Goal: Task Accomplishment & Management: Manage account settings

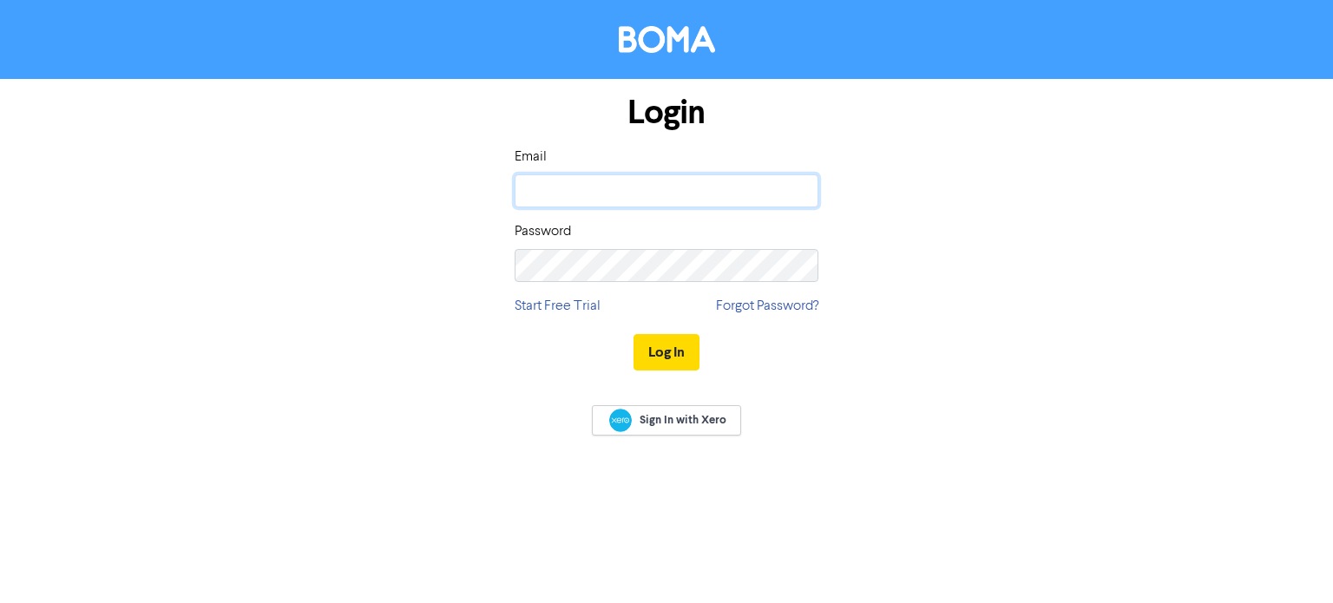
click at [588, 175] on input "email" at bounding box center [667, 190] width 304 height 33
type input "[PERSON_NAME][EMAIL_ADDRESS][DOMAIN_NAME]"
click at [634, 334] on button "Log In" at bounding box center [667, 352] width 66 height 36
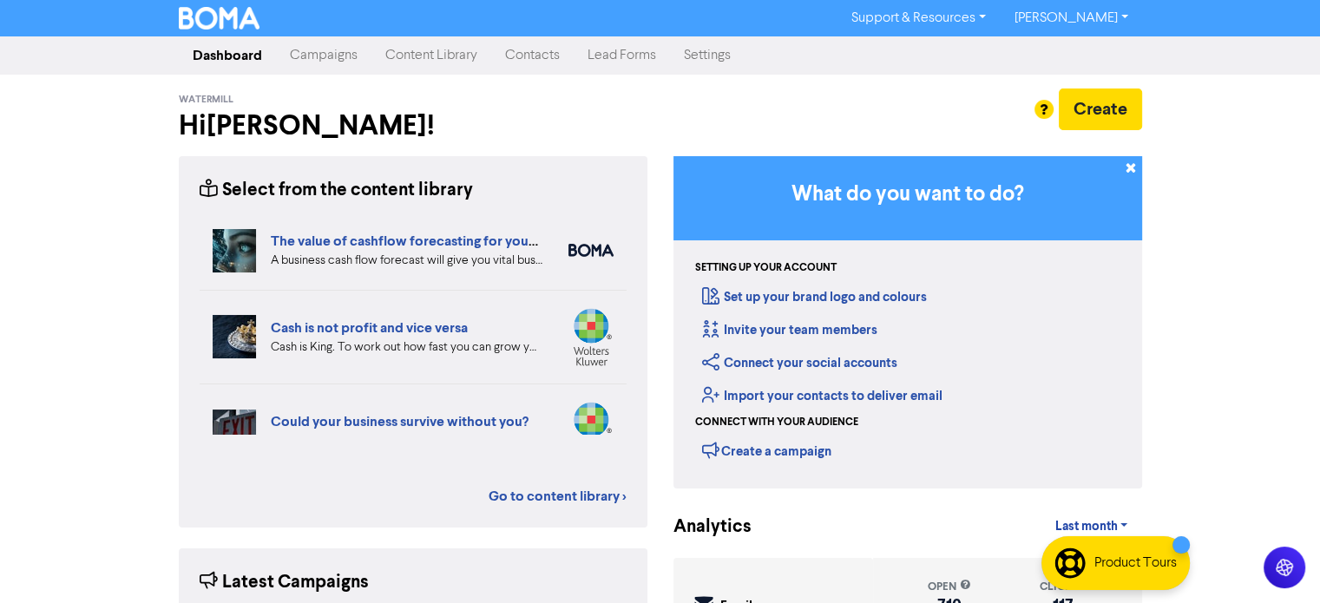
click at [355, 51] on link "Campaigns" at bounding box center [323, 55] width 95 height 35
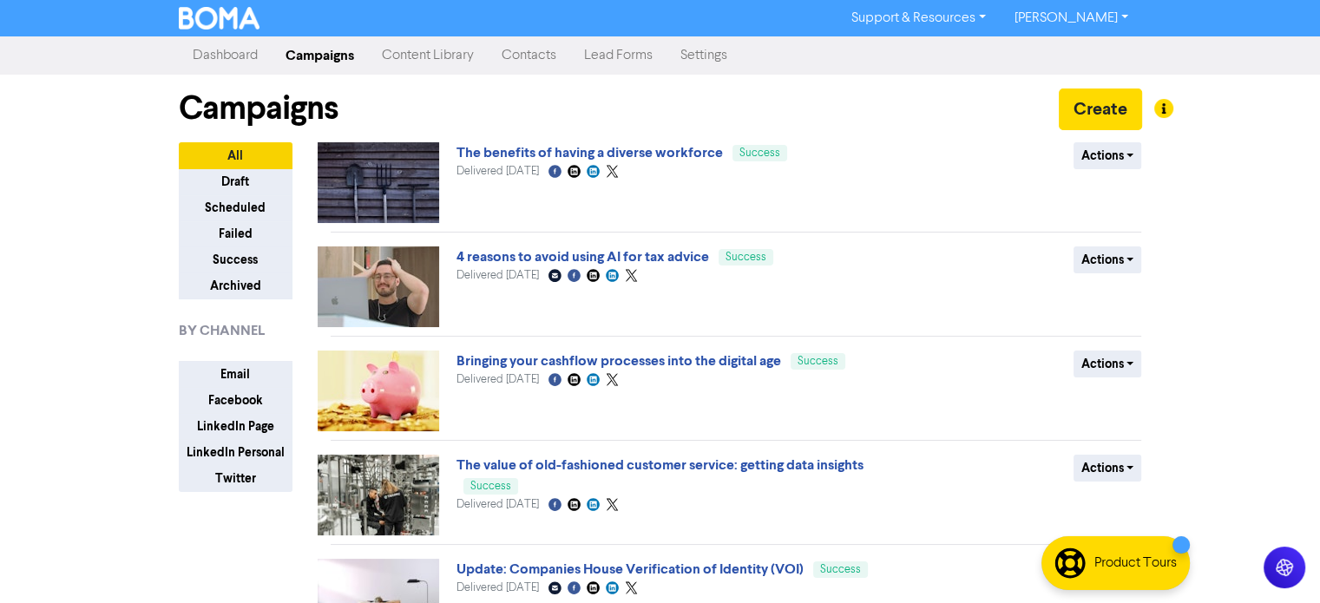
click at [401, 60] on link "Content Library" at bounding box center [428, 55] width 120 height 35
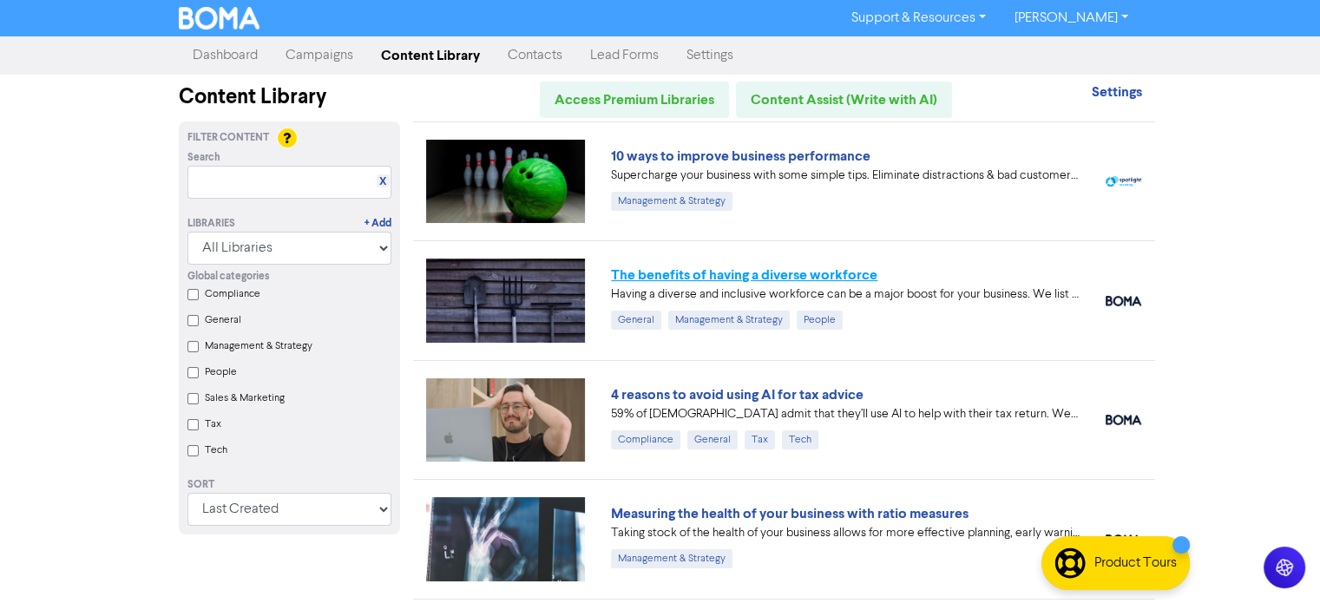
click at [750, 278] on link "The benefits of having a diverse workforce" at bounding box center [744, 274] width 266 height 17
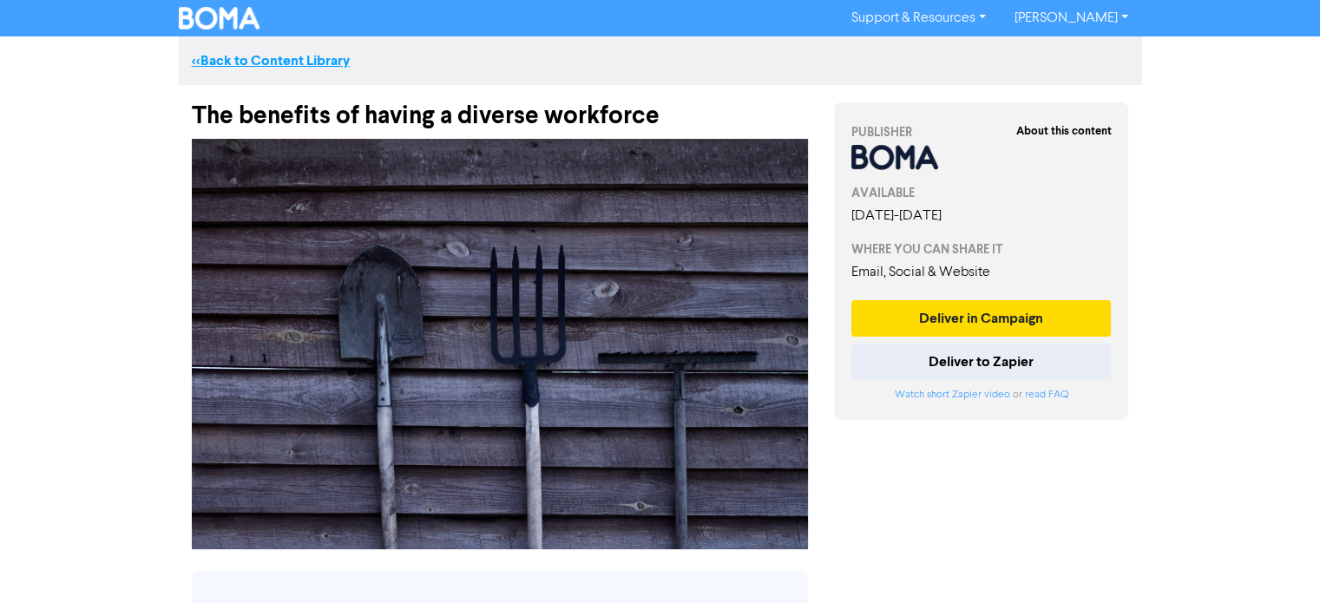
click at [247, 56] on link "<< Back to Content Library" at bounding box center [271, 60] width 158 height 17
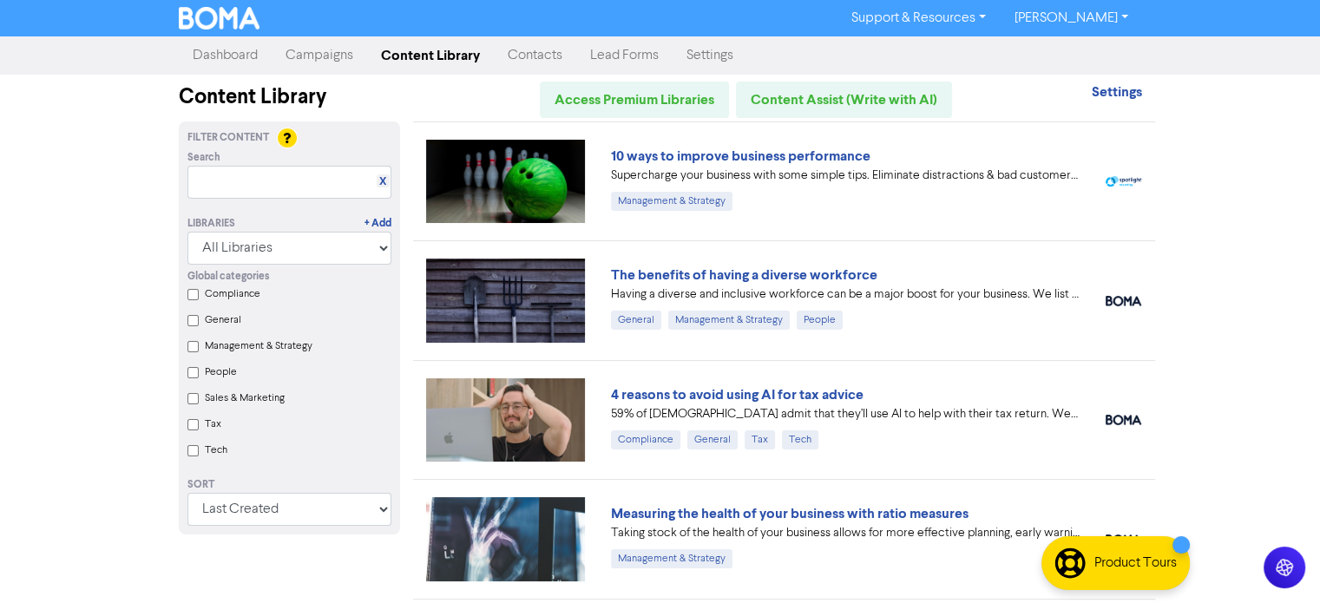
click at [325, 55] on link "Campaigns" at bounding box center [319, 55] width 95 height 35
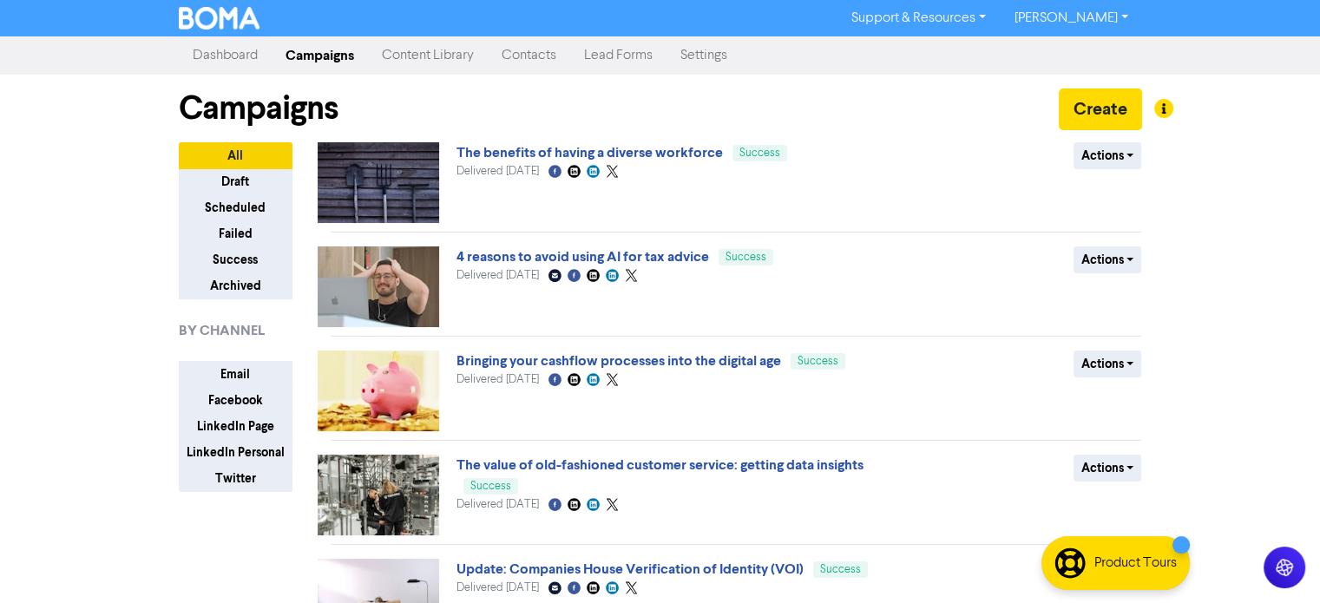
click at [399, 69] on link "Content Library" at bounding box center [428, 55] width 120 height 35
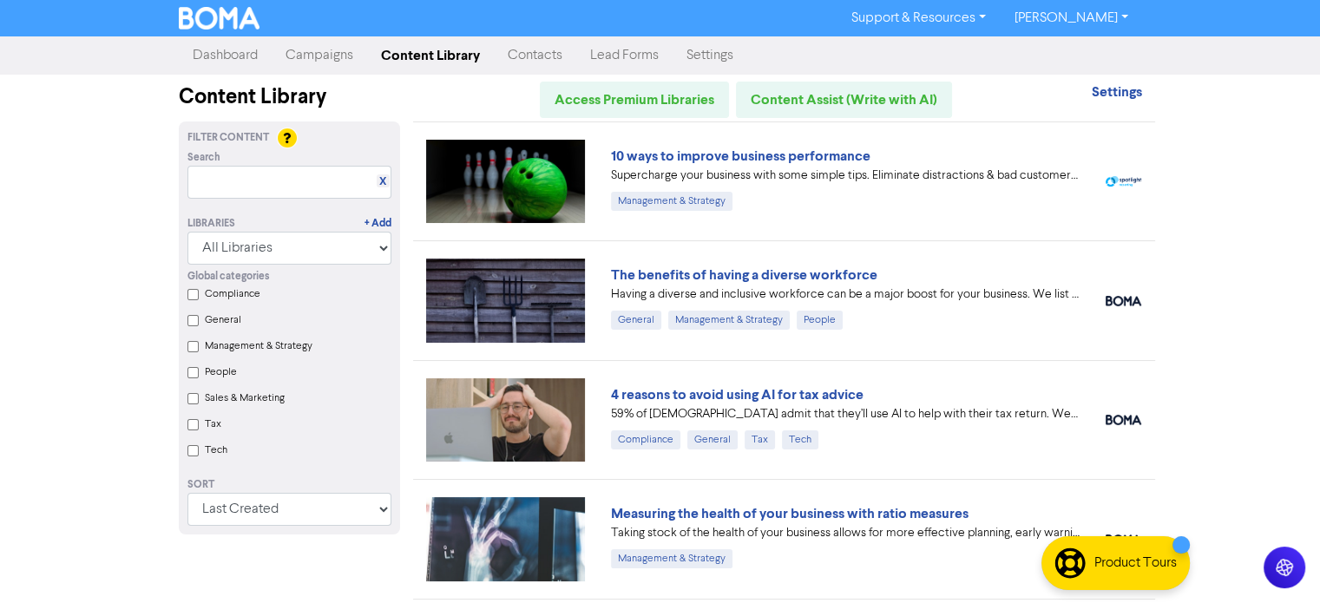
click at [760, 154] on link "10 ways to improve business performance" at bounding box center [741, 156] width 260 height 17
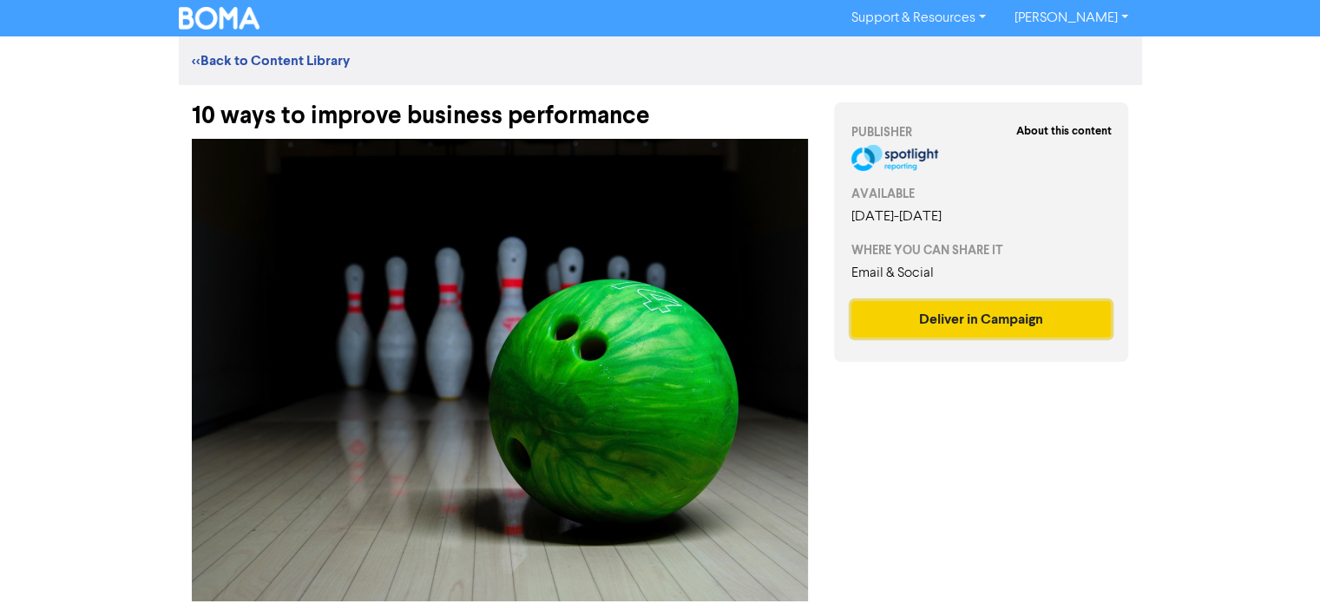
click at [989, 327] on button "Deliver in Campaign" at bounding box center [981, 319] width 260 height 36
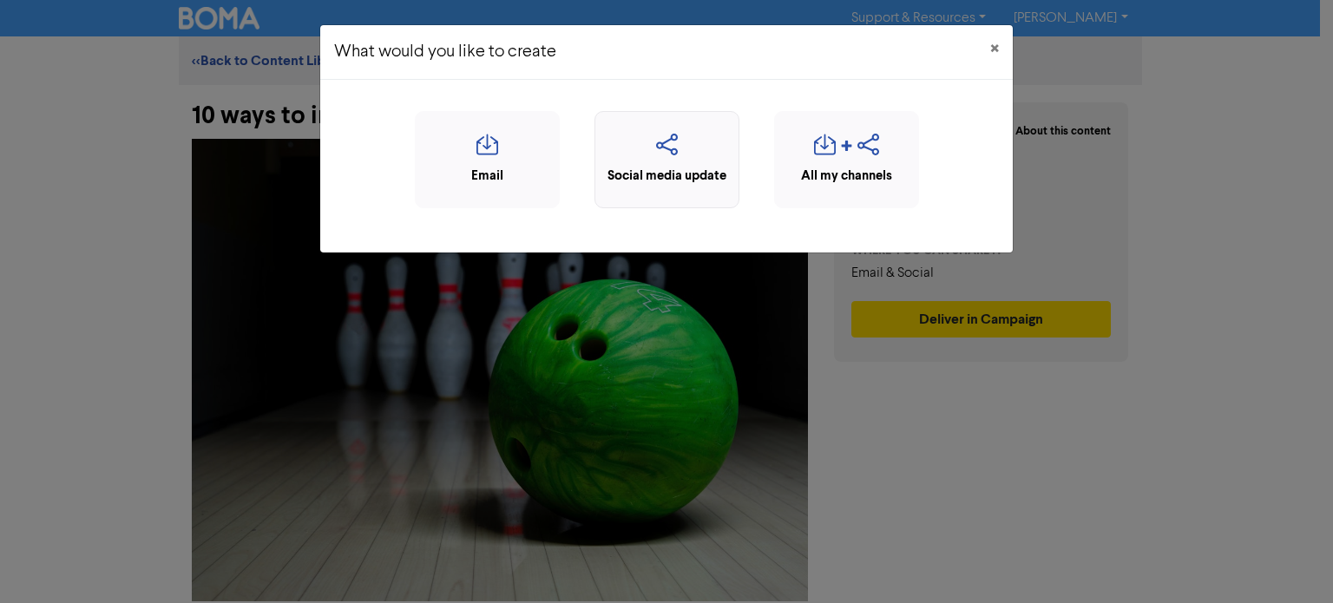
click at [675, 168] on div "Social media update" at bounding box center [667, 177] width 126 height 20
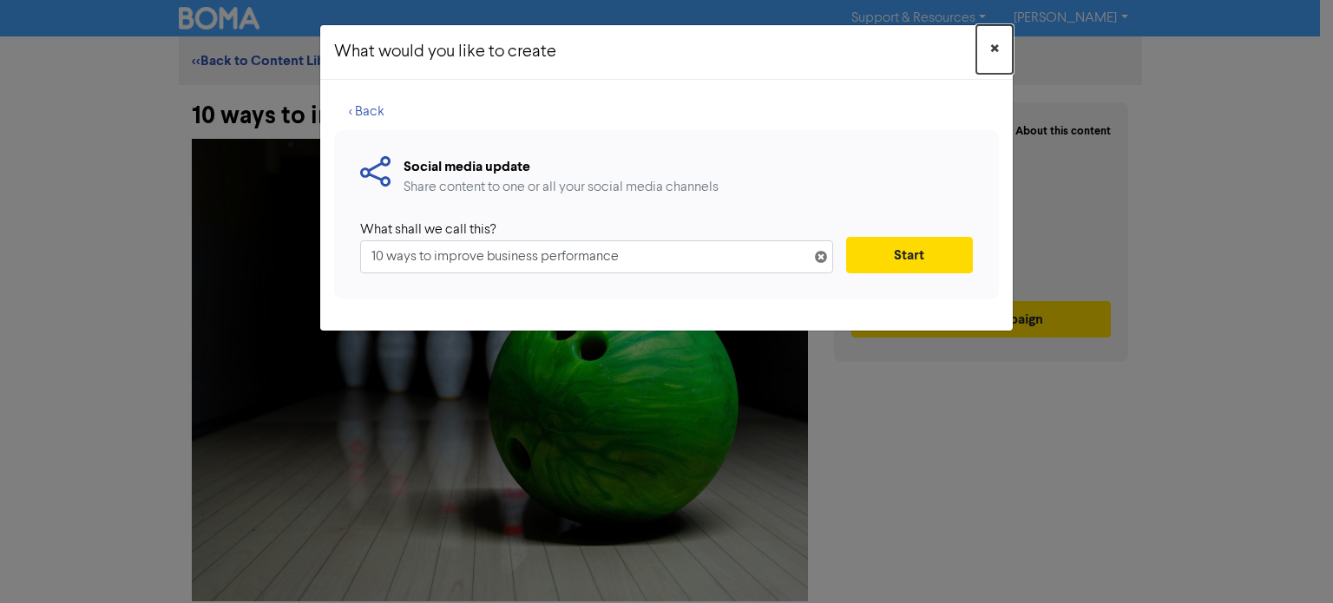
click at [993, 43] on span "×" at bounding box center [994, 49] width 9 height 26
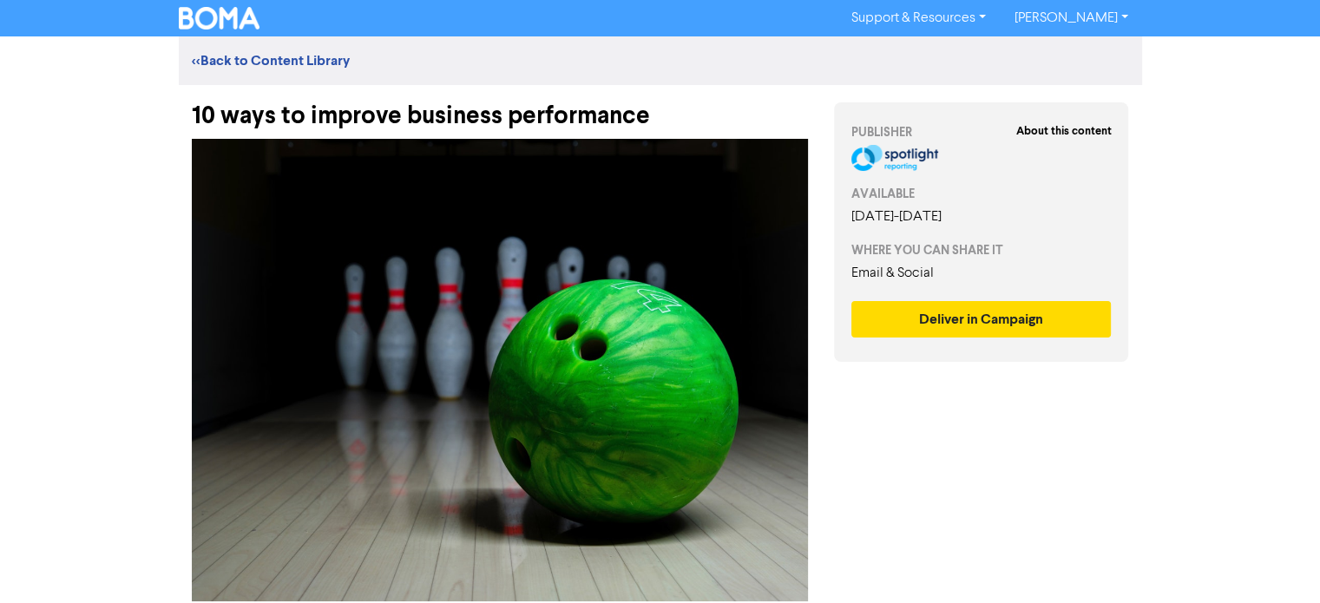
click at [932, 298] on div "About this content PUBLISHER AVAILABLE [DATE] - [DATE] WHERE YOU CAN SHARE IT E…" at bounding box center [981, 232] width 295 height 260
click at [932, 312] on button "Deliver in Campaign" at bounding box center [981, 319] width 260 height 36
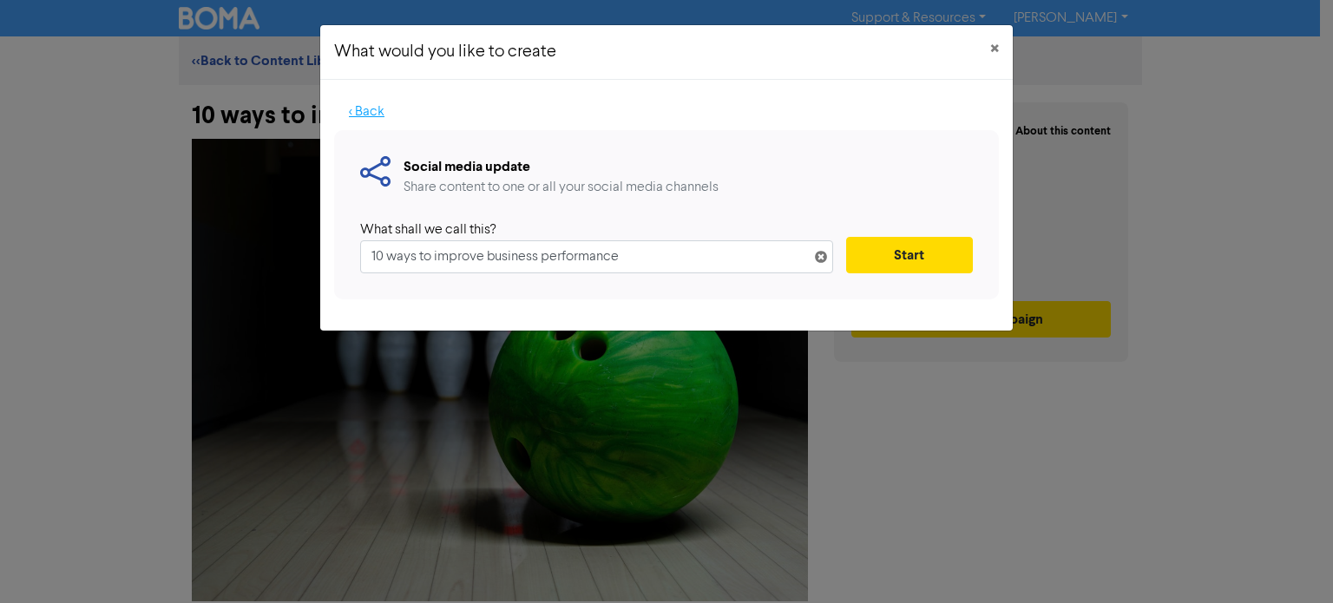
click at [368, 116] on button "< Back" at bounding box center [366, 112] width 65 height 36
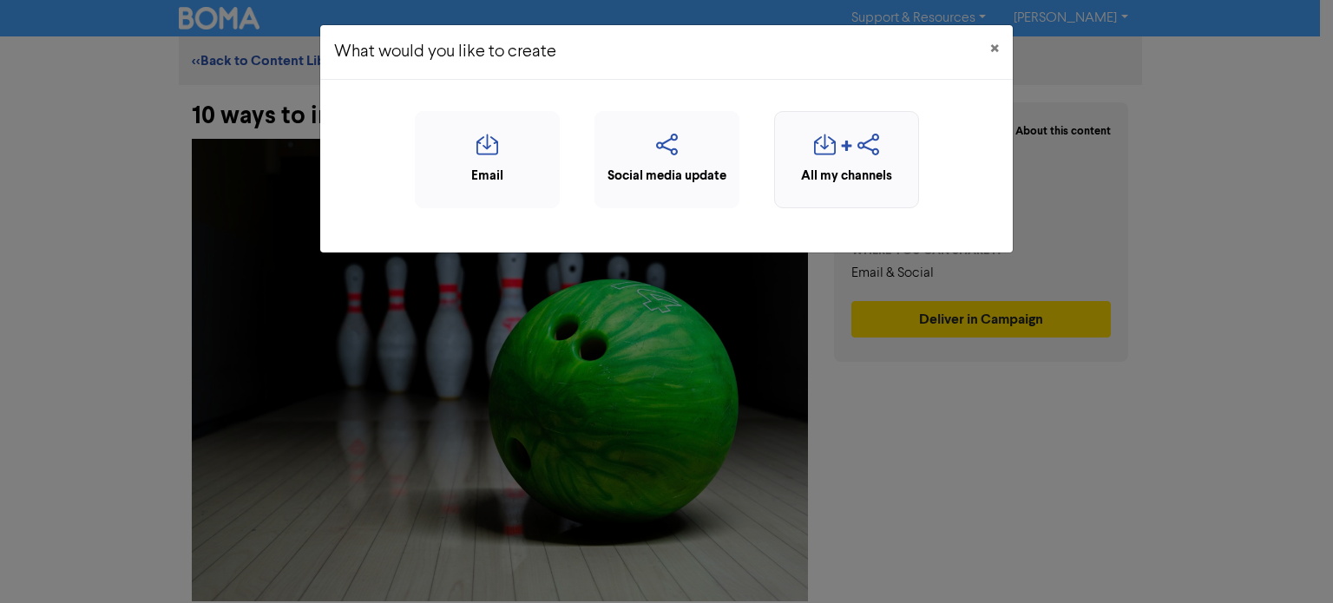
click at [839, 187] on div "All my channels" at bounding box center [846, 159] width 145 height 97
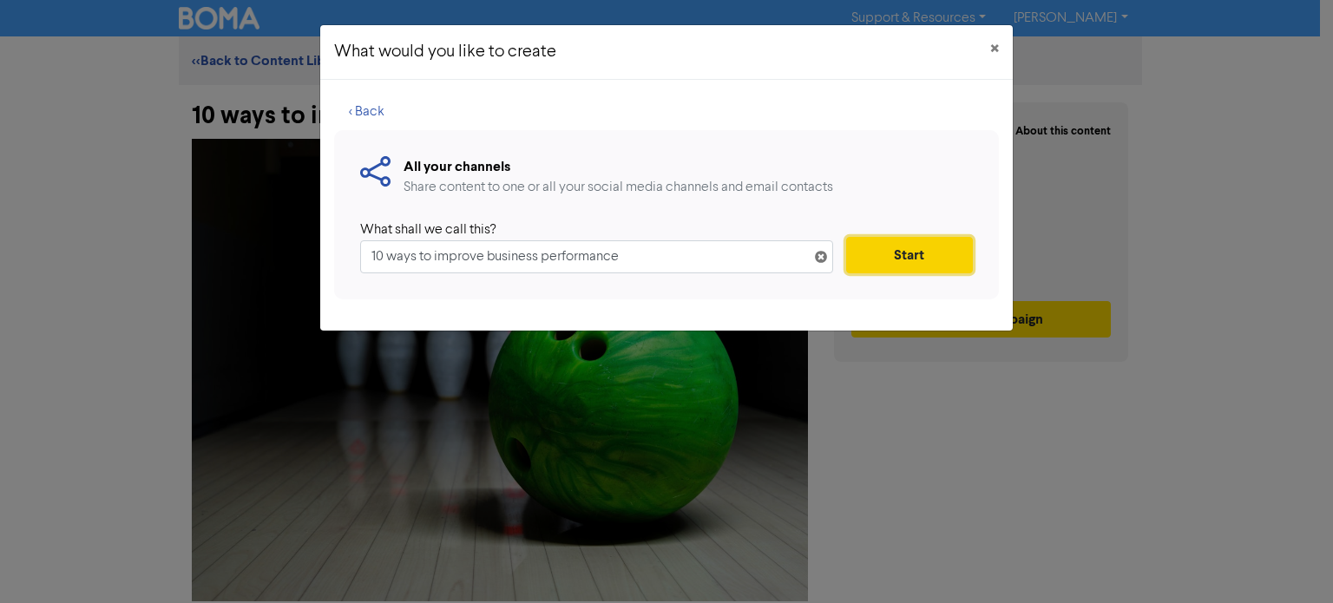
click at [918, 260] on button "Start" at bounding box center [909, 255] width 127 height 36
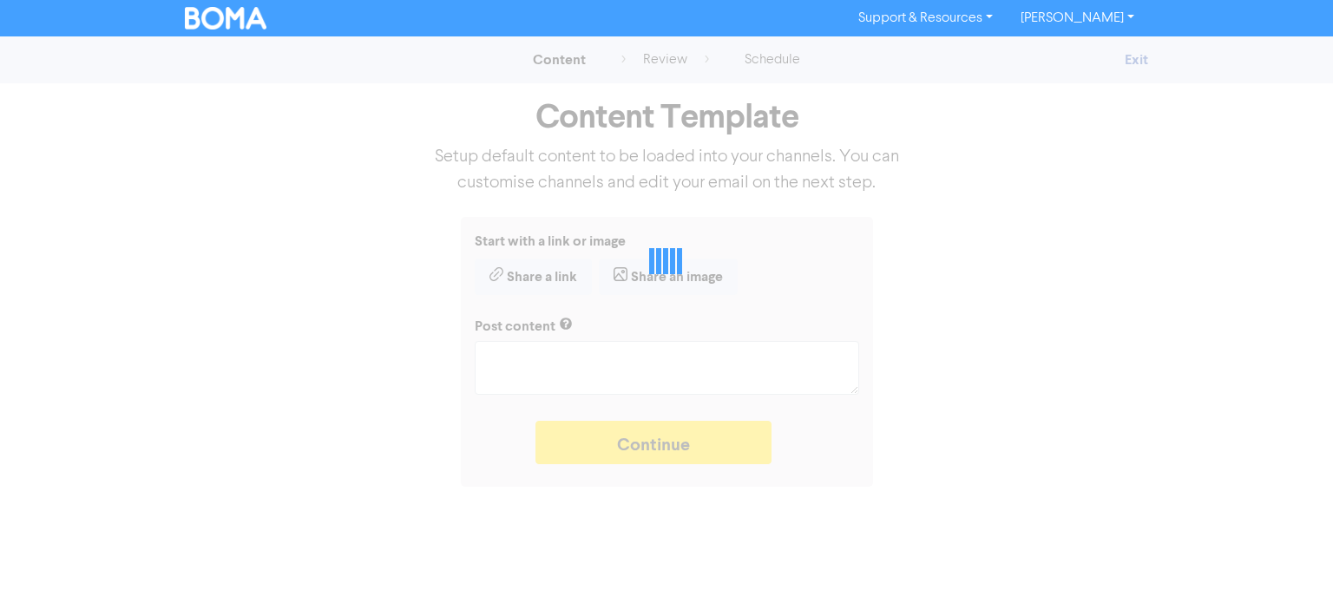
type textarea "x"
type textarea "Supercharge your business with some simple tips. Eliminate distractions & bad c…"
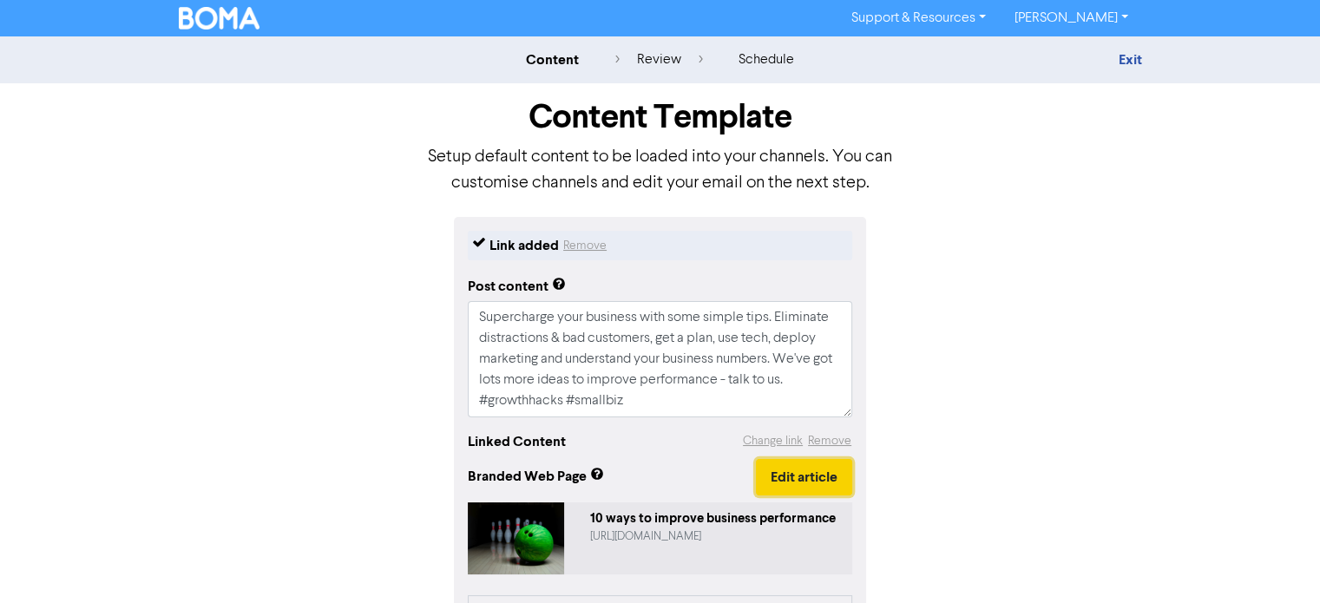
click at [792, 482] on button "Edit article" at bounding box center [804, 477] width 96 height 36
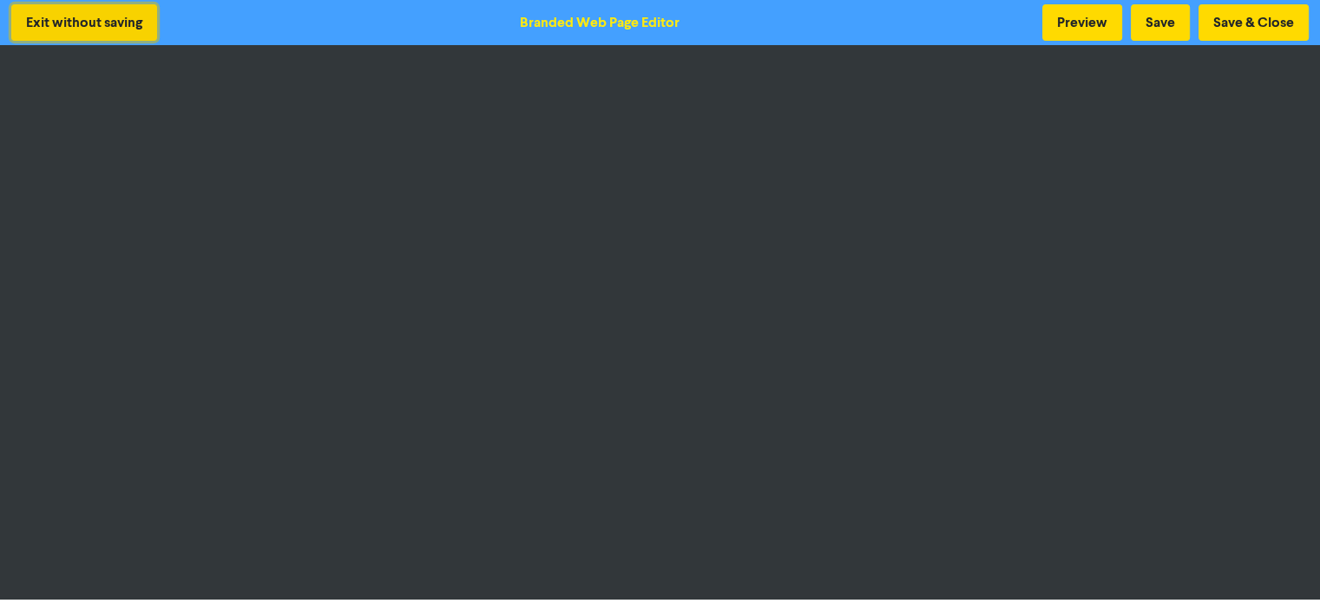
click at [115, 23] on button "Exit without saving" at bounding box center [84, 22] width 146 height 36
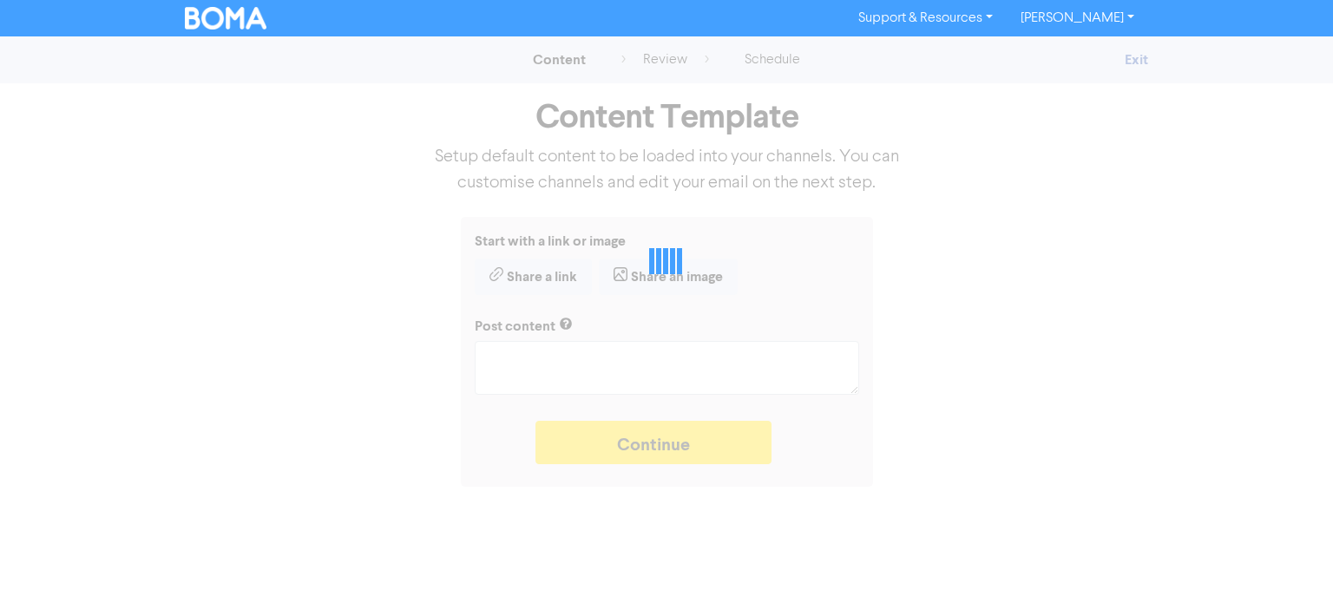
type textarea "x"
type textarea "Supercharge your business with some simple tips. Eliminate distractions & bad c…"
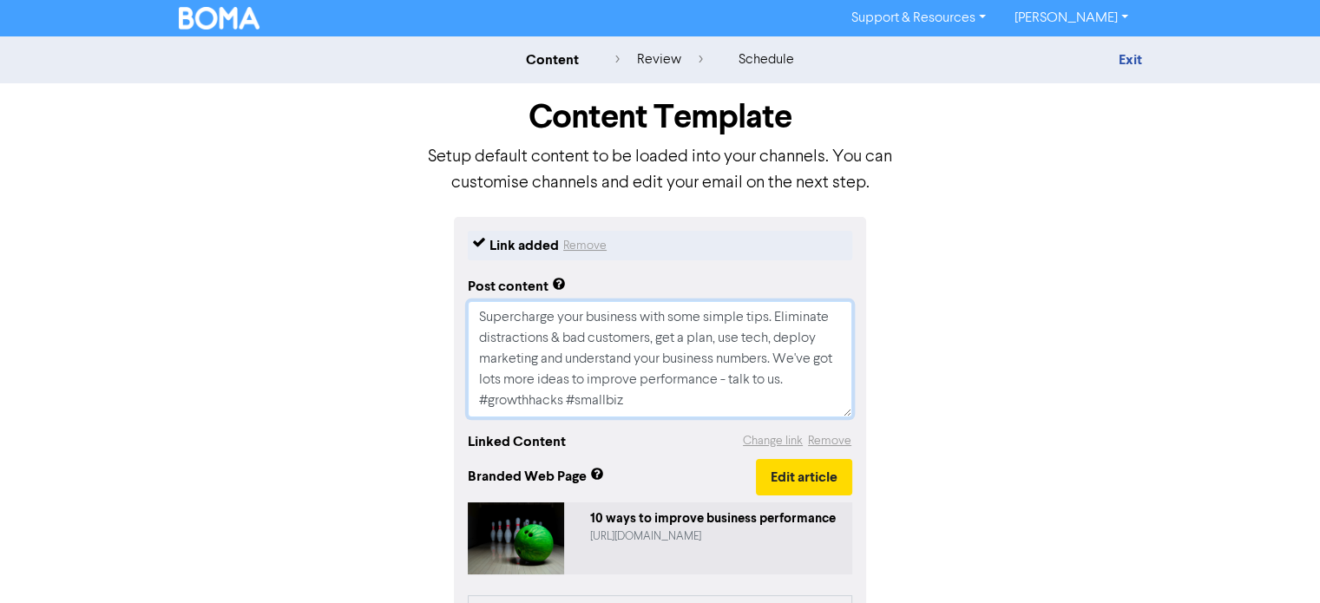
click at [668, 398] on textarea "Supercharge your business with some simple tips. Eliminate distractions & bad c…" at bounding box center [660, 359] width 385 height 116
type textarea "x"
type textarea "Supercharge your business with some simple tips. Eliminate distractions & bad c…"
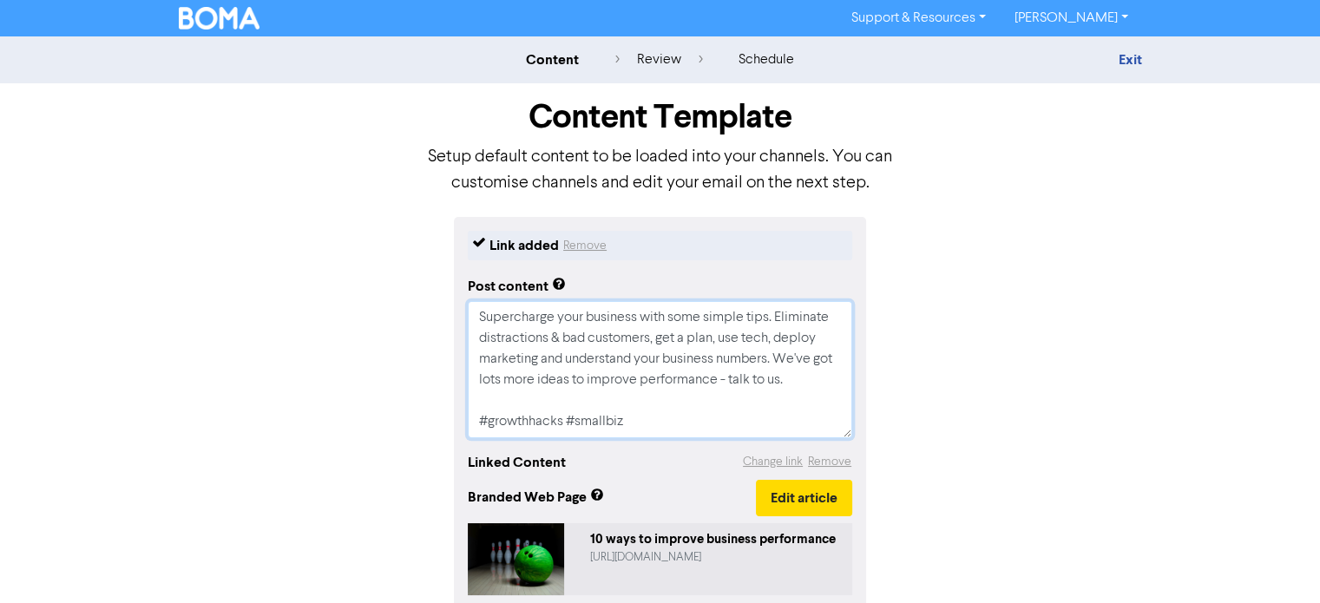
type textarea "x"
type textarea "Supercharge your business with some simple tips. Eliminate distractions & bad c…"
paste textarea "[URL][DOMAIN_NAME]"
type textarea "x"
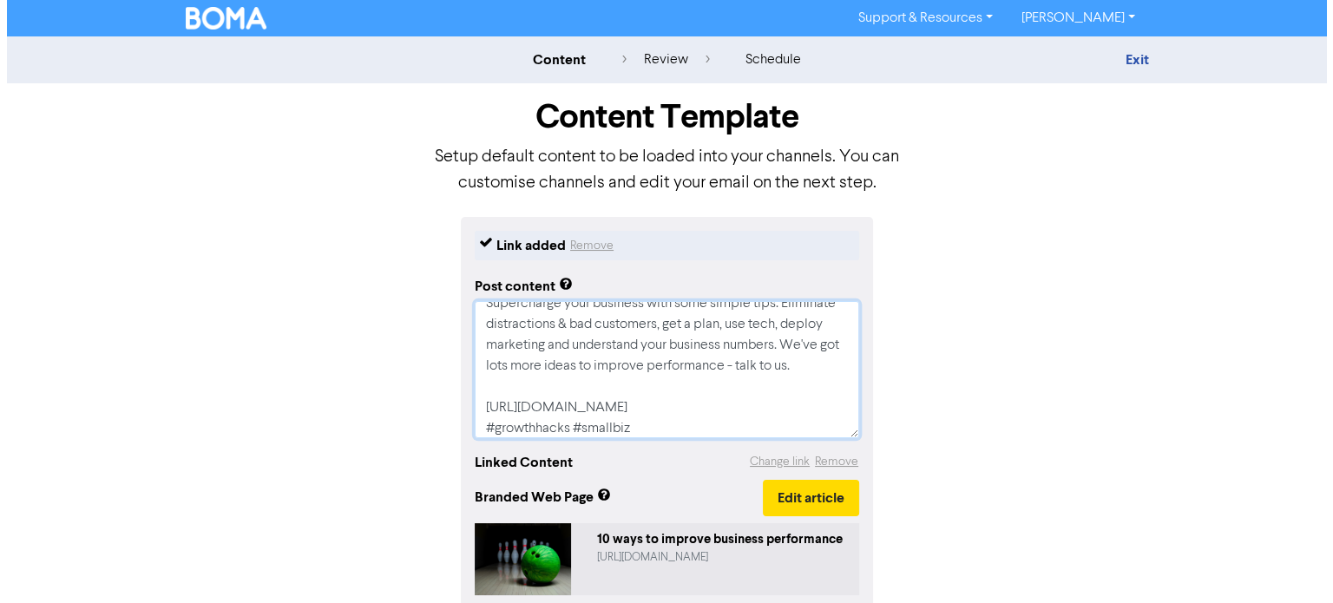
scroll to position [35, 0]
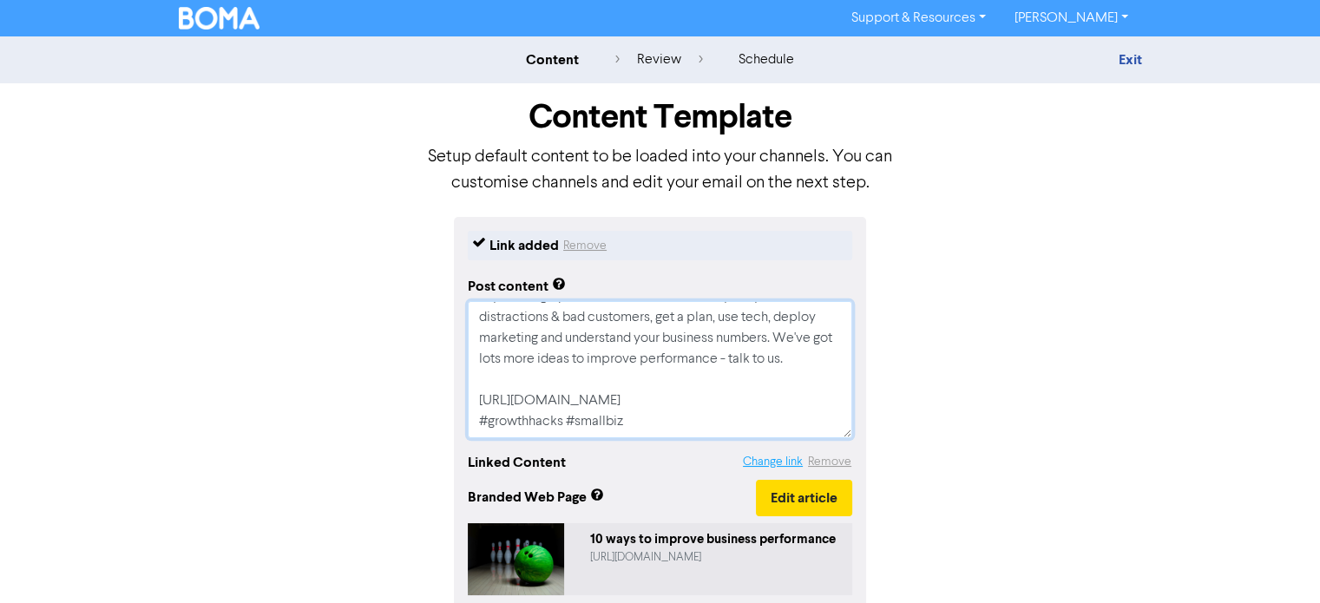
type textarea "Supercharge your business with some simple tips. Eliminate distractions & bad c…"
click at [753, 466] on button "Change link" at bounding box center [773, 462] width 62 height 20
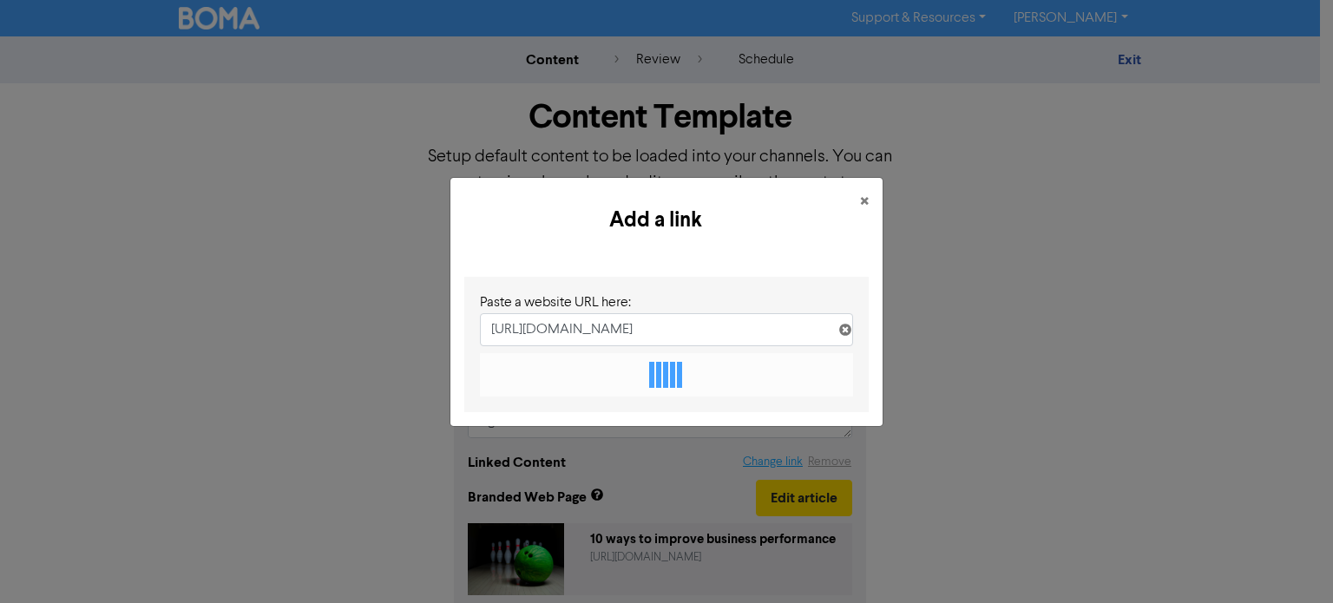
scroll to position [0, 243]
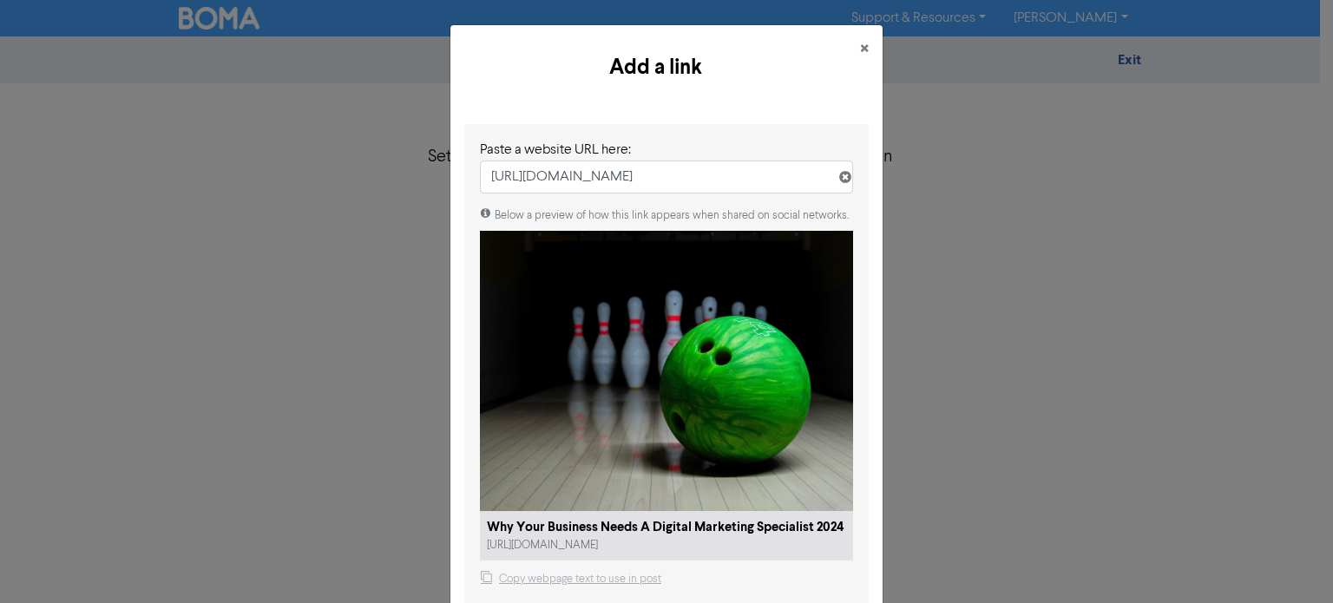
type input "[URL][DOMAIN_NAME]"
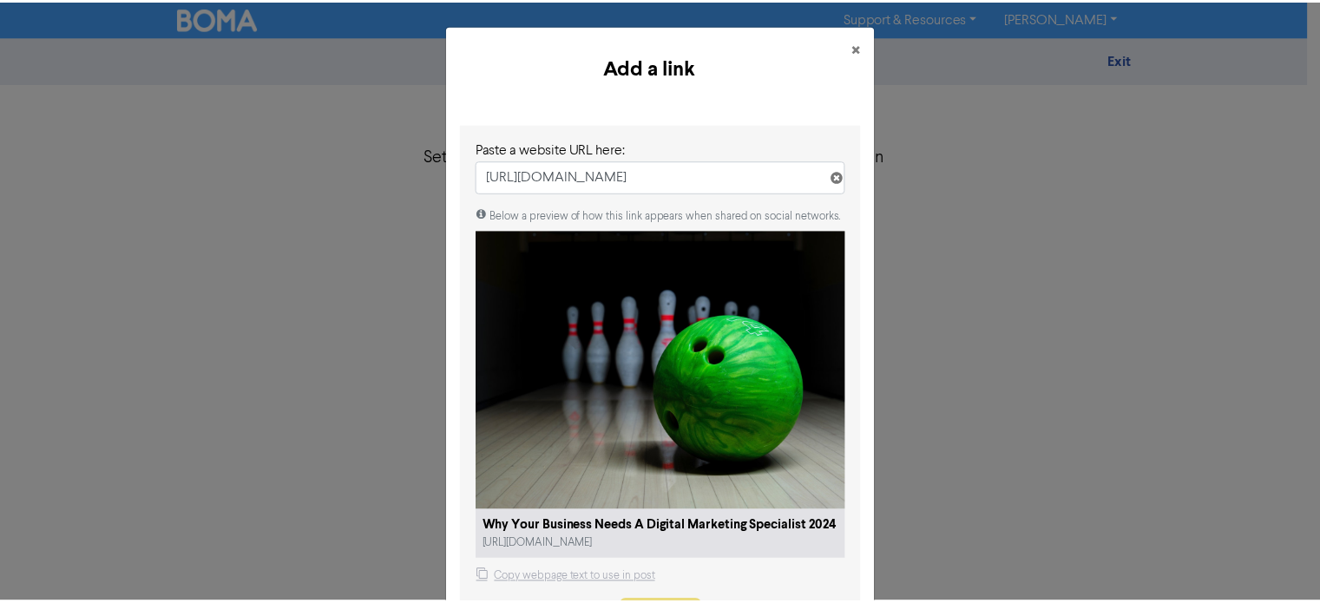
scroll to position [0, 0]
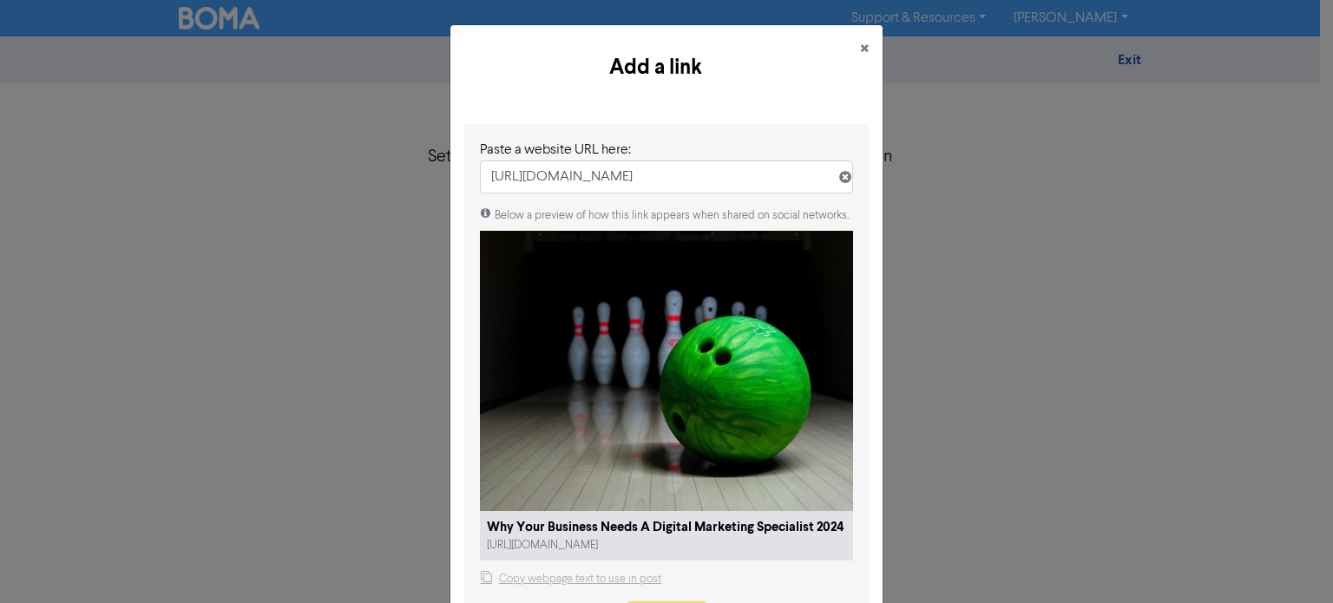
type textarea "x"
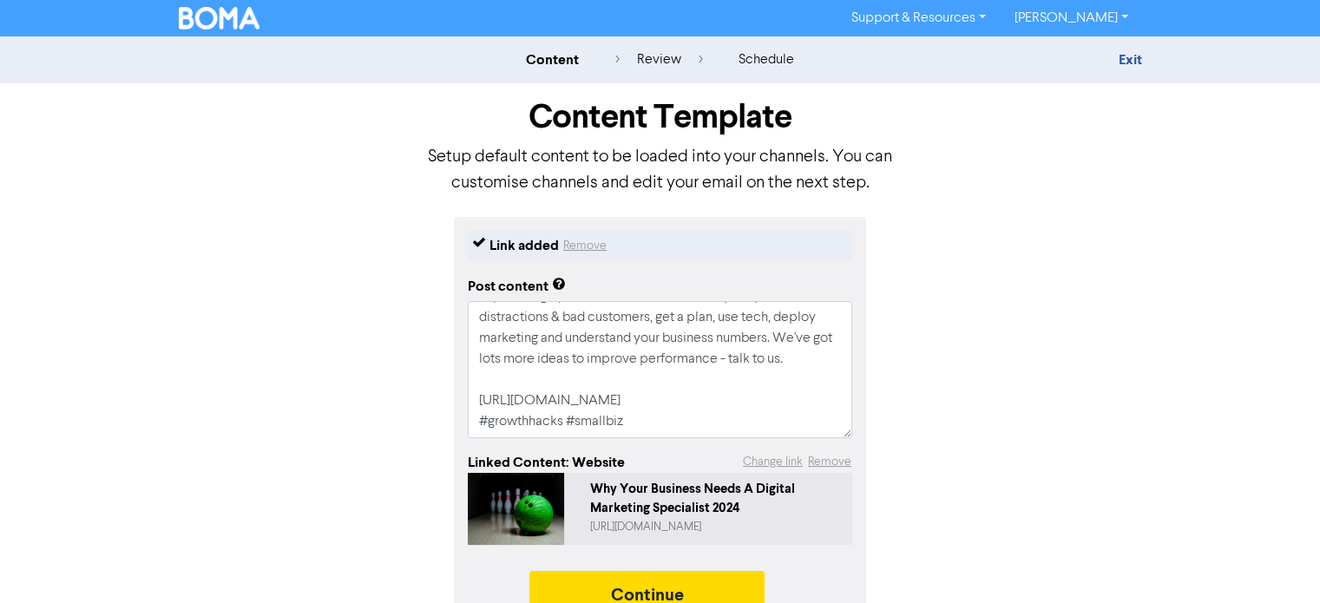
scroll to position [62, 0]
click at [633, 596] on button "Continue" at bounding box center [647, 592] width 236 height 43
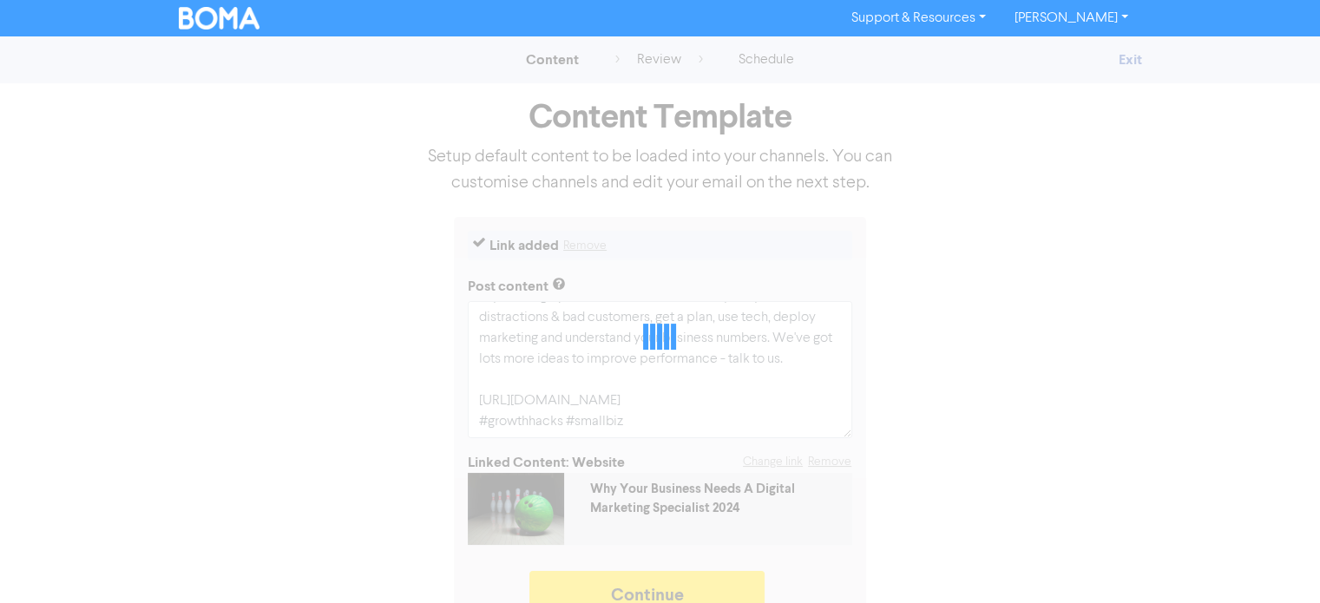
type textarea "x"
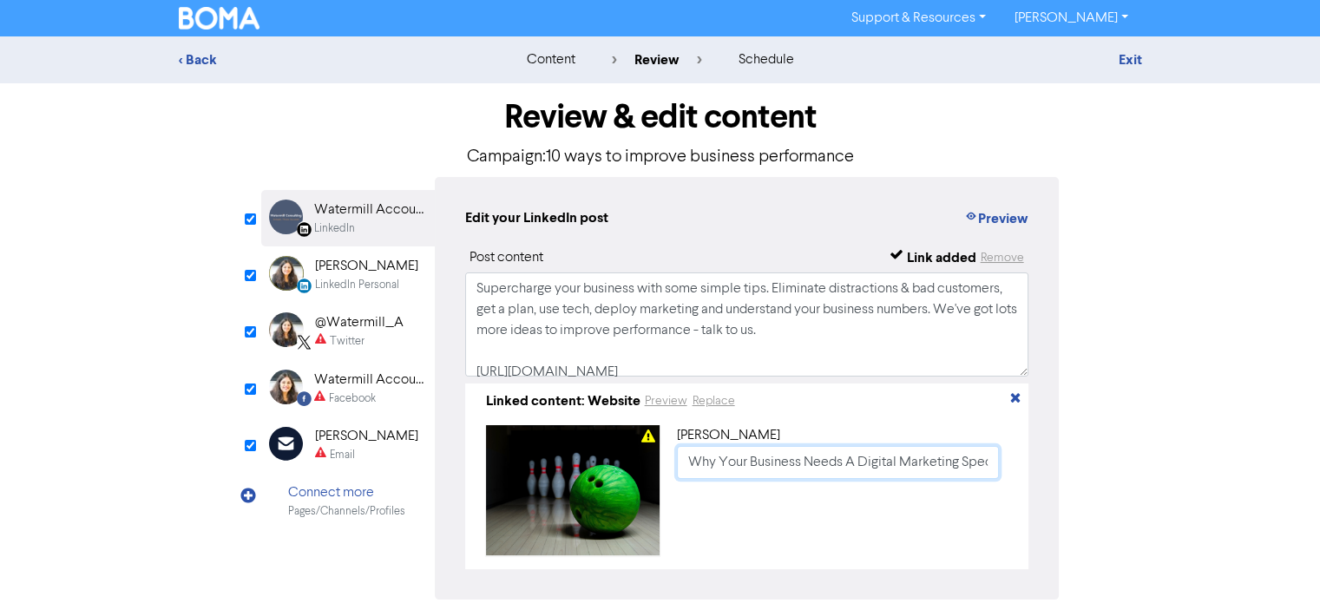
click at [691, 469] on input "Why Your Business Needs A Digital Marketing Specialist 2024" at bounding box center [838, 462] width 323 height 33
paste input "10 ways to improve business performance"
type input "10 ways to improve business performance"
click at [337, 273] on div "[PERSON_NAME]" at bounding box center [366, 266] width 103 height 21
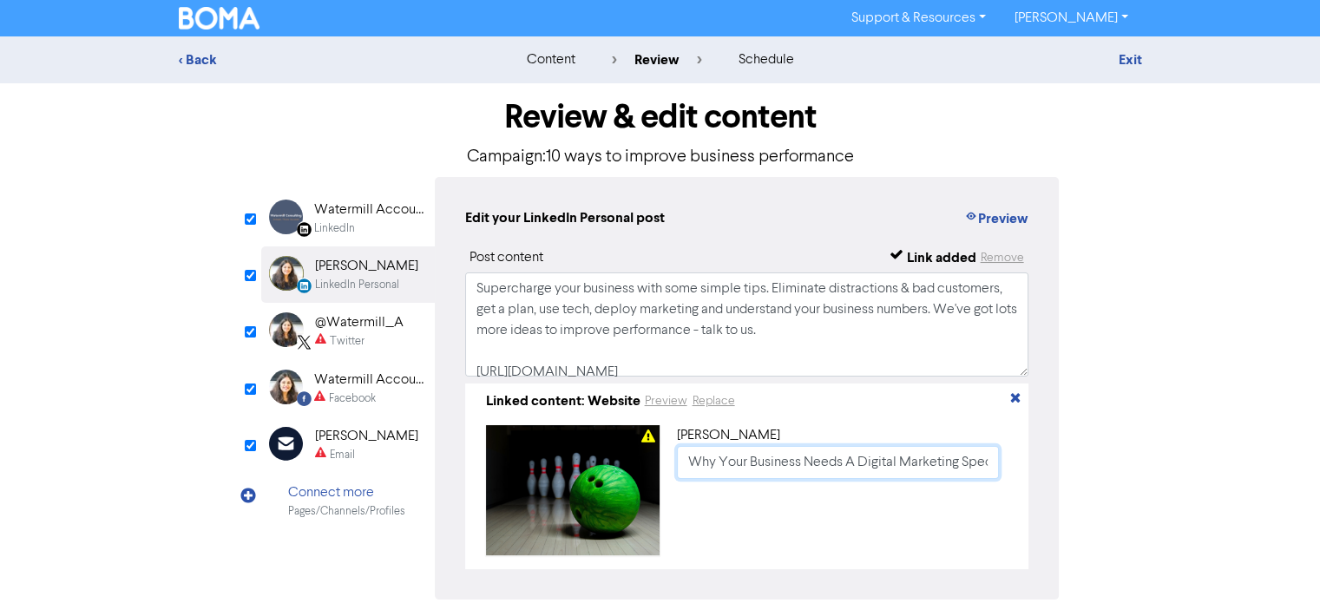
click at [694, 471] on input "Why Your Business Needs A Digital Marketing Specialist 2024" at bounding box center [838, 462] width 323 height 33
paste input "10 ways to improve business performance"
type input "10 ways to improve business performance"
drag, startPoint x: 345, startPoint y: 330, endPoint x: 566, endPoint y: 332, distance: 221.3
click at [345, 330] on div "@Watermill_A" at bounding box center [359, 322] width 89 height 21
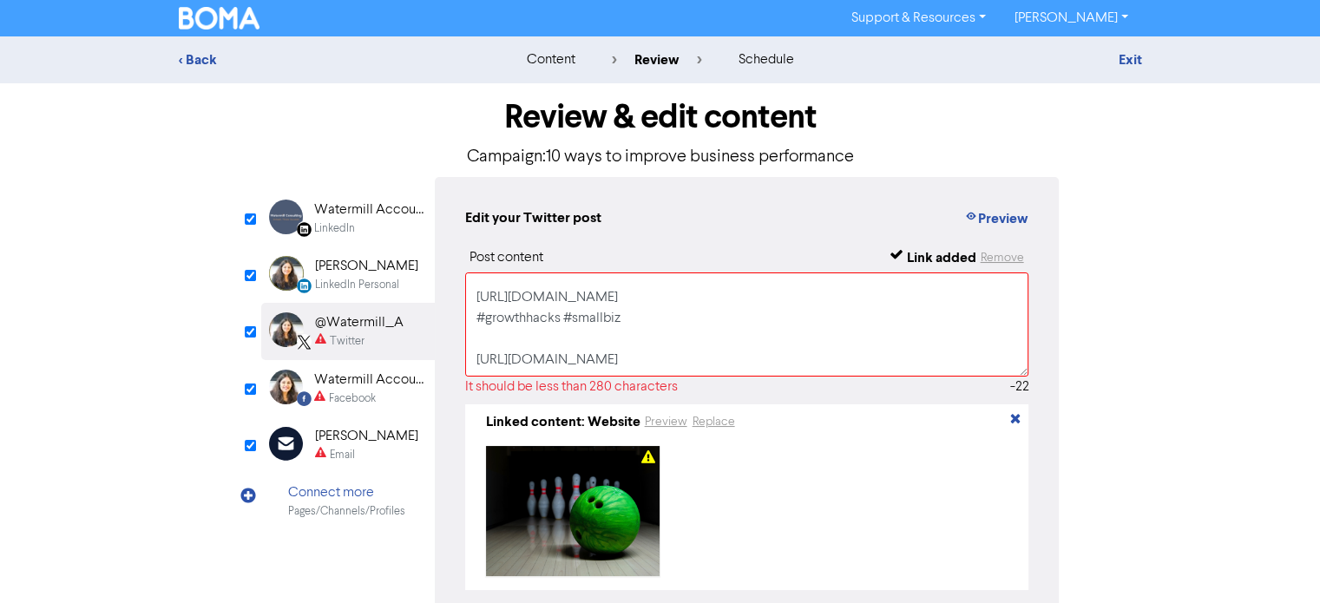
scroll to position [115, 0]
drag, startPoint x: 488, startPoint y: 330, endPoint x: 593, endPoint y: 357, distance: 108.4
click at [593, 357] on textarea "Supercharge your business with some simple tips. Eliminate distractions & bad c…" at bounding box center [747, 325] width 564 height 104
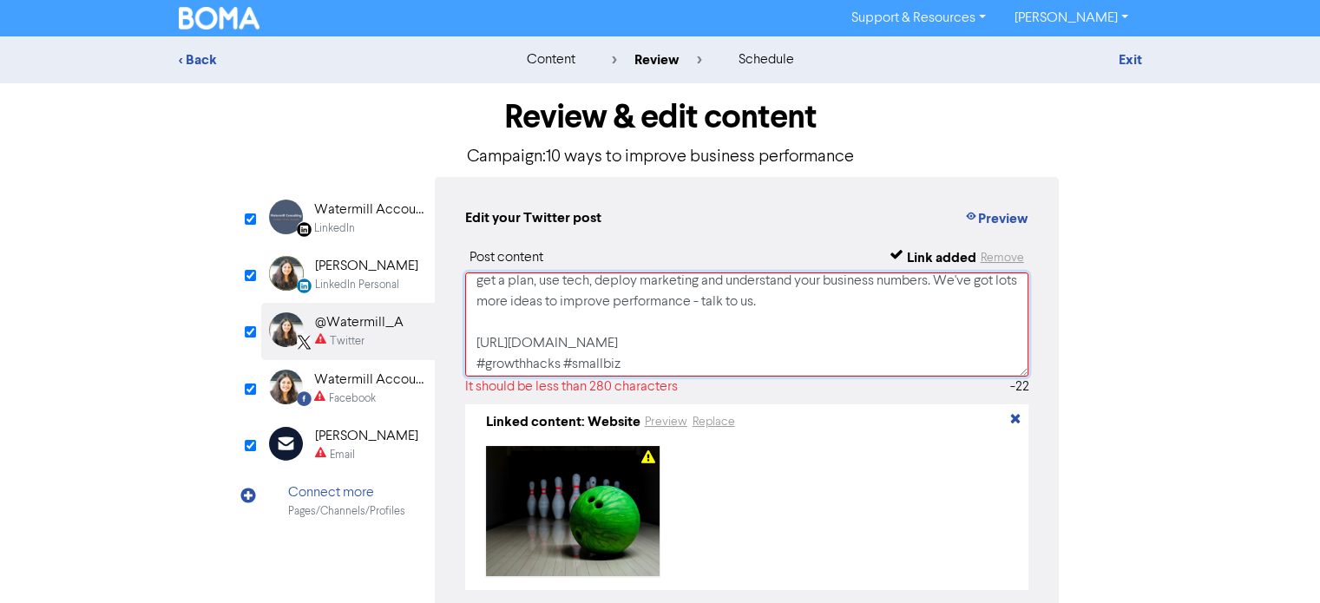
drag, startPoint x: 578, startPoint y: 354, endPoint x: 471, endPoint y: 344, distance: 107.3
click at [471, 344] on textarea "Supercharge your business with some simple tips. Eliminate distractions & bad c…" at bounding box center [747, 325] width 564 height 104
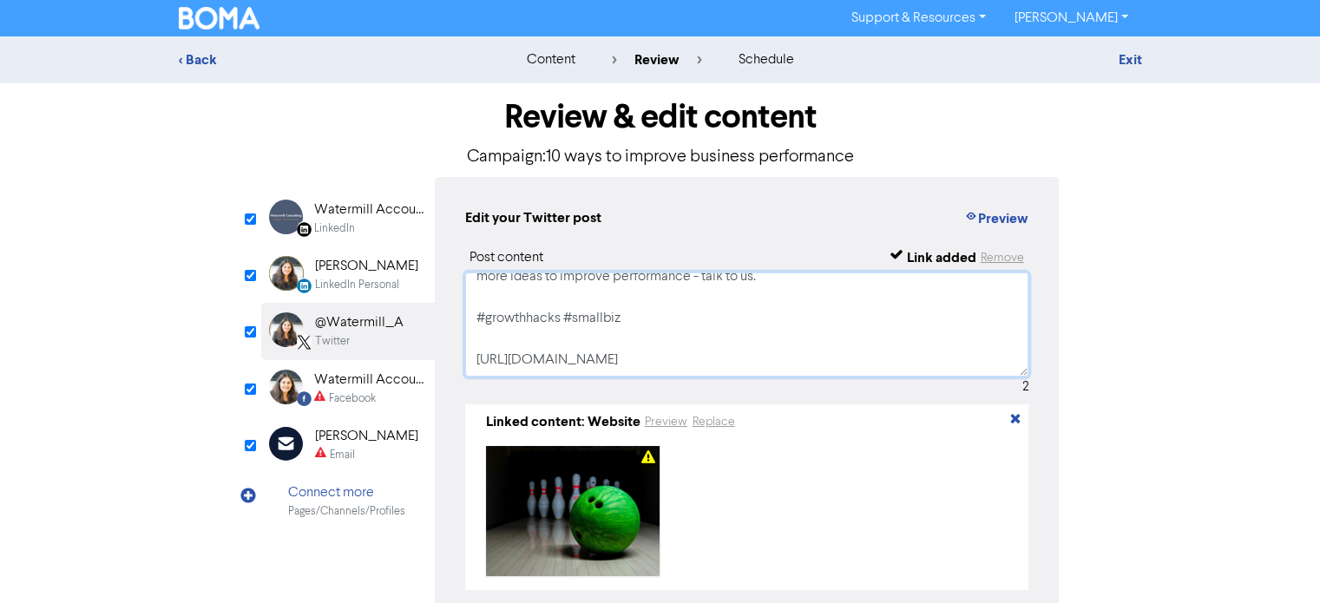
scroll to position [74, 0]
type textarea "Supercharge your business with some simple tips. Eliminate distractions & bad c…"
click at [345, 265] on div "[PERSON_NAME]" at bounding box center [366, 266] width 103 height 21
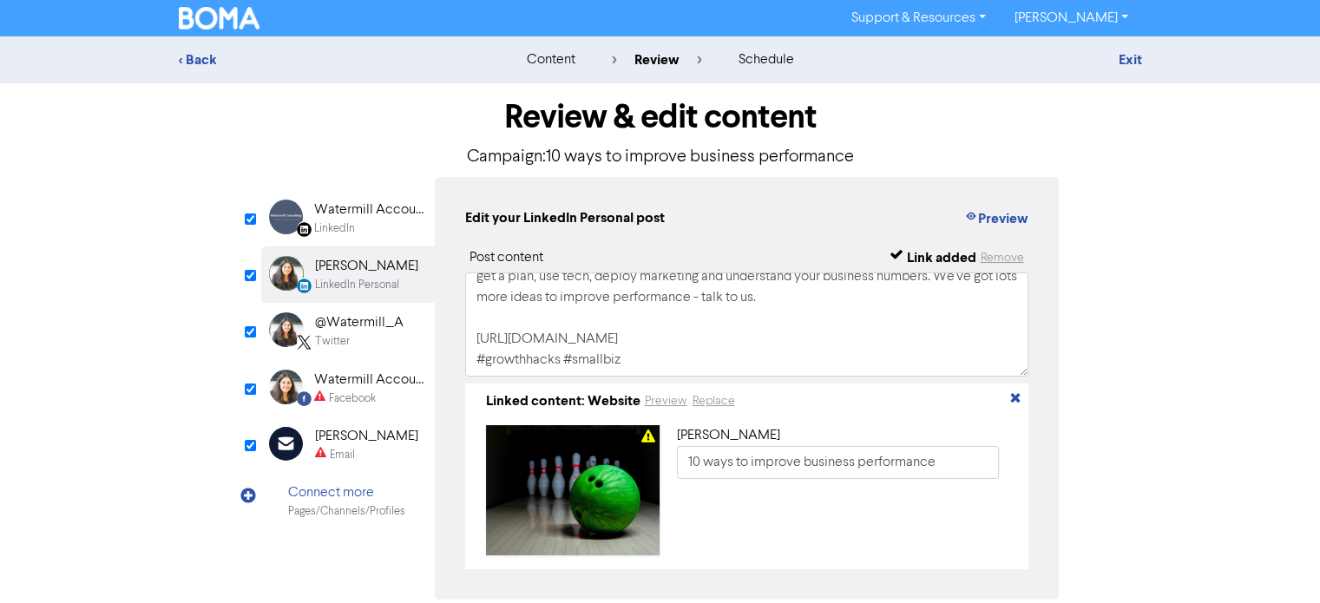
scroll to position [81, 0]
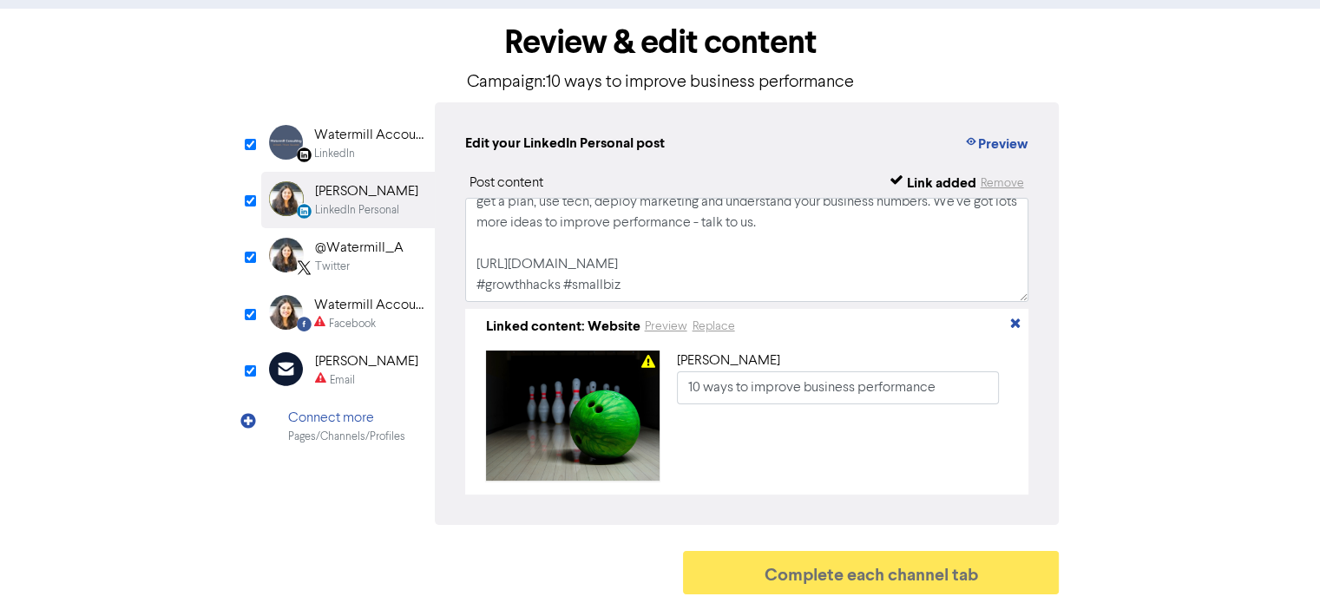
click at [334, 306] on div "Watermill Accounting Limited" at bounding box center [369, 305] width 111 height 21
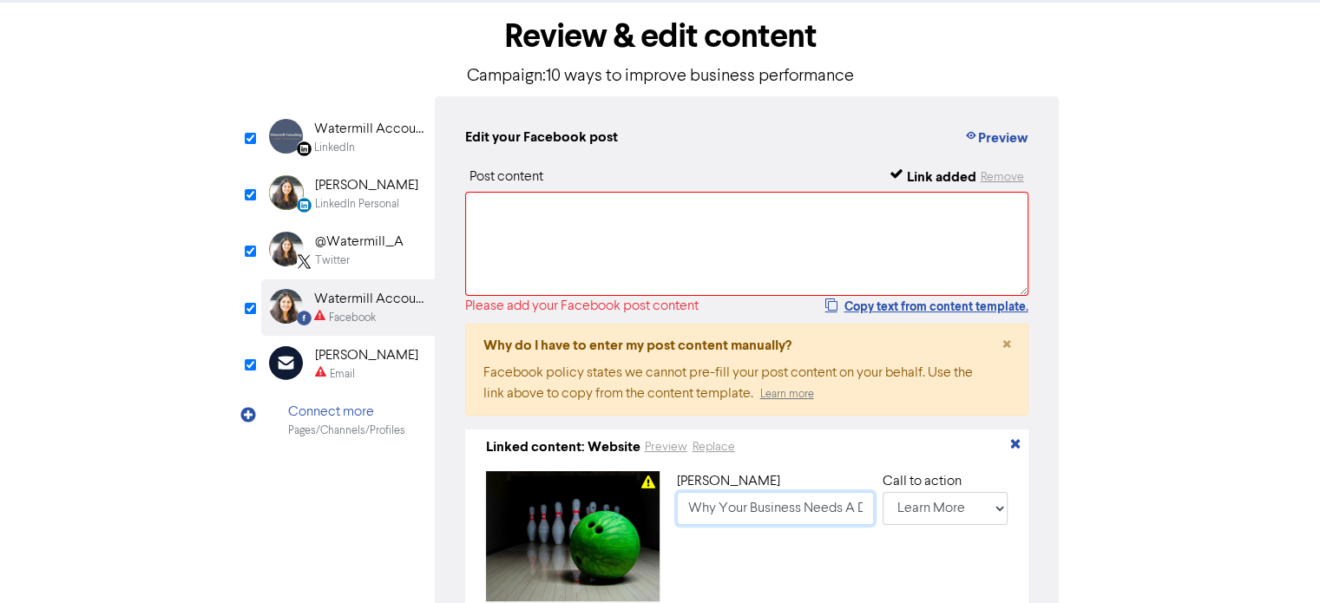
click at [680, 516] on input "Why Your Business Needs A Digital Marketing Specialist 2024" at bounding box center [775, 508] width 197 height 33
paste input "10 ways to improve business performance"
type input "10 ways to improve business performance"
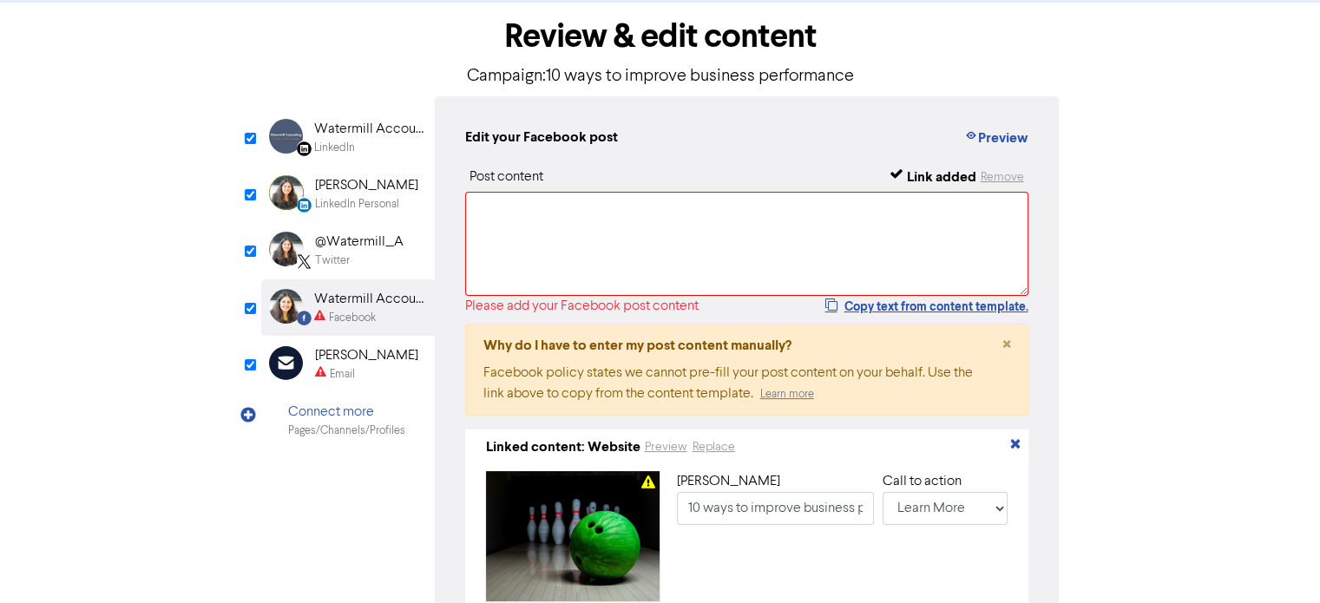
click at [340, 364] on div "[PERSON_NAME]" at bounding box center [366, 355] width 103 height 21
type input "Supercharge your business with some simple tips. Eliminate distractions & bad c…"
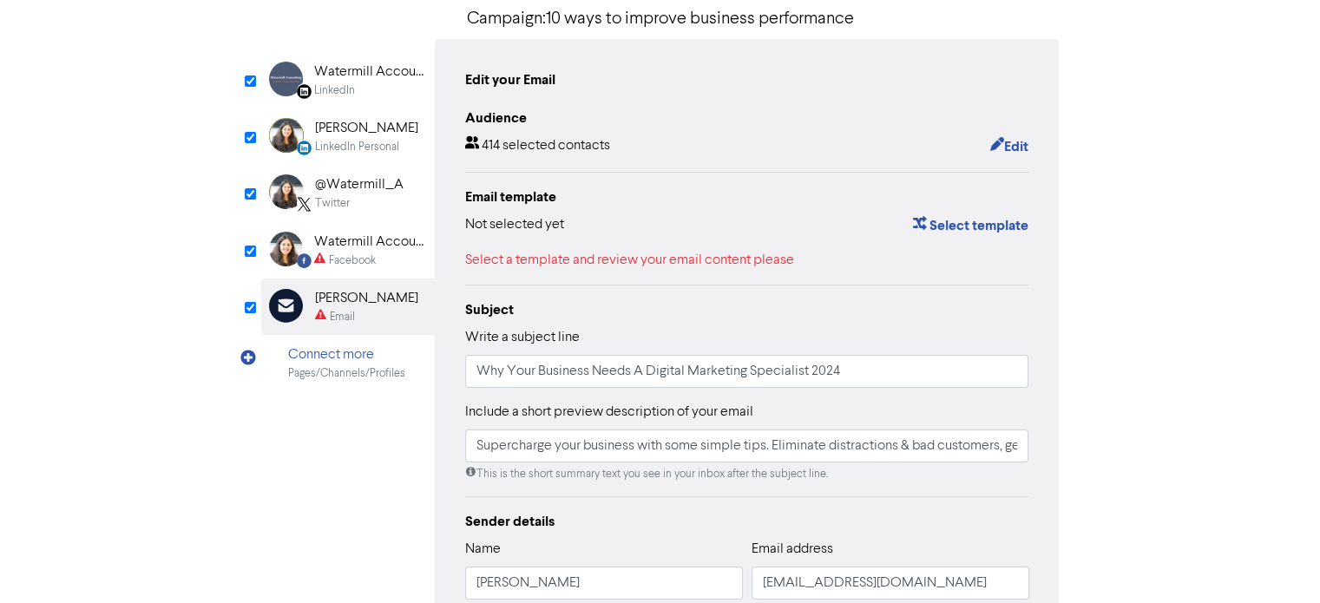
scroll to position [168, 0]
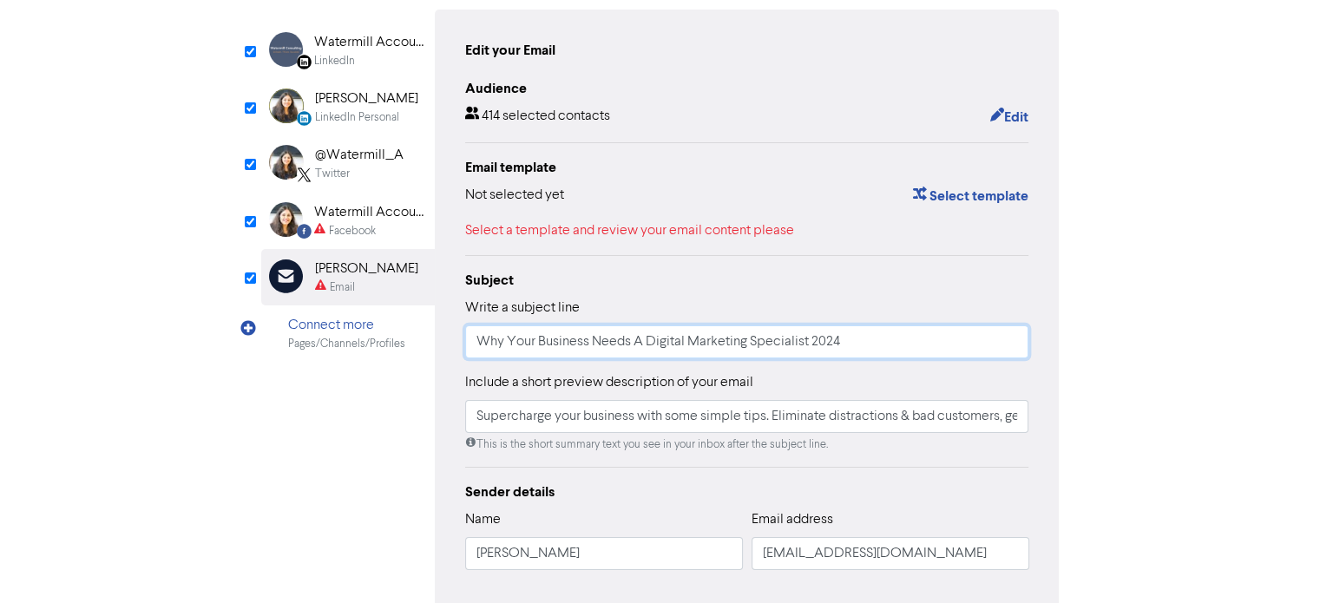
click at [478, 345] on input "Why Your Business Needs A Digital Marketing Specialist 2024" at bounding box center [747, 341] width 564 height 33
paste input "10 ways to improve business performance"
type input "10 ways to improve business performance"
type input "Supercharge your business with some simple tips. Eliminate distractions & bad c…"
click at [478, 345] on input "10 ways to improve business performance" at bounding box center [747, 341] width 564 height 33
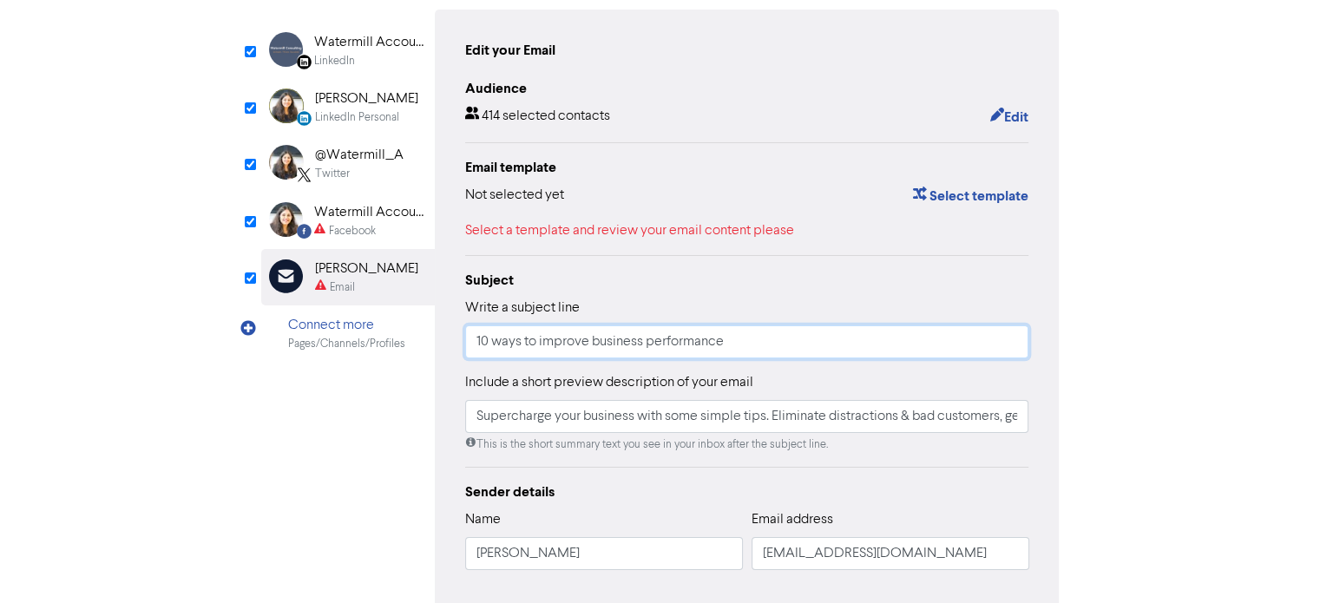
click at [473, 341] on input "10 ways to improve business performance" at bounding box center [747, 341] width 564 height 33
type input "W10 ways to improve business performance"
type input "Supercharge your business with some simple tips. Eliminate distractions & bad c…"
type input "We10 ways to improve business performance"
type input "Supercharge your business with some simple tips. Eliminate distractions & bad c…"
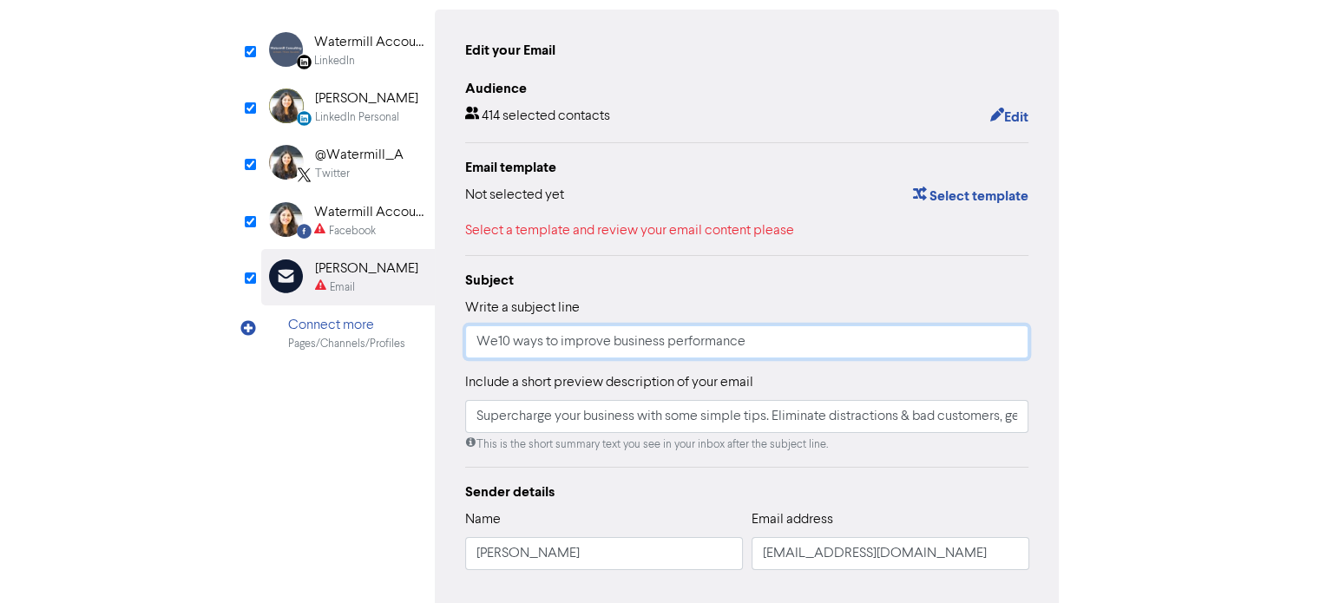
type input "Wee10 ways to improve business performance"
type input "Supercharge your business with some simple tips. Eliminate distractions & bad c…"
type input "Week10 ways to improve business performance"
type input "Supercharge your business with some simple tips. Eliminate distractions & bad c…"
type input "Weekl10 ways to improve business performance"
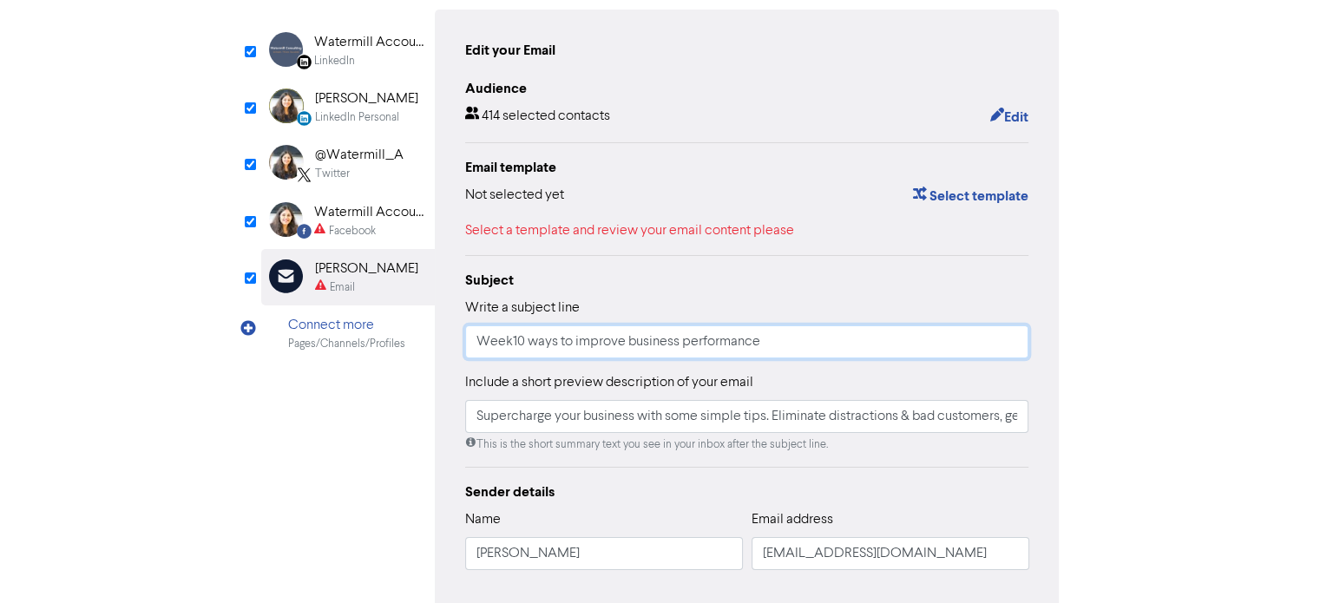
type input "Supercharge your business with some simple tips. Eliminate distractions & bad c…"
type input "Weekly10 ways to improve business performance"
type input "Supercharge your business with some simple tips. Eliminate distractions & bad c…"
type input "Weekly 10 ways to improve business performance"
type input "Supercharge your business with some simple tips. Eliminate distractions & bad c…"
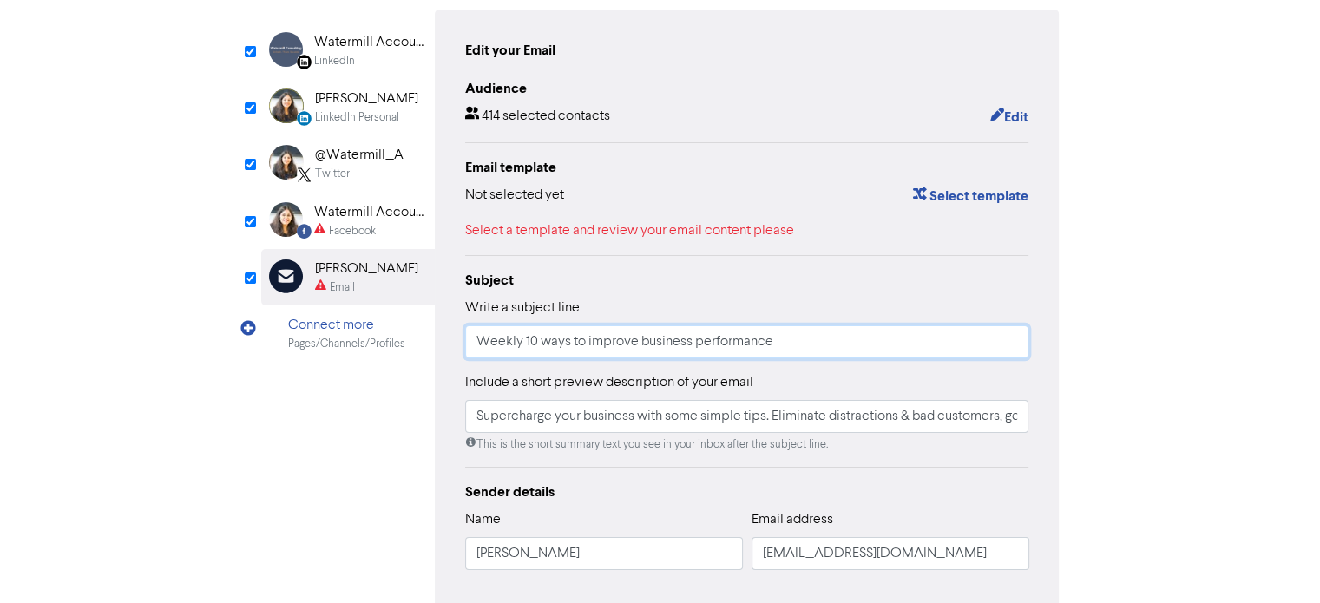
type input "Weekly N10 ways to improve business performance"
type input "Supercharge your business with some simple tips. Eliminate distractions & bad c…"
type input "Weekly Ne10 ways to improve business performance"
type input "Supercharge your business with some simple tips. Eliminate distractions & bad c…"
type input "Weekly New10 ways to improve business performance"
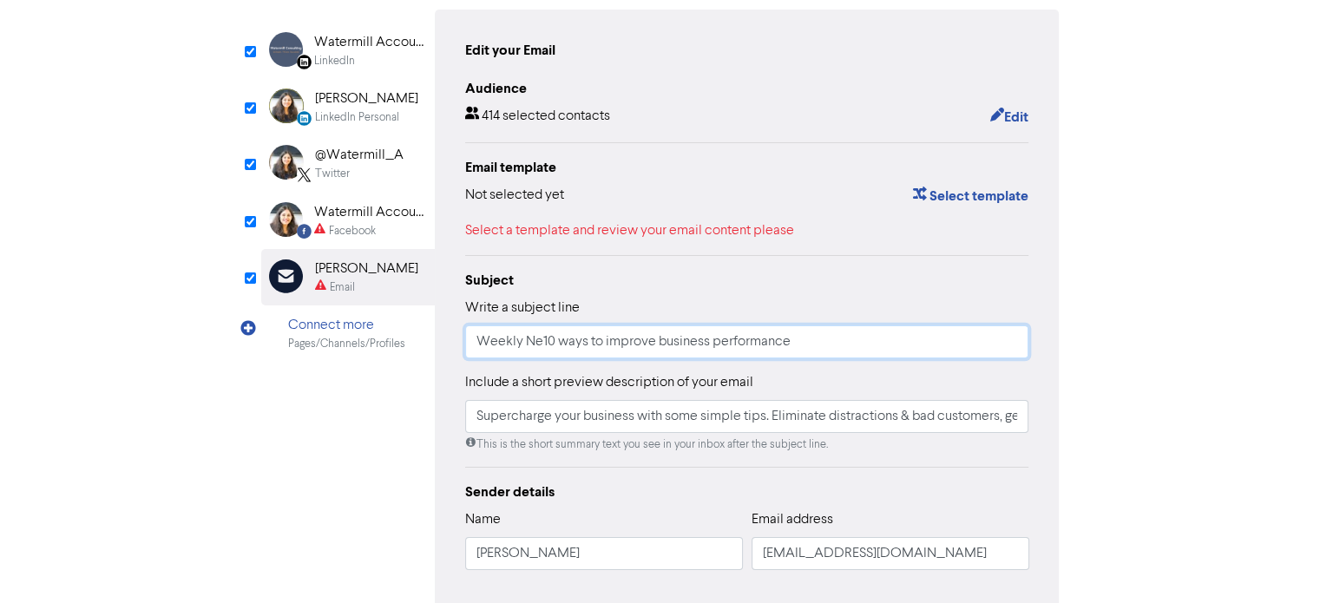
type input "Supercharge your business with some simple tips. Eliminate distractions & bad c…"
type input "Weekly News10 ways to improve business performance"
type input "Supercharge your business with some simple tips. Eliminate distractions & bad c…"
type input "Weekly Newsl10 ways to improve business performance"
type input "Supercharge your business with some simple tips. Eliminate distractions & bad c…"
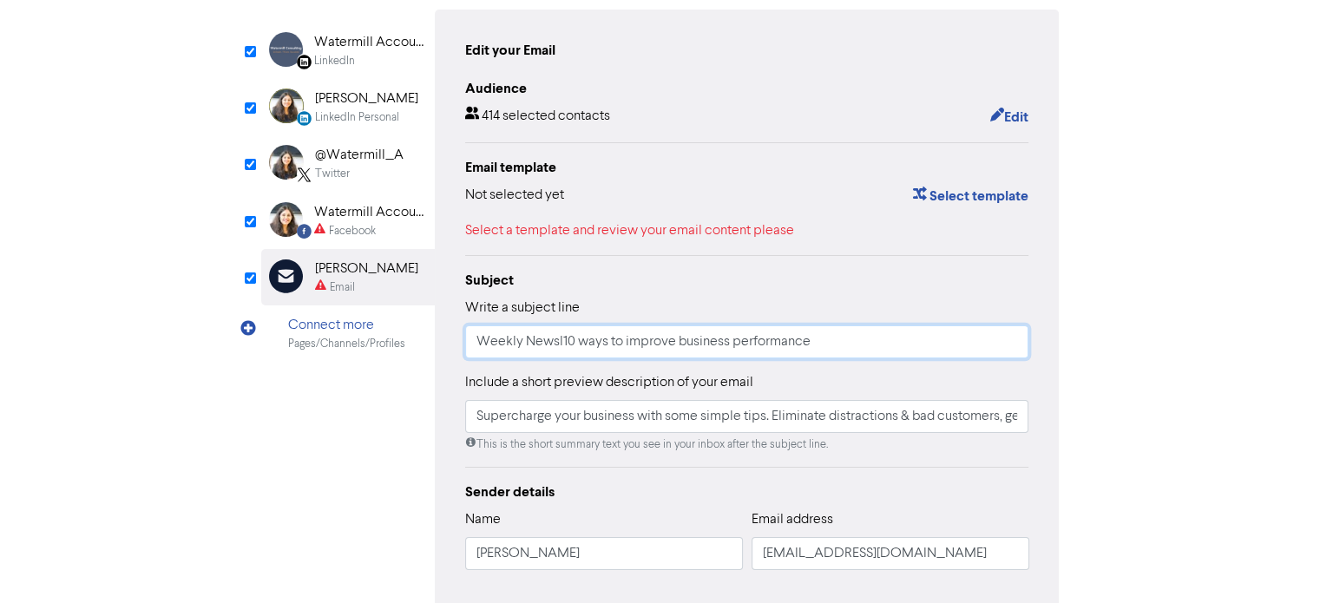
type input "Weekly Newsle10 ways to improve business performance"
type input "Supercharge your business with some simple tips. Eliminate distractions & bad c…"
type input "Weekly Newslet10 ways to improve business performance"
type input "Supercharge your business with some simple tips. Eliminate distractions & bad c…"
type input "Weekly Newslete10 ways to improve business performance"
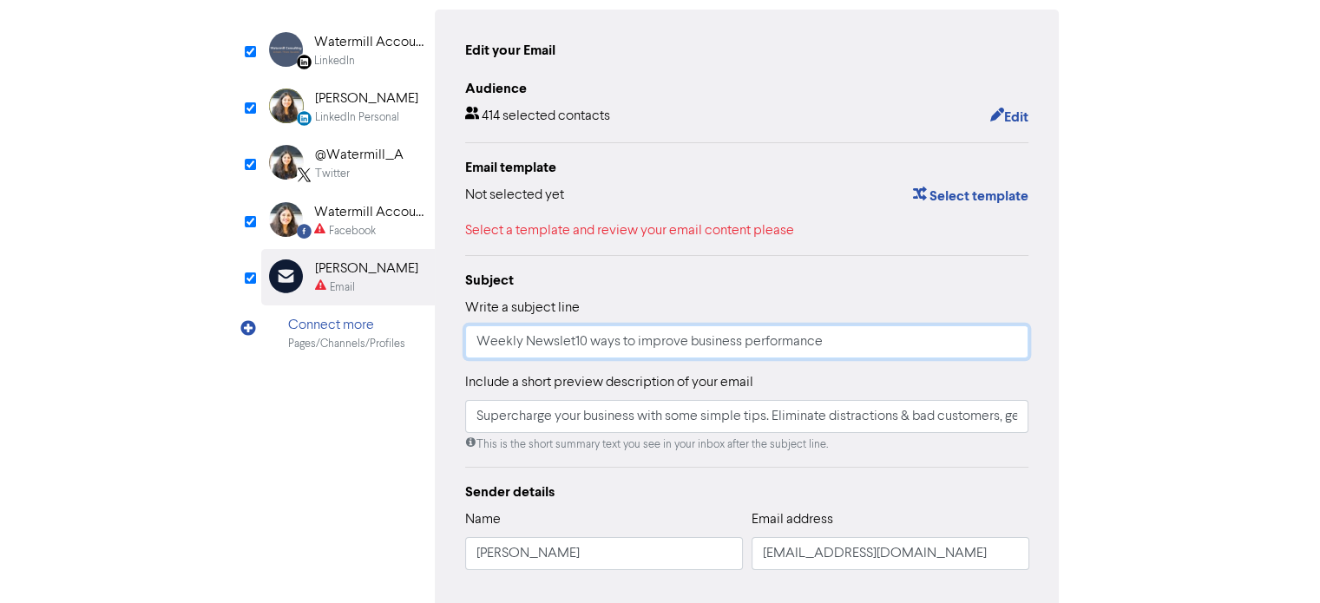
type input "Supercharge your business with some simple tips. Eliminate distractions & bad c…"
type input "Weekly Newsleter10 ways to improve business performance"
type input "Supercharge your business with some simple tips. Eliminate distractions & bad c…"
type input "Weekly Newslete10 ways to improve business performance"
type input "Supercharge your business with some simple tips. Eliminate distractions & bad c…"
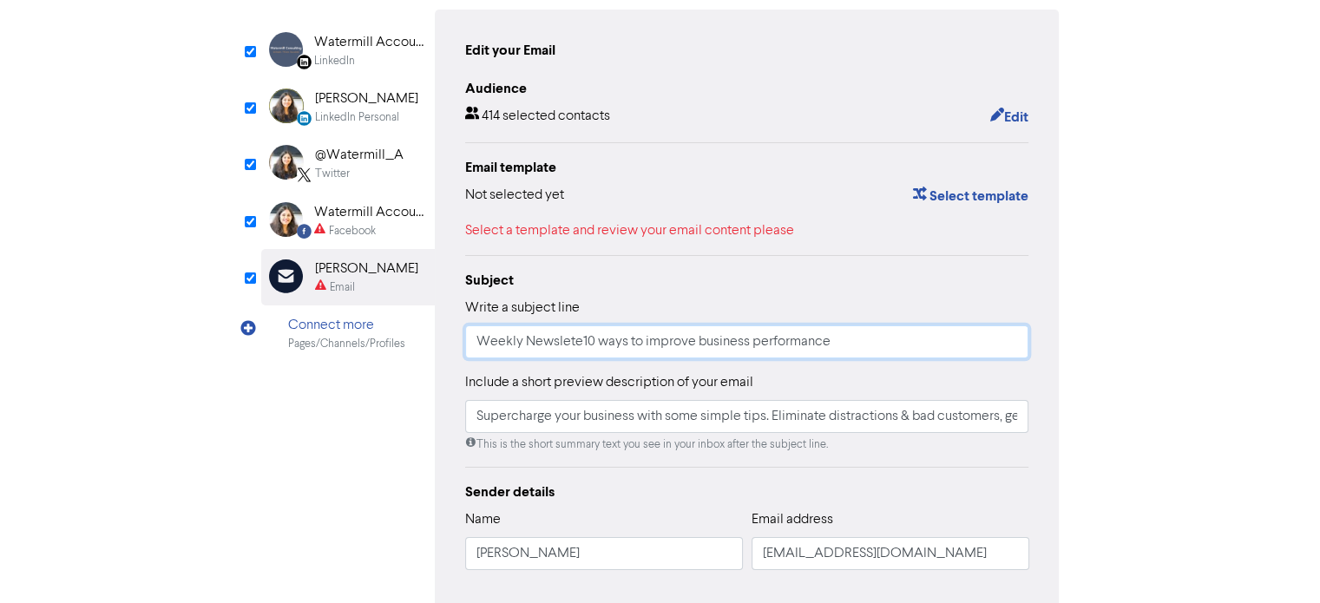
type input "Weekly Newslet10 ways to improve business performance"
type input "Supercharge your business with some simple tips. Eliminate distractions & bad c…"
type input "Weekly Newsletr10 ways to improve business performance"
type input "Supercharge your business with some simple tips. Eliminate distractions & bad c…"
type input "Weekly Newsletre10 ways to improve business performance"
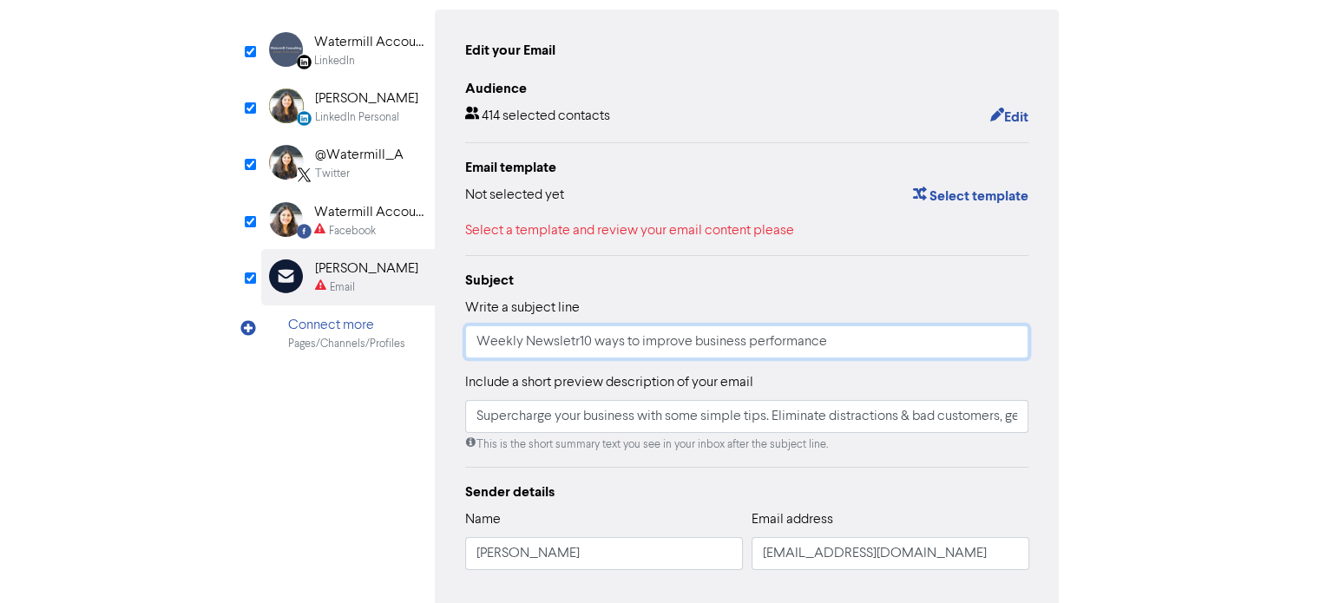
type input "Supercharge your business with some simple tips. Eliminate distractions & bad c…"
type input "Weekly Newsletrer10 ways to improve business performance"
type input "Supercharge your business with some simple tips. Eliminate distractions & bad c…"
type input "Weekly Newsletrer 10 ways to improve business performance"
type input "Supercharge your business with some simple tips. Eliminate distractions & bad c…"
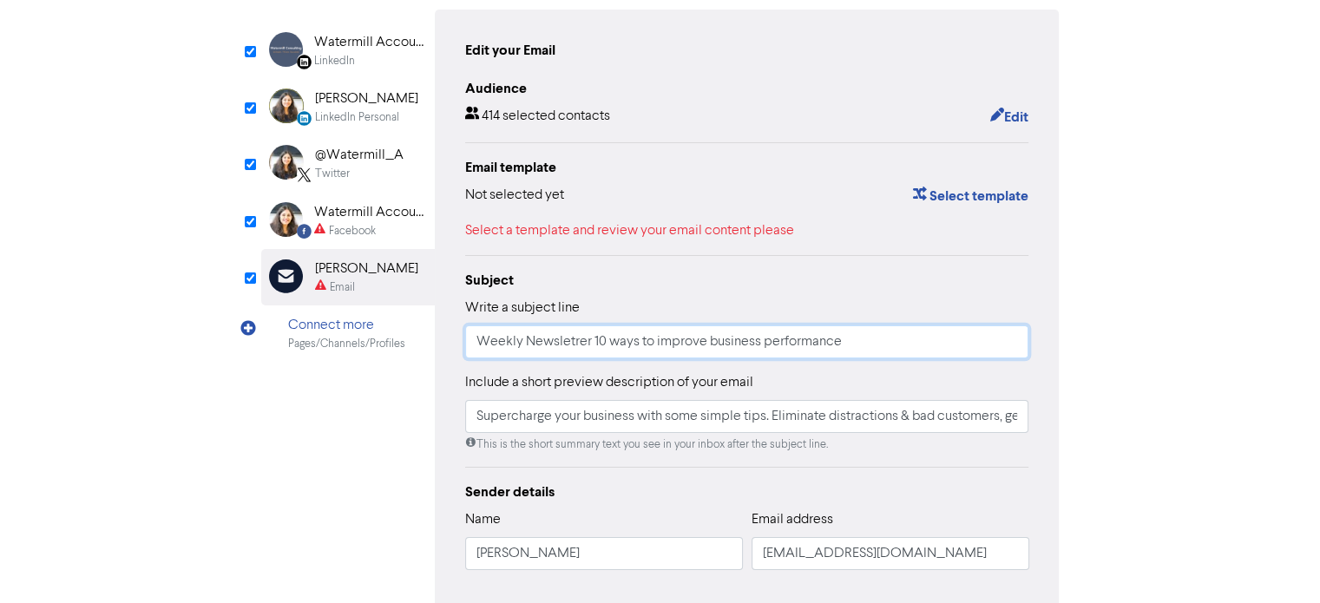
type input "Weekly Newsletrer10 ways to improve business performance"
type input "Supercharge your business with some simple tips. Eliminate distractions & bad c…"
type input "Weekly Newsletre10 ways to improve business performance"
type input "Supercharge your business with some simple tips. Eliminate distractions & bad c…"
type input "Weekly Newsletr10 ways to improve business performance"
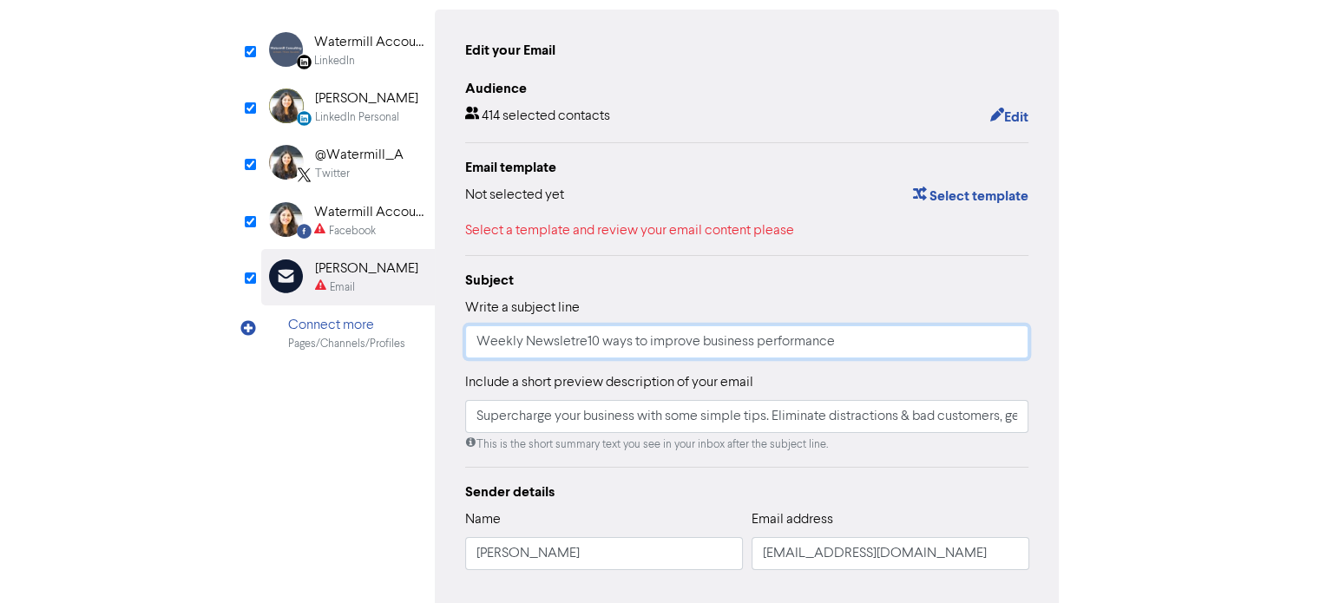
type input "Supercharge your business with some simple tips. Eliminate distractions & bad c…"
type input "Weekly Newslet10 ways to improve business performance"
type input "Supercharge your business with some simple tips. Eliminate distractions & bad c…"
type input "Weekly Newsletr10 ways to improve business performance"
type input "Supercharge your business with some simple tips. Eliminate distractions & bad c…"
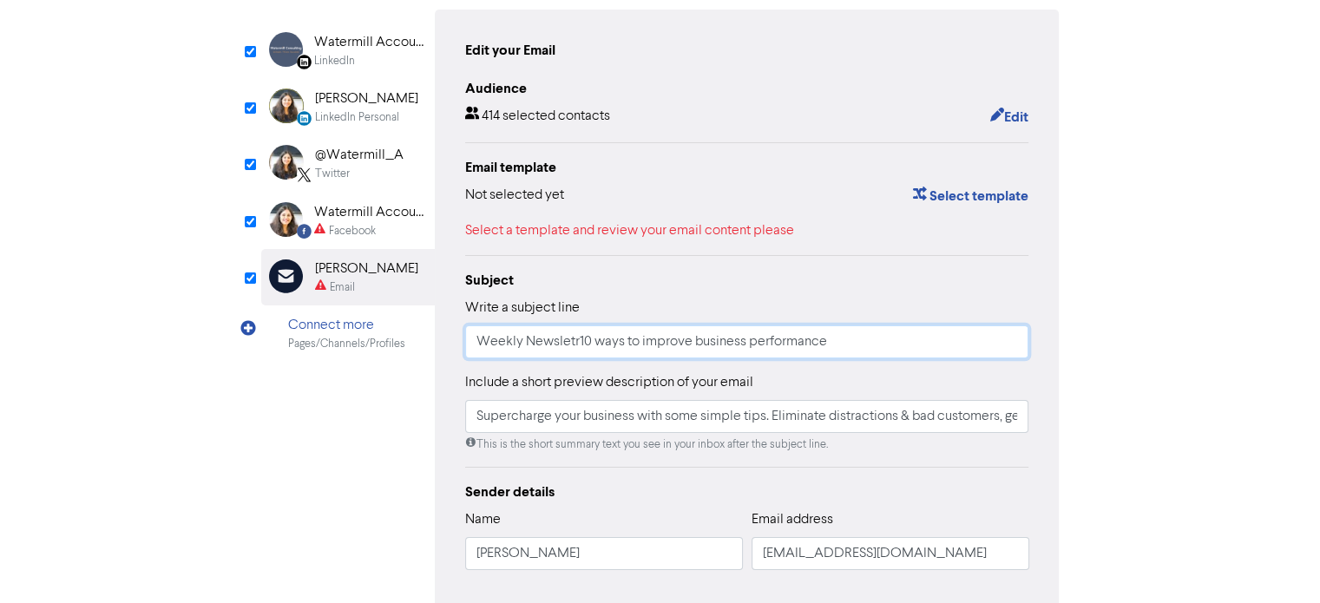
type input "Weekly Newslet10 ways to improve business performance"
type input "Supercharge your business with some simple tips. Eliminate distractions & bad c…"
type input "Weekly Newslett10 ways to improve business performance"
type input "Supercharge your business with some simple tips. Eliminate distractions & bad c…"
type input "Weekly Newslette10 ways to improve business performance"
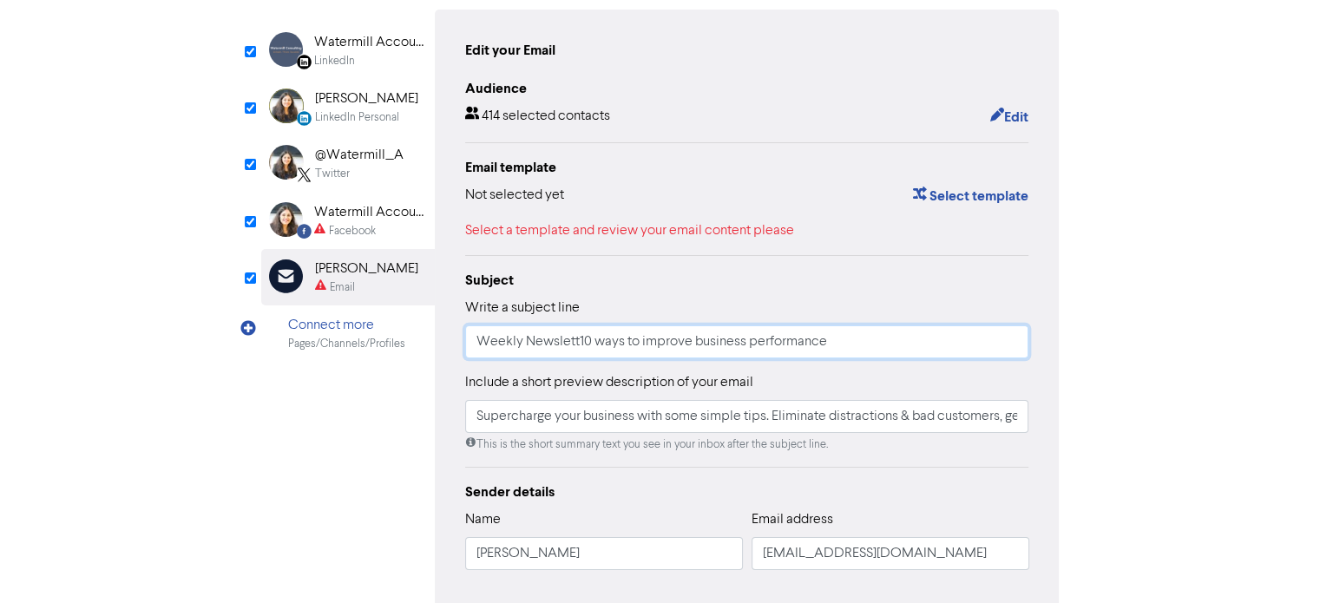
type input "Supercharge your business with some simple tips. Eliminate distractions & bad c…"
type input "Weekly Newsletter10 ways to improve business performance"
type input "Supercharge your business with some simple tips. Eliminate distractions & bad c…"
type input "Weekly Newsletter 10 ways to improve business performance"
type input "Supercharge your business with some simple tips. Eliminate distractions & bad c…"
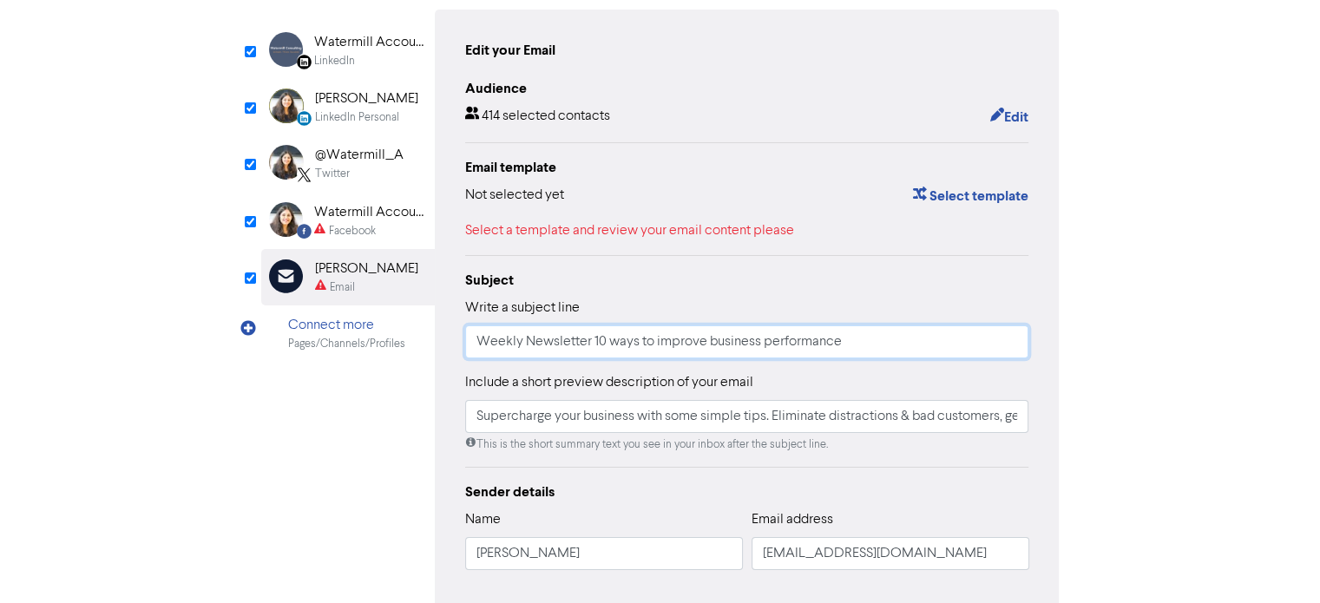
type input "Weekly Newsletter -10 ways to improve business performance"
type input "Supercharge your business with some simple tips. Eliminate distractions & bad c…"
type input "Weekly Newsletter - 10 ways to improve business performance"
type input "Supercharge your business with some simple tips. Eliminate distractions & bad c…"
type input "Weekly Newsletter - 10 ways to improve business performance"
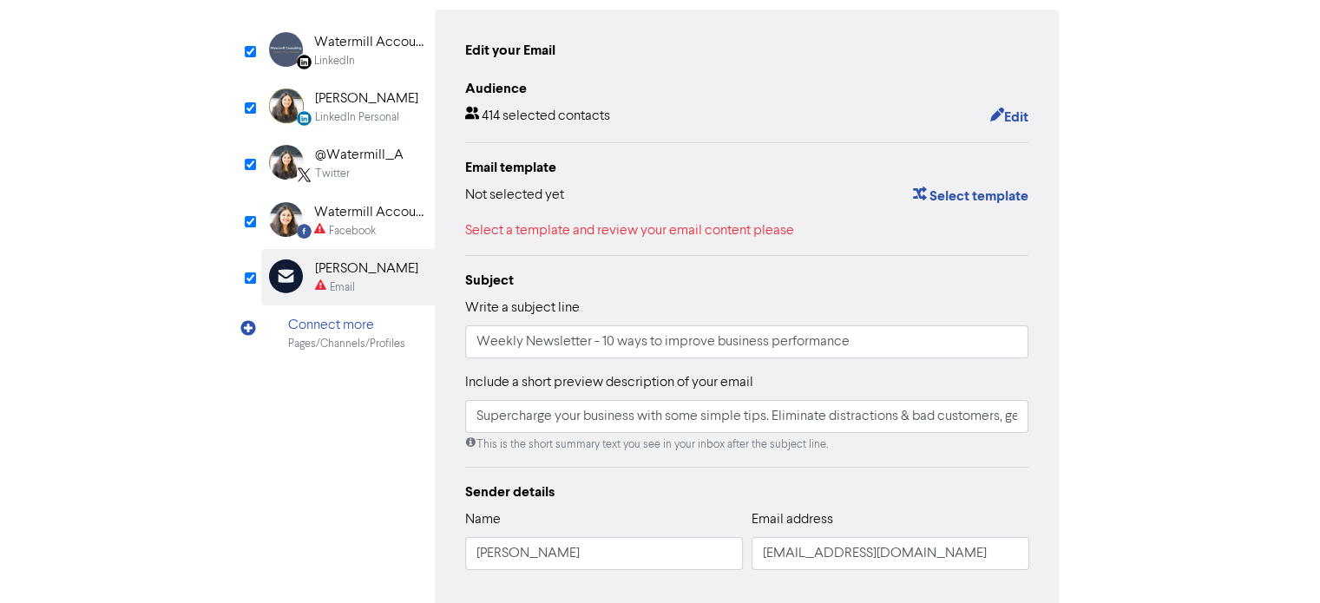
click at [338, 57] on div "LinkedIn" at bounding box center [334, 61] width 41 height 16
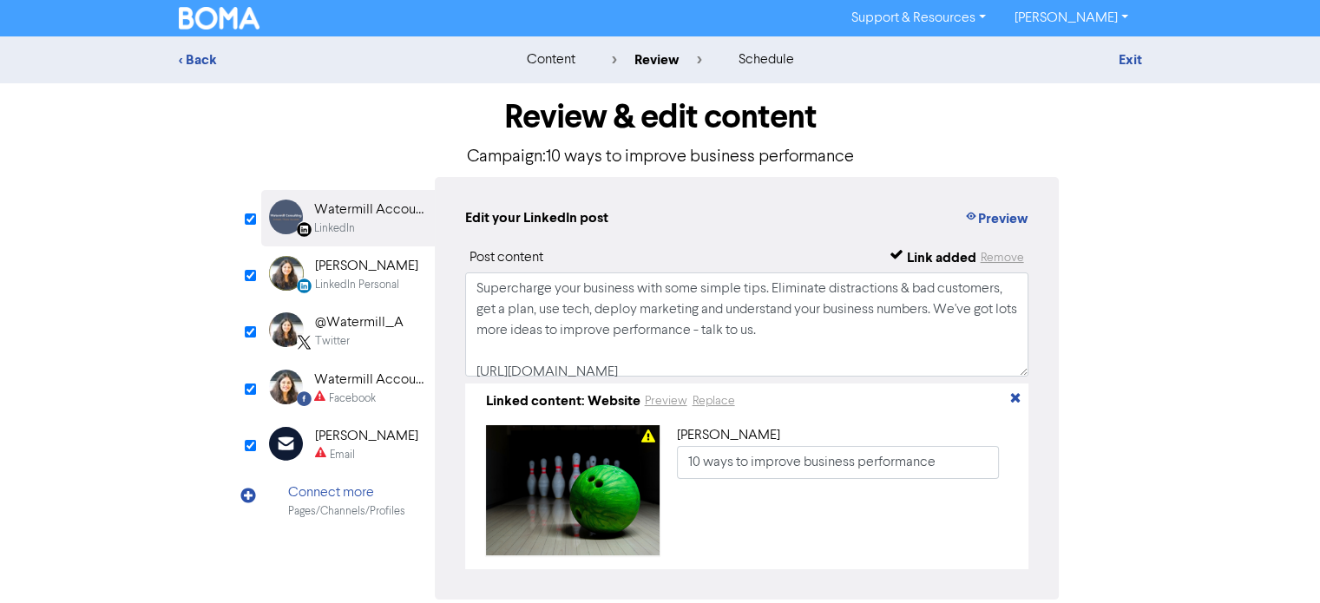
scroll to position [53, 0]
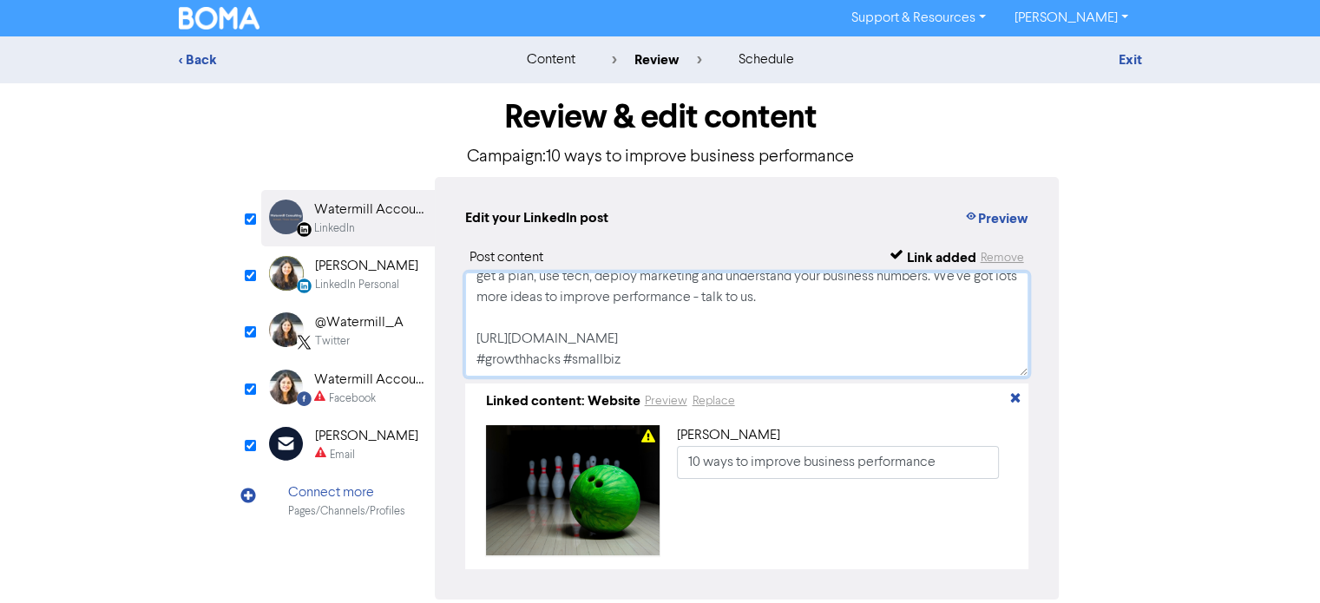
drag, startPoint x: 479, startPoint y: 316, endPoint x: 576, endPoint y: 336, distance: 99.2
click at [576, 336] on textarea "Supercharge your business with some simple tips. Eliminate distractions & bad c…" at bounding box center [747, 325] width 564 height 104
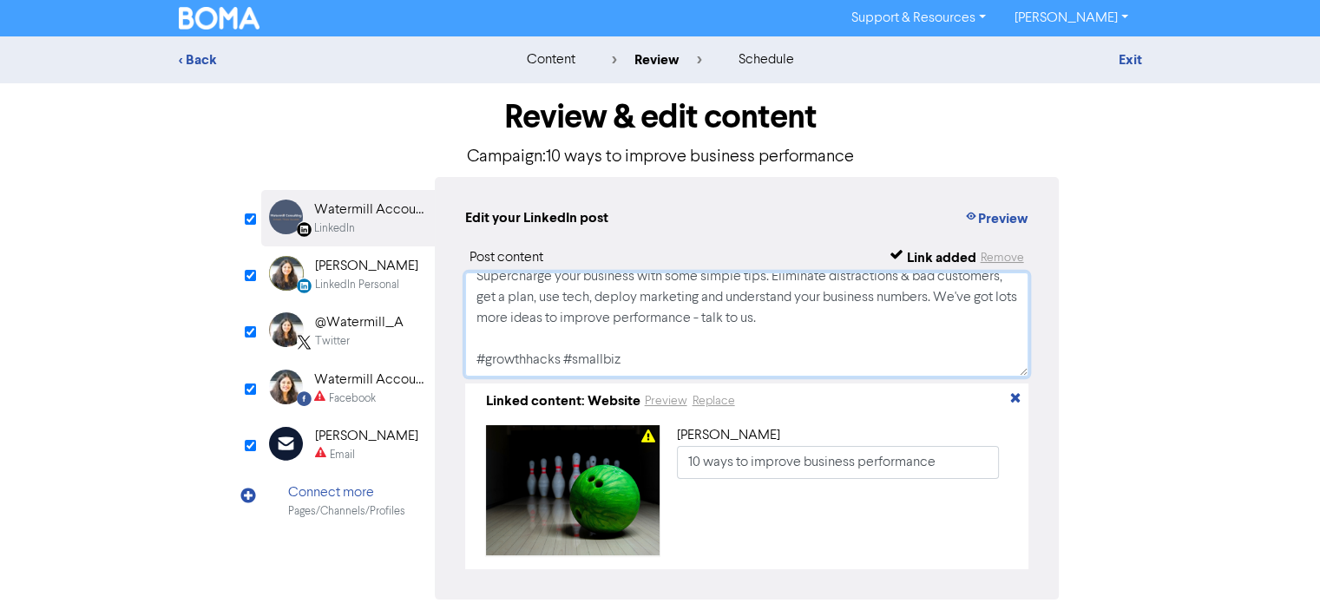
scroll to position [11, 0]
click at [636, 364] on textarea "Supercharge your business with some simple tips. Eliminate distractions & bad c…" at bounding box center [747, 325] width 564 height 104
paste textarea "[URL][DOMAIN_NAME]"
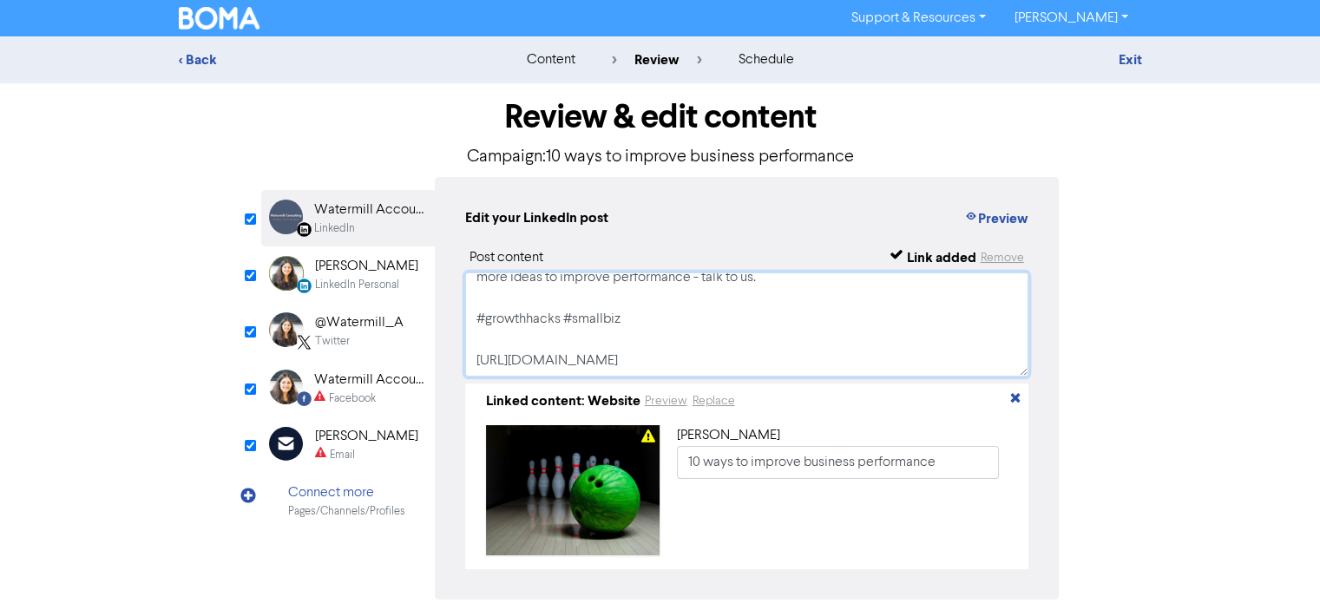
scroll to position [67, 0]
type textarea "Supercharge your business with some simple tips. Eliminate distractions & bad c…"
click at [374, 277] on div "LinkedIn Personal" at bounding box center [357, 285] width 84 height 16
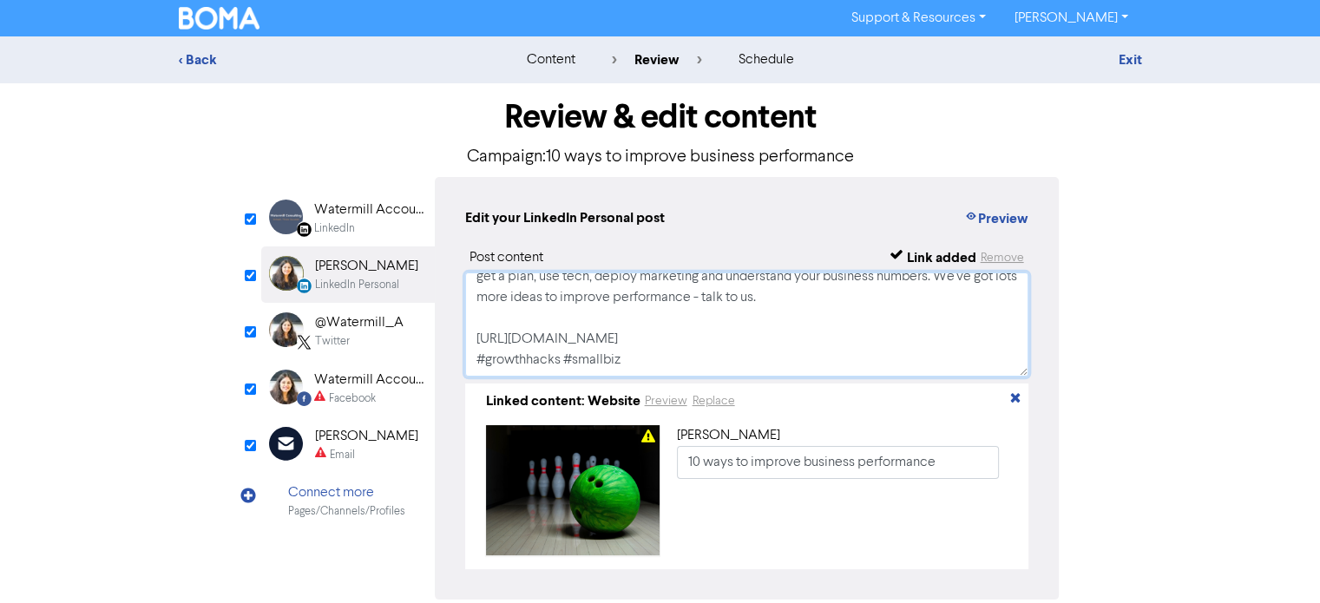
drag, startPoint x: 573, startPoint y: 338, endPoint x: 468, endPoint y: 319, distance: 106.6
click at [468, 319] on textarea "Supercharge your business with some simple tips. Eliminate distractions & bad c…" at bounding box center [747, 325] width 564 height 104
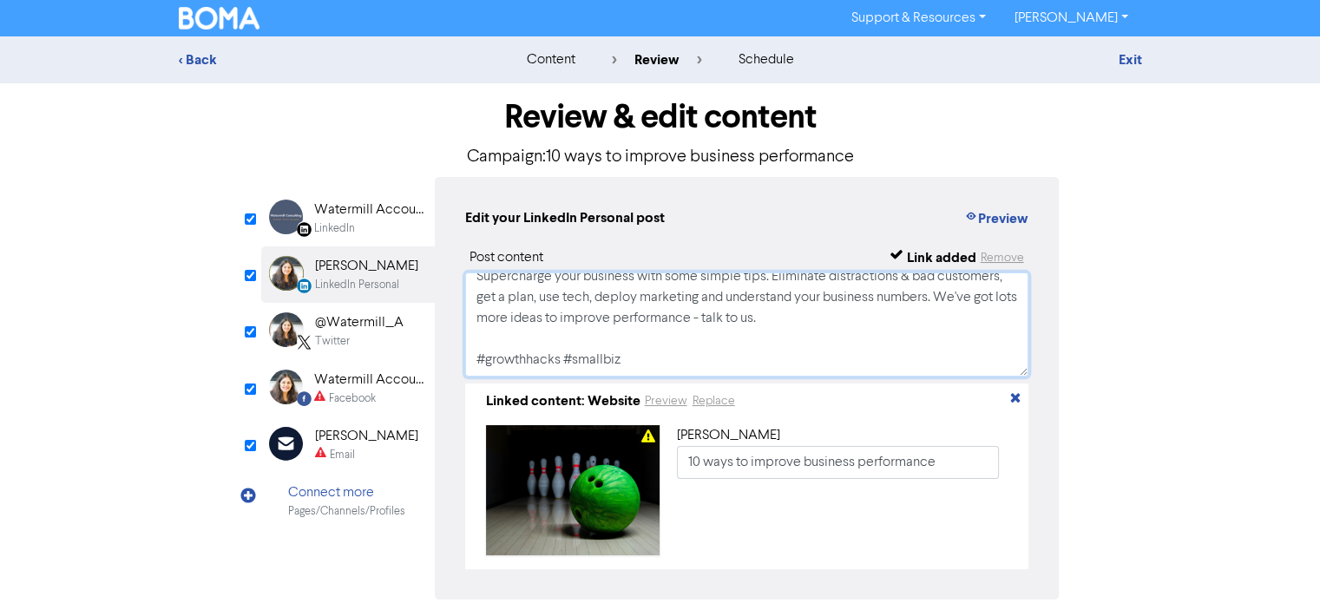
scroll to position [11, 0]
click at [642, 357] on textarea "Supercharge your business with some simple tips. Eliminate distractions & bad c…" at bounding box center [747, 325] width 564 height 104
paste textarea "[URL][DOMAIN_NAME]"
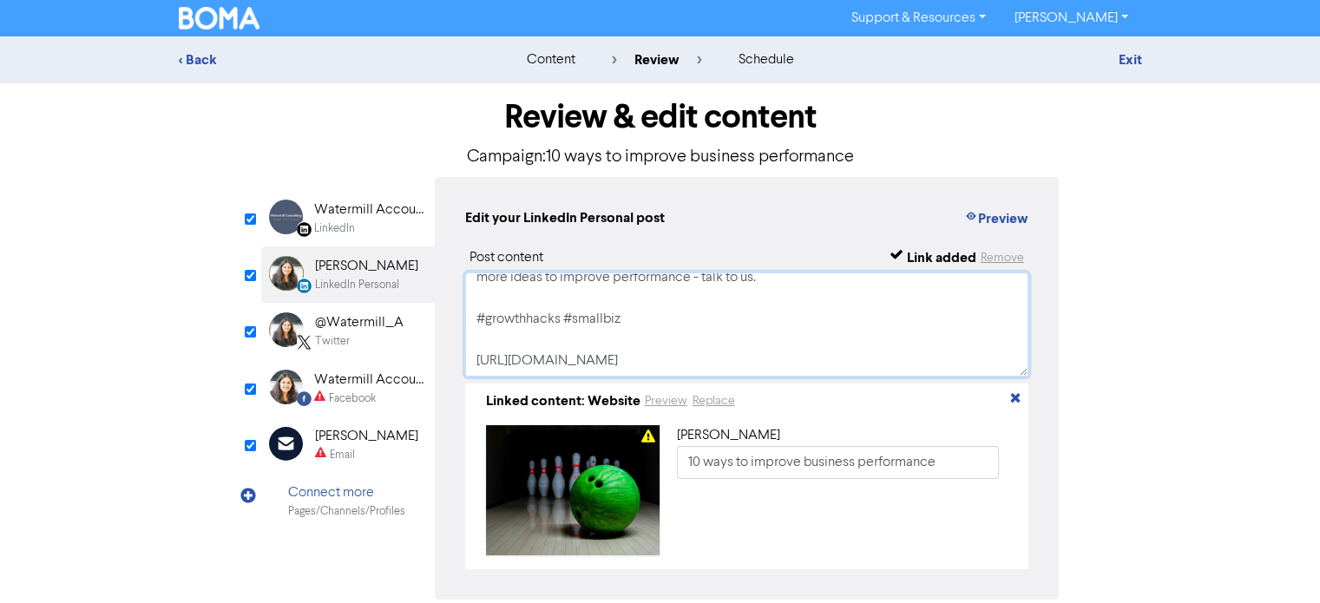
scroll to position [67, 0]
type textarea "Supercharge your business with some simple tips. Eliminate distractions & bad c…"
click at [371, 322] on div "@Watermill_A" at bounding box center [359, 322] width 89 height 21
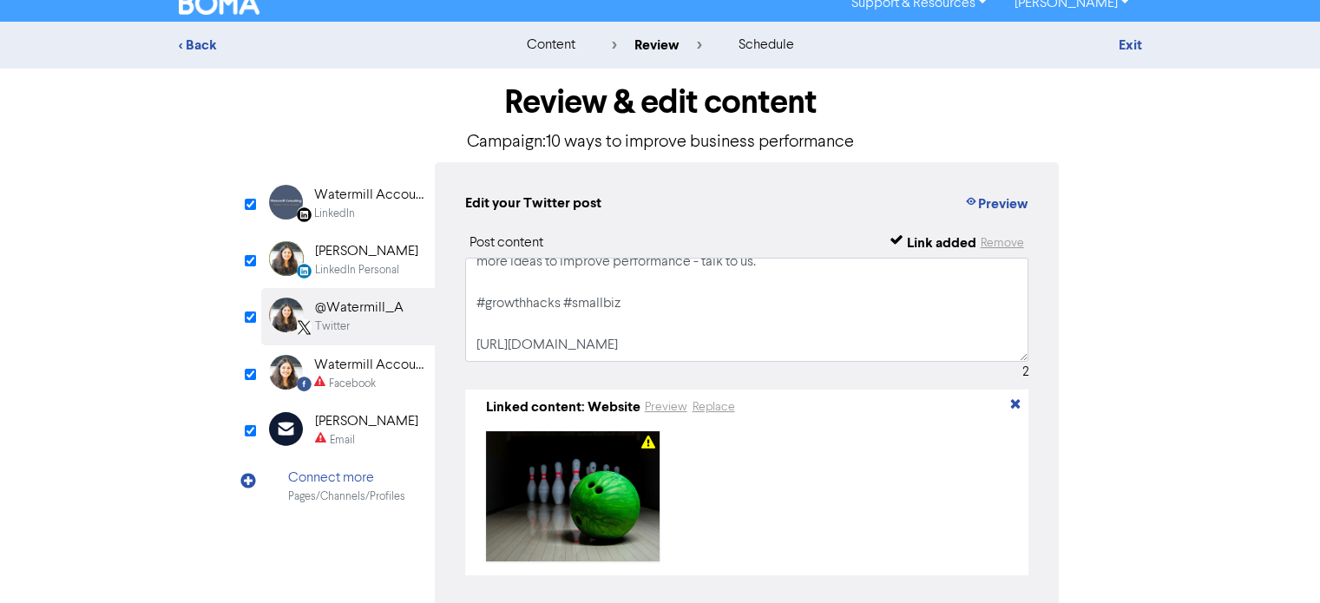
scroll to position [0, 0]
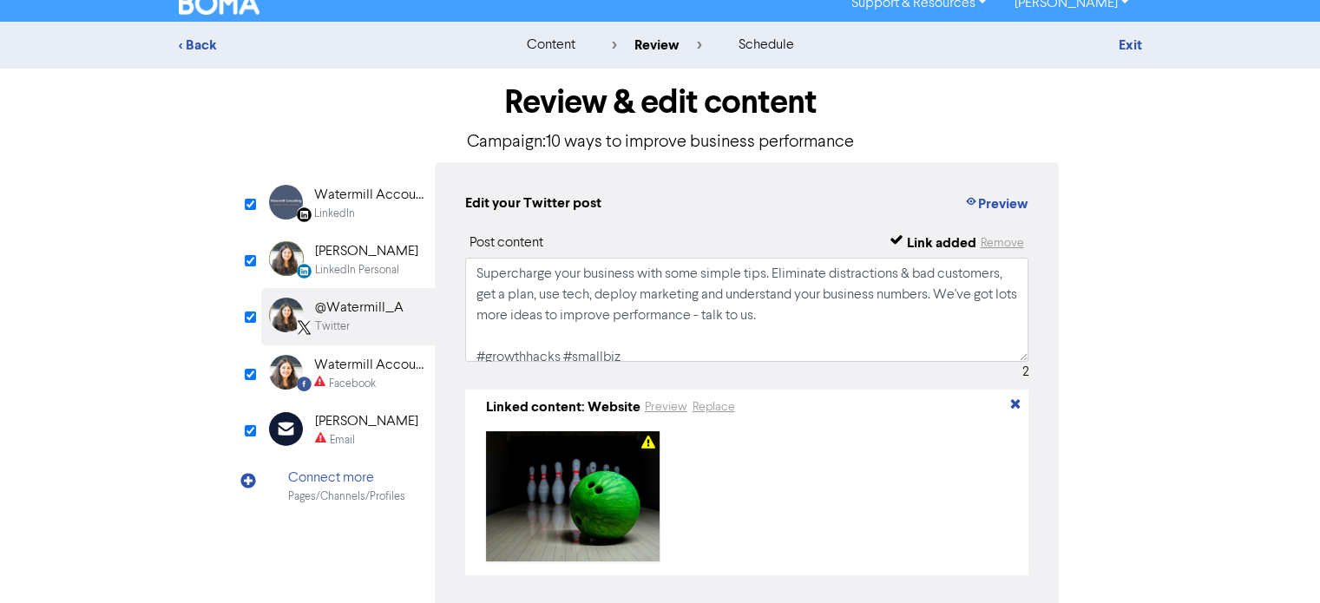
click at [340, 366] on div "Watermill Accounting Limited" at bounding box center [369, 365] width 111 height 21
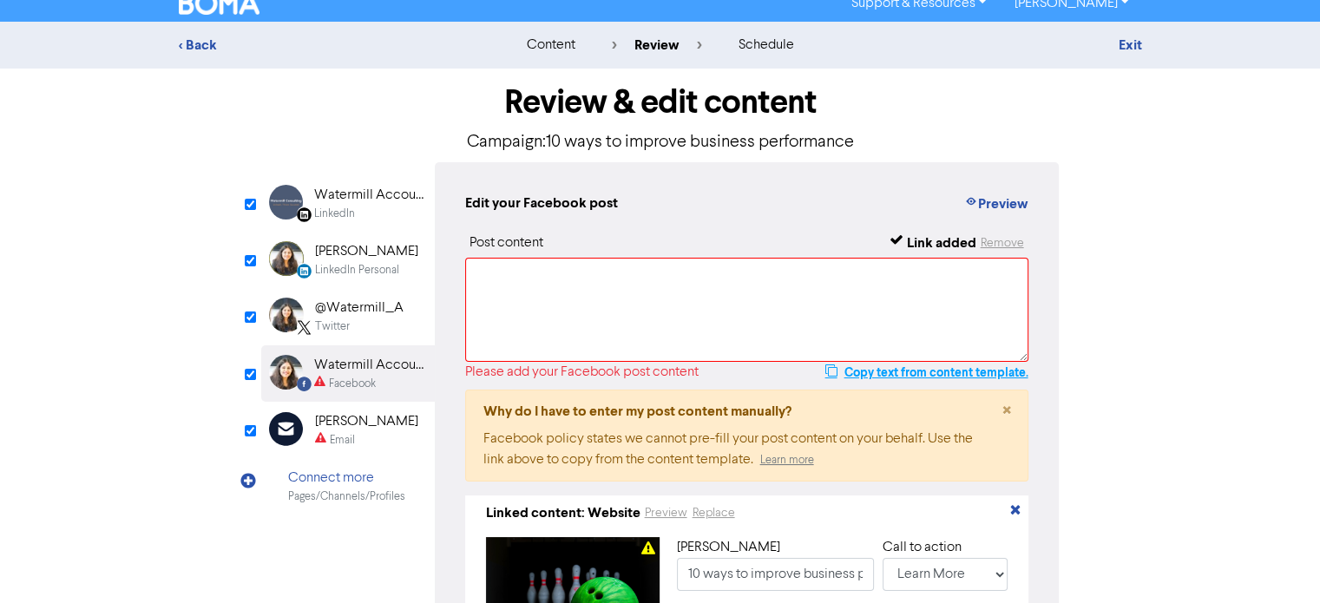
click at [866, 373] on button "Copy text from content template." at bounding box center [926, 372] width 205 height 21
click at [627, 273] on textarea at bounding box center [747, 310] width 564 height 104
paste textarea "Supercharge your business with some simple tips. Eliminate distractions & bad c…"
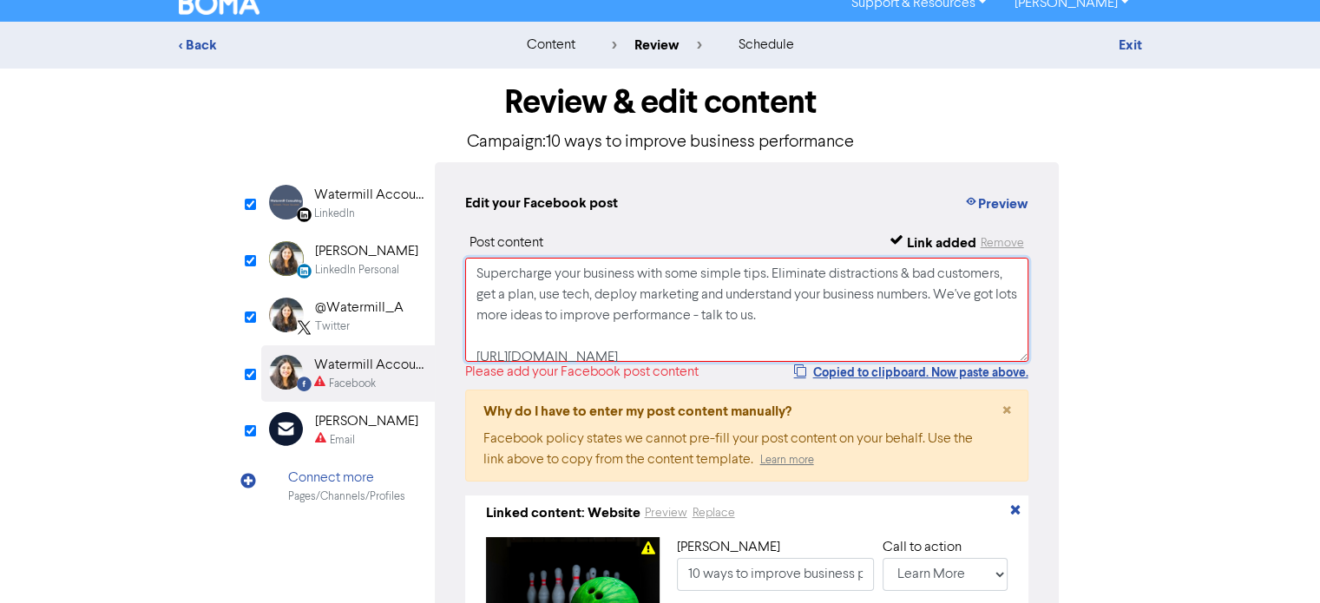
scroll to position [46, 0]
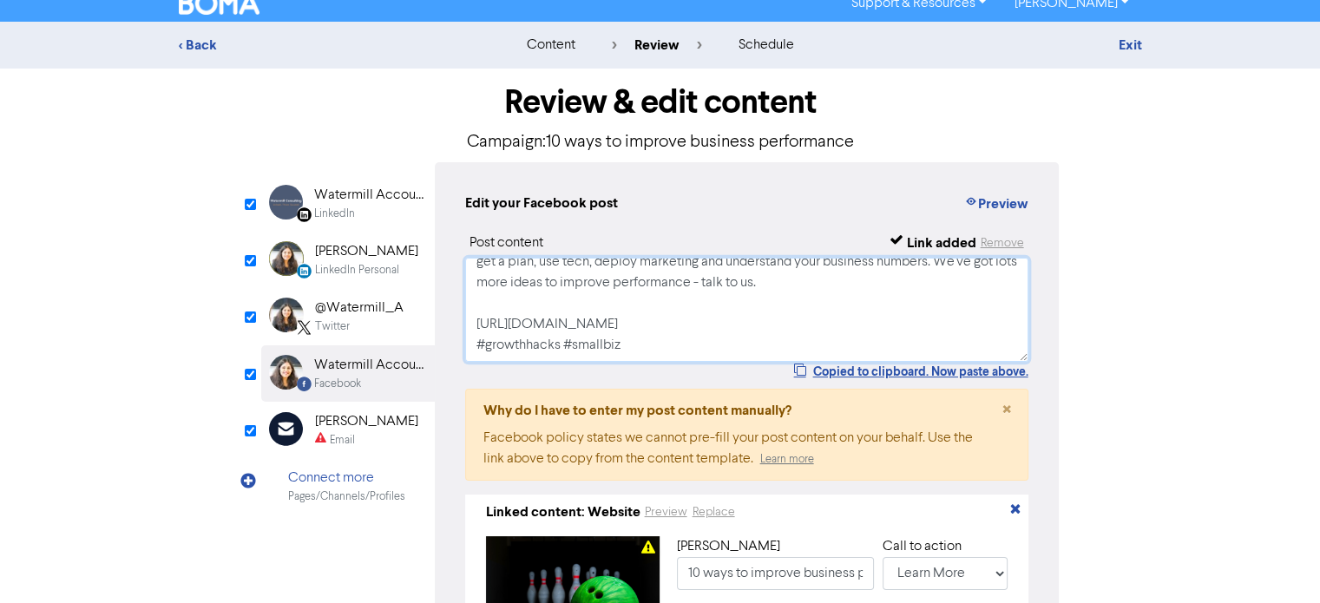
drag, startPoint x: 575, startPoint y: 332, endPoint x: 444, endPoint y: 312, distance: 132.6
click at [444, 312] on div "Edit your Facebook post Preview Post content Link added Remove Supercharge your…" at bounding box center [747, 436] width 625 height 549
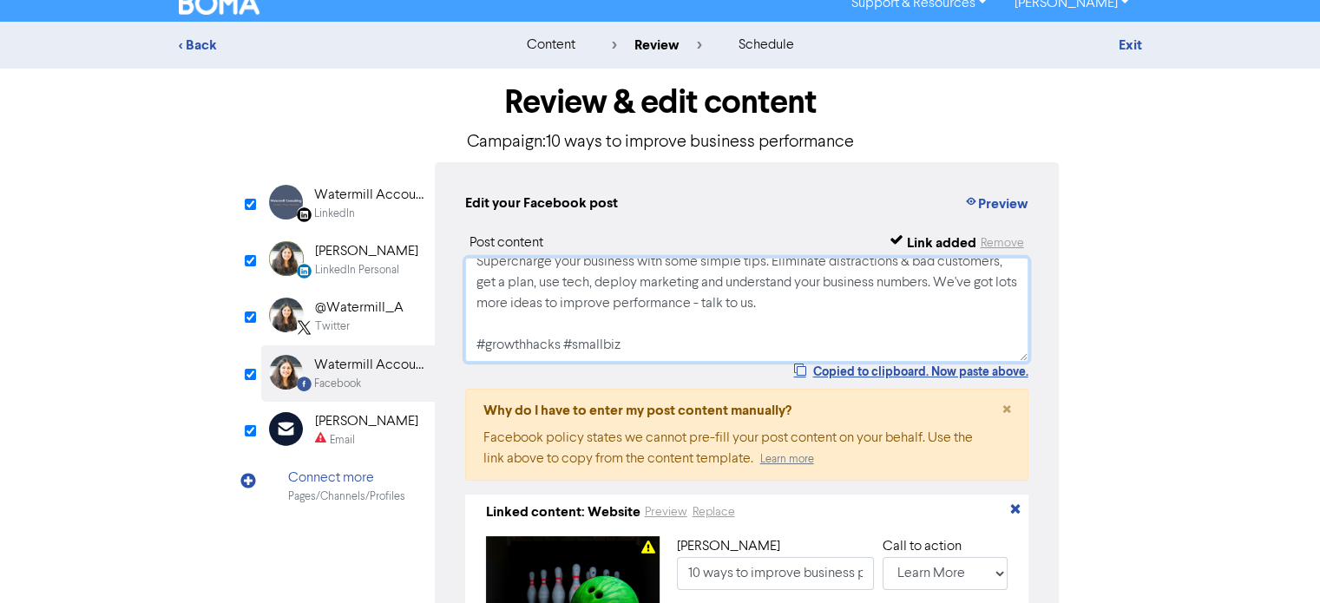
scroll to position [11, 0]
click at [662, 343] on textarea "Supercharge your business with some simple tips. Eliminate distractions & bad c…" at bounding box center [747, 310] width 564 height 104
type textarea "Supercharge your business with some simple tips. Eliminate distractions & bad c…"
type input "Supercharge your business with some simple tips. Eliminate distractions & bad c…"
paste textarea "[URL][DOMAIN_NAME]"
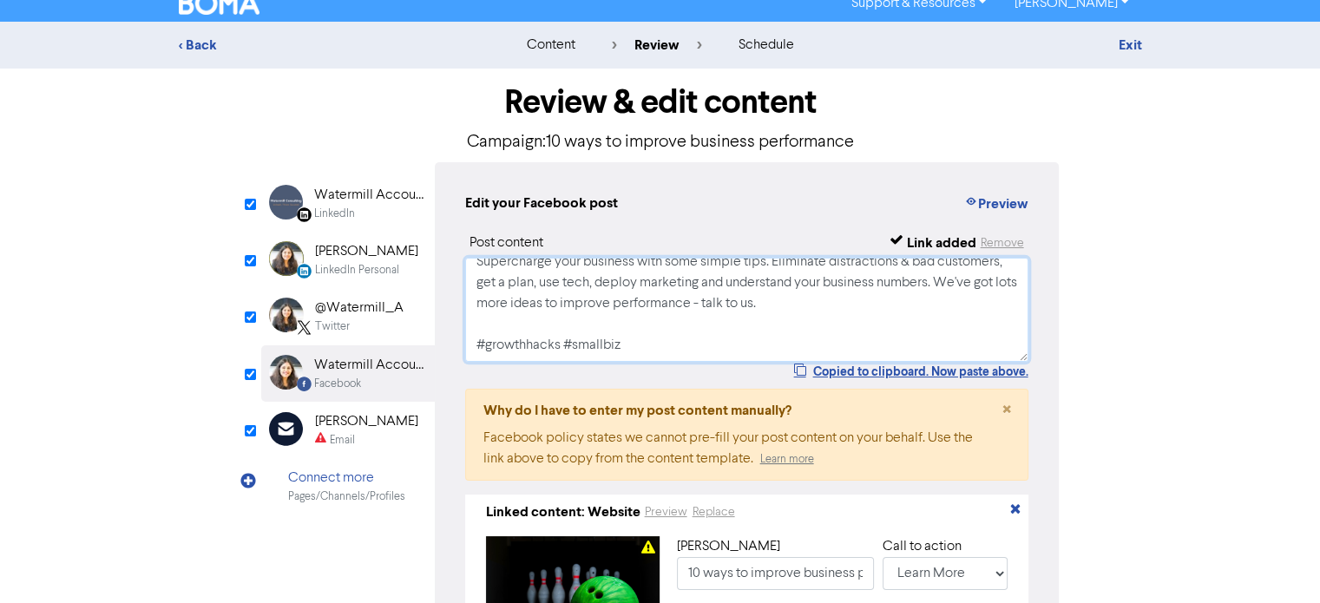
type textarea "Supercharge your business with some simple tips. Eliminate distractions & bad c…"
type input "Supercharge your business with some simple tips. Eliminate distractions & bad c…"
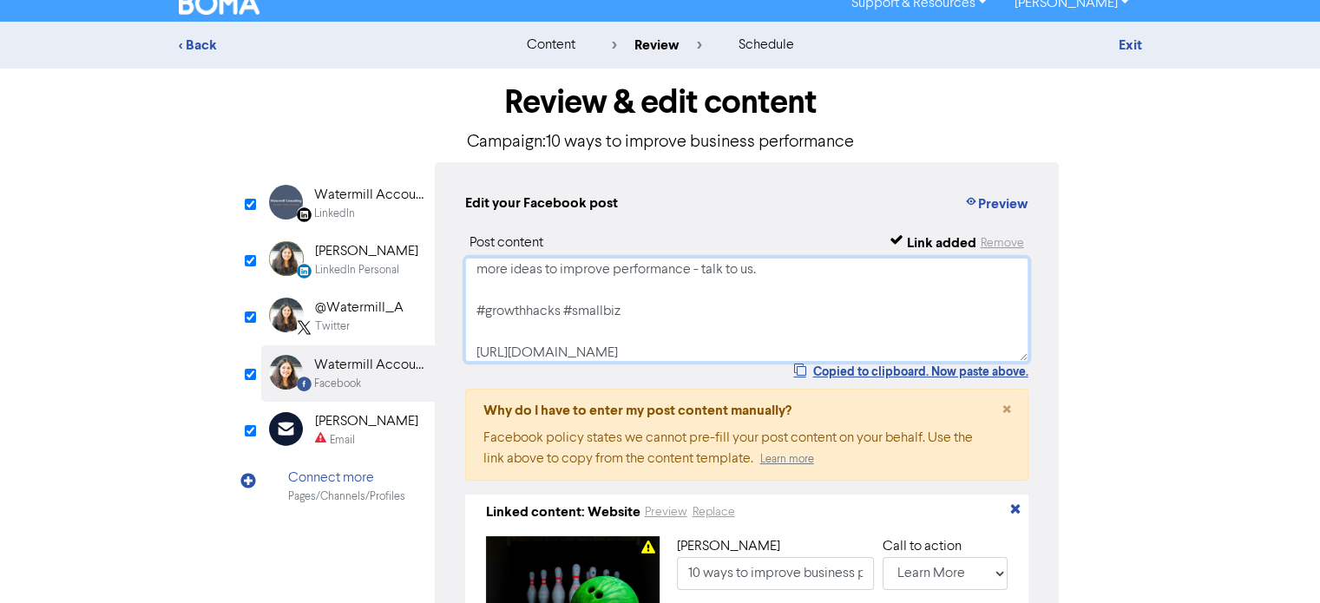
scroll to position [67, 0]
type textarea "Supercharge your business with some simple tips. Eliminate distractions & bad c…"
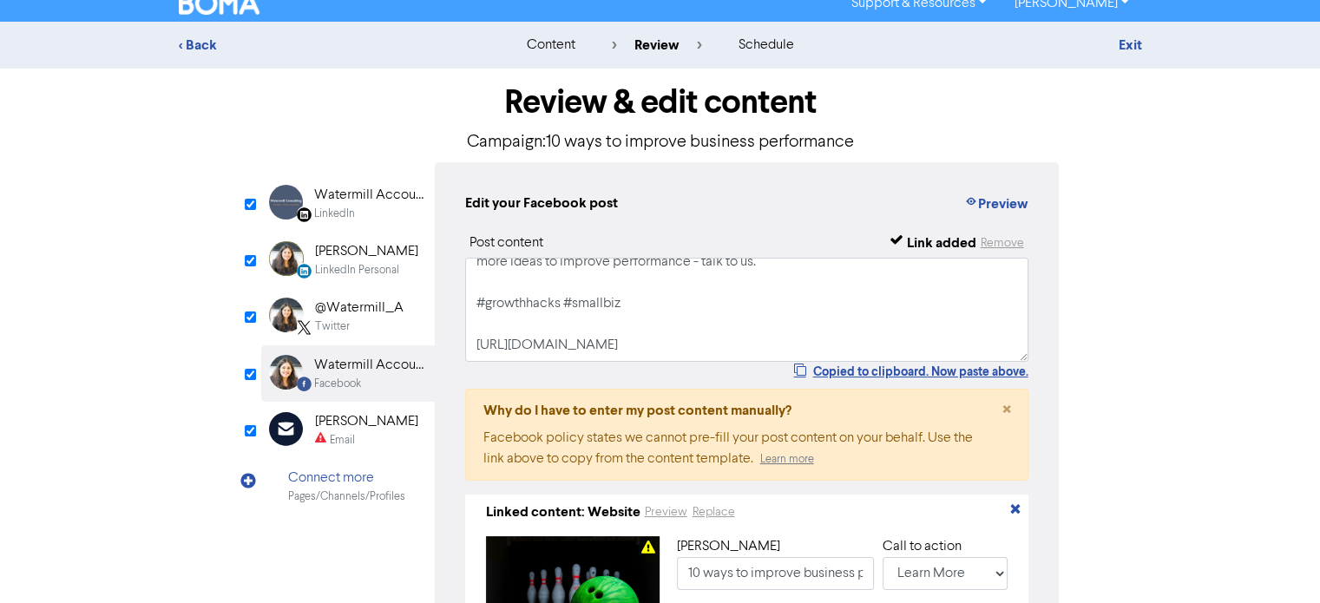
click at [376, 424] on div "[PERSON_NAME]" at bounding box center [366, 421] width 103 height 21
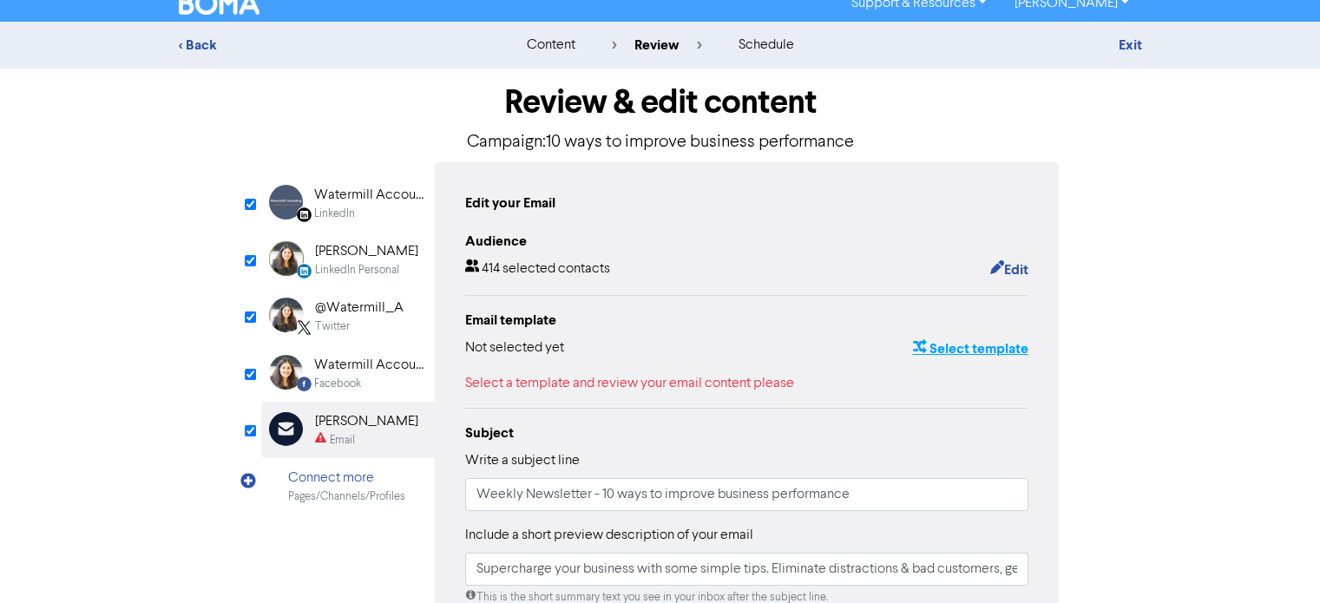
click at [962, 353] on button "Select template" at bounding box center [969, 349] width 117 height 23
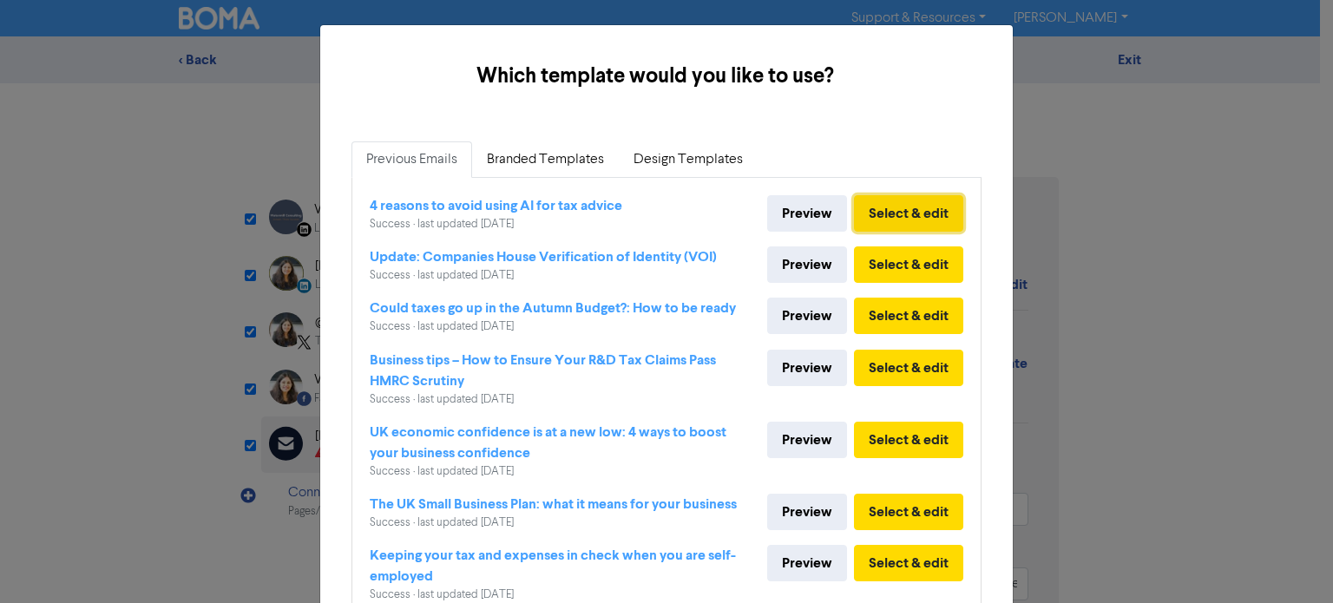
click at [902, 211] on button "Select & edit" at bounding box center [908, 213] width 109 height 36
type input "Supercharge your business with some simple tips. Eliminate distractions & bad c…"
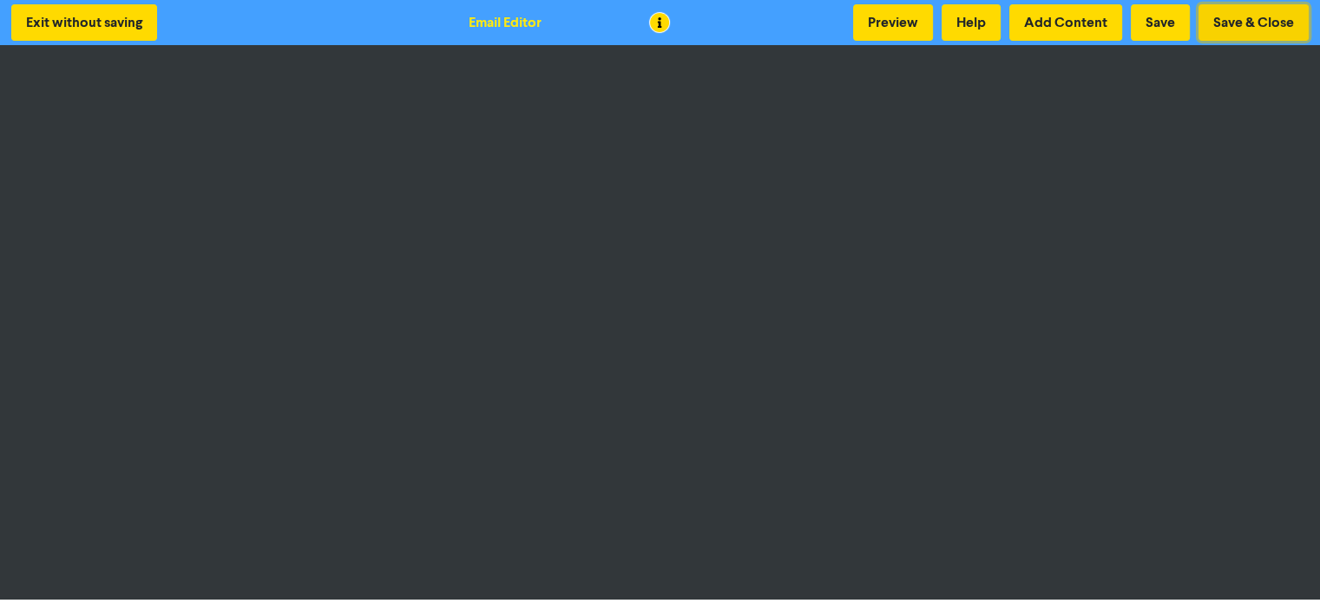
click at [1234, 30] on button "Save & Close" at bounding box center [1254, 22] width 110 height 36
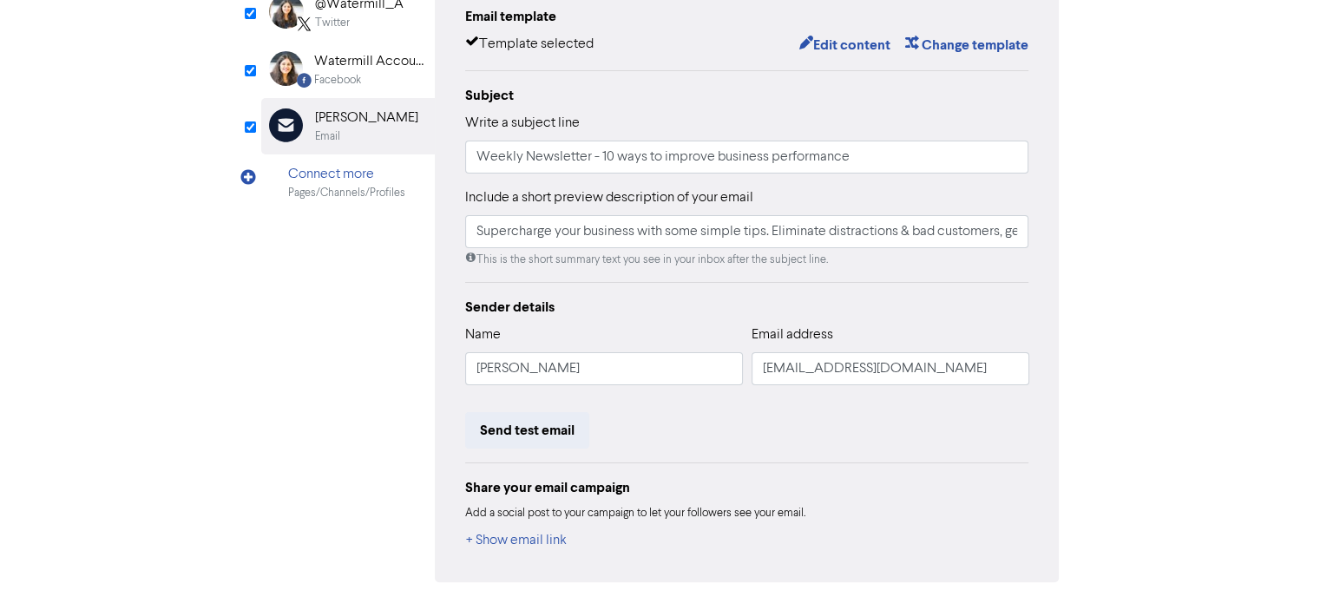
scroll to position [347, 0]
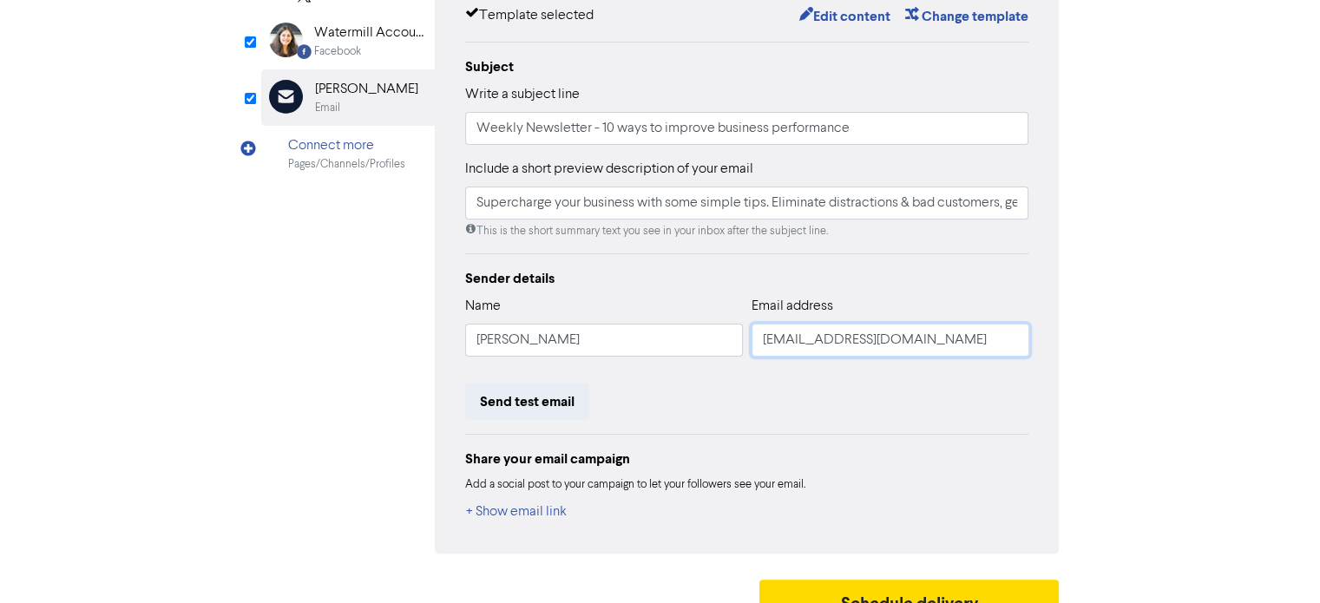
click at [775, 341] on input "[EMAIL_ADDRESS][DOMAIN_NAME]" at bounding box center [891, 340] width 278 height 33
type input "Supercharge your business with some simple tips. Eliminate distractions & bad c…"
type input "d@[DOMAIN_NAME]"
type input "Supercharge your business with some simple tips. Eliminate distractions & bad c…"
type input "@[DOMAIN_NAME]"
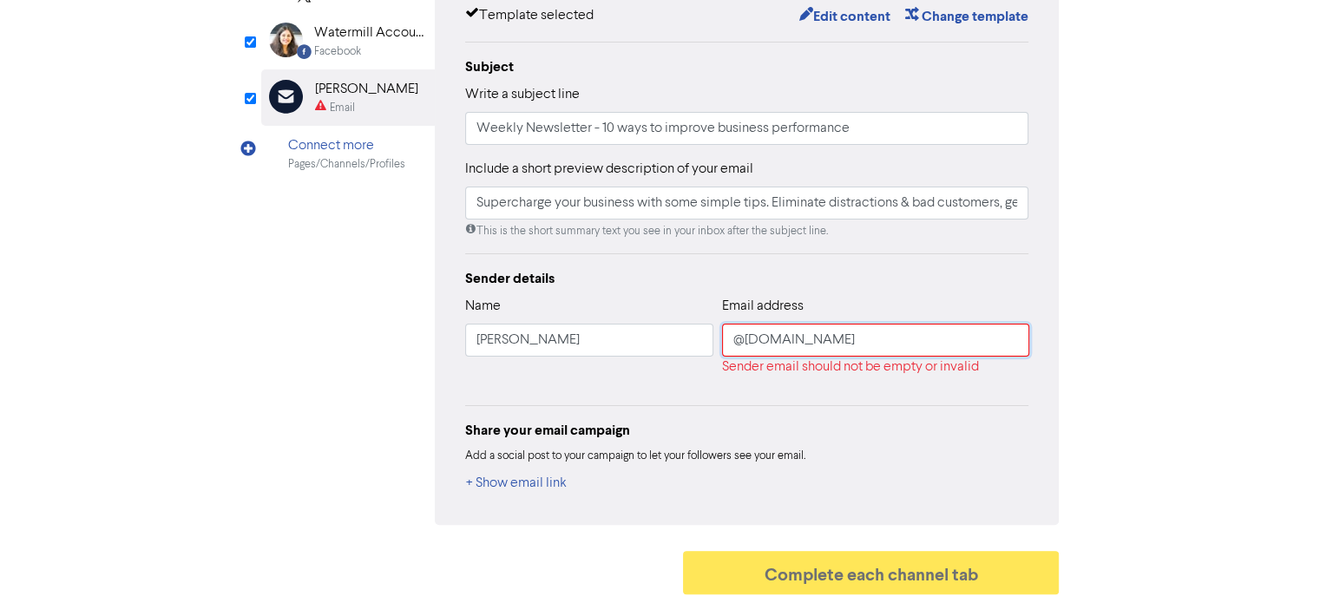
scroll to position [346, 0]
type input "Supercharge your business with some simple tips. Eliminate distractions & bad c…"
type input "i@[DOMAIN_NAME]"
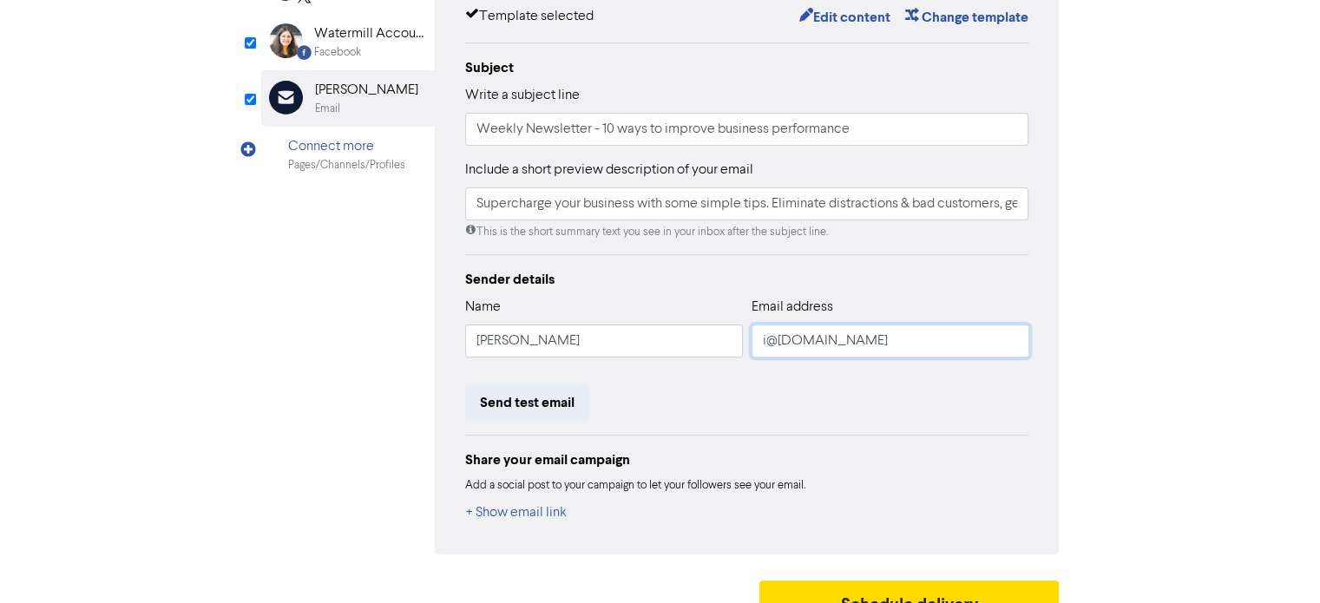
scroll to position [347, 0]
type input "Supercharge your business with some simple tips. Eliminate distractions & bad c…"
type input "[EMAIL_ADDRESS][DOMAIN_NAME]"
type input "Supercharge your business with some simple tips. Eliminate distractions & bad c…"
type input "[EMAIL_ADDRESS][DOMAIN_NAME]"
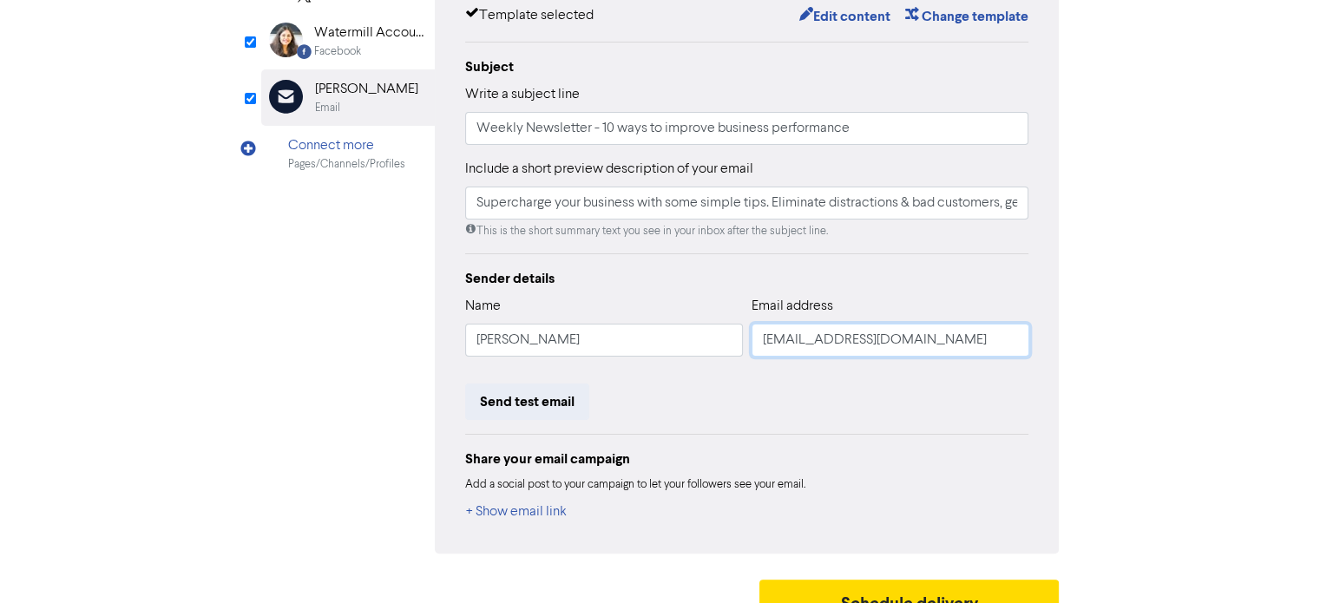
type input "Supercharge your business with some simple tips. Eliminate distractions & bad c…"
type input "[EMAIL_ADDRESS][DOMAIN_NAME]"
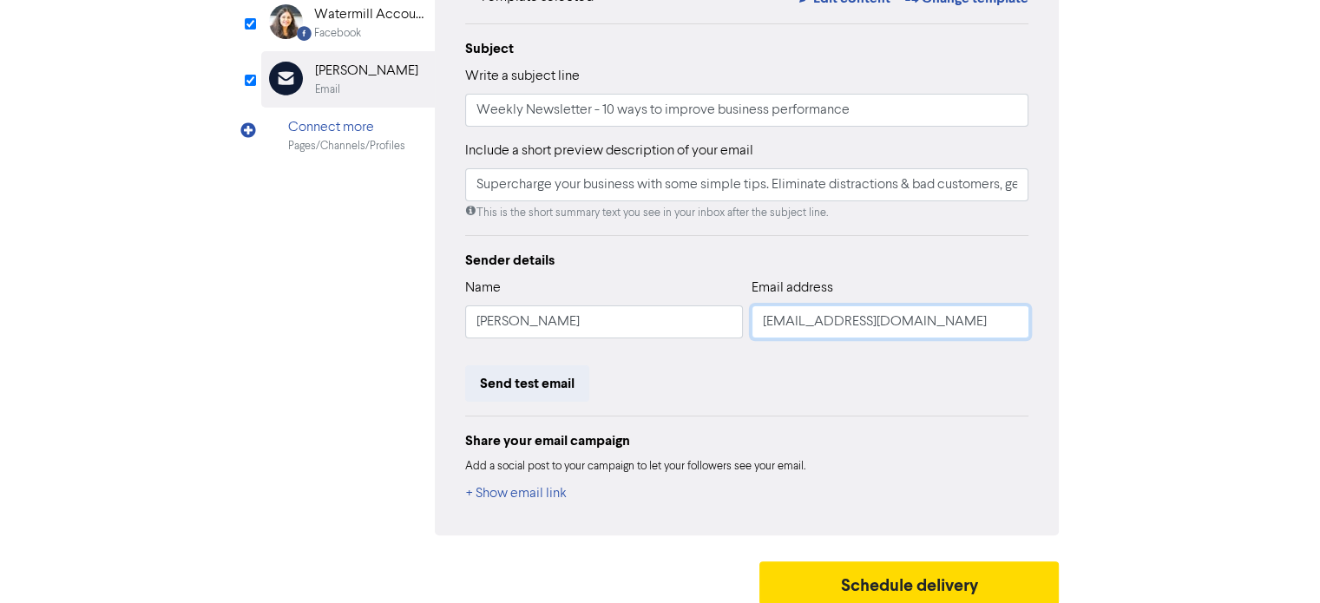
scroll to position [375, 0]
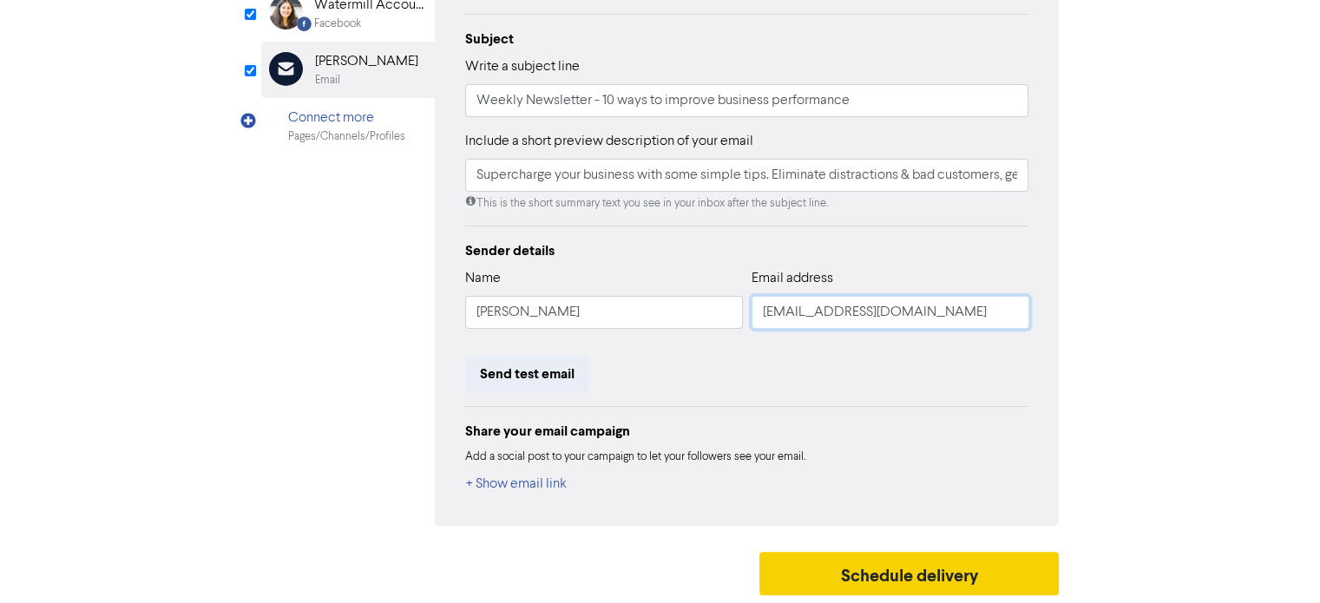
type input "Supercharge your business with some simple tips. Eliminate distractions & bad c…"
type input "[EMAIL_ADDRESS][DOMAIN_NAME]"
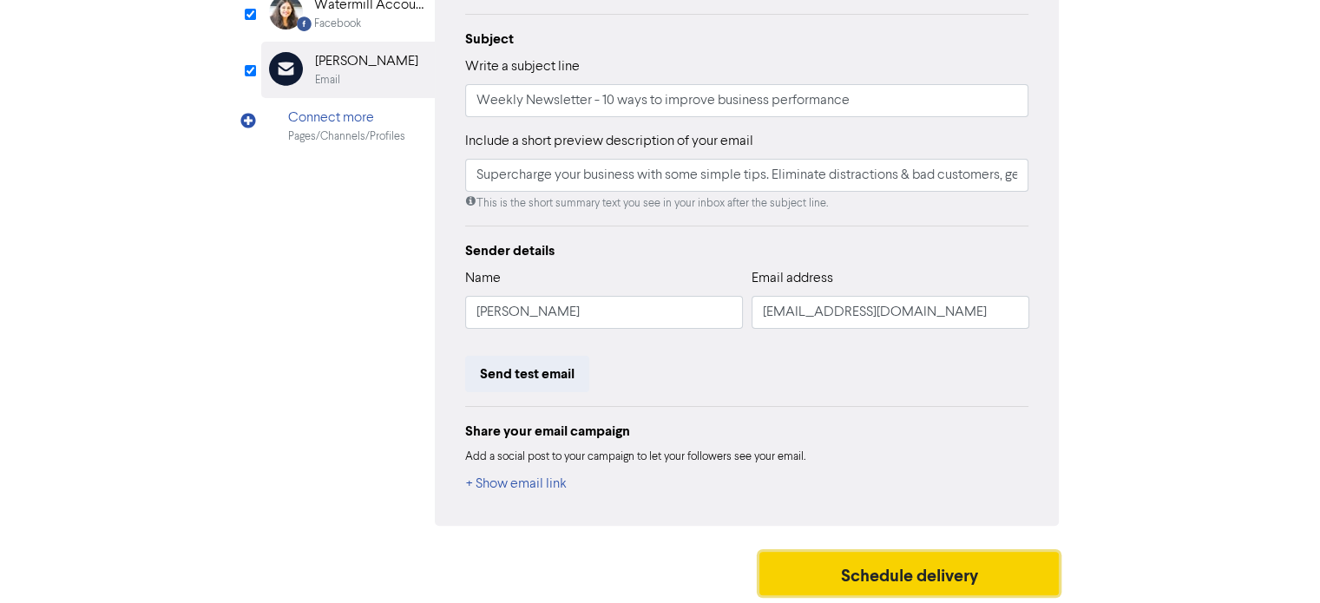
click at [911, 572] on button "Schedule delivery" at bounding box center [909, 573] width 300 height 43
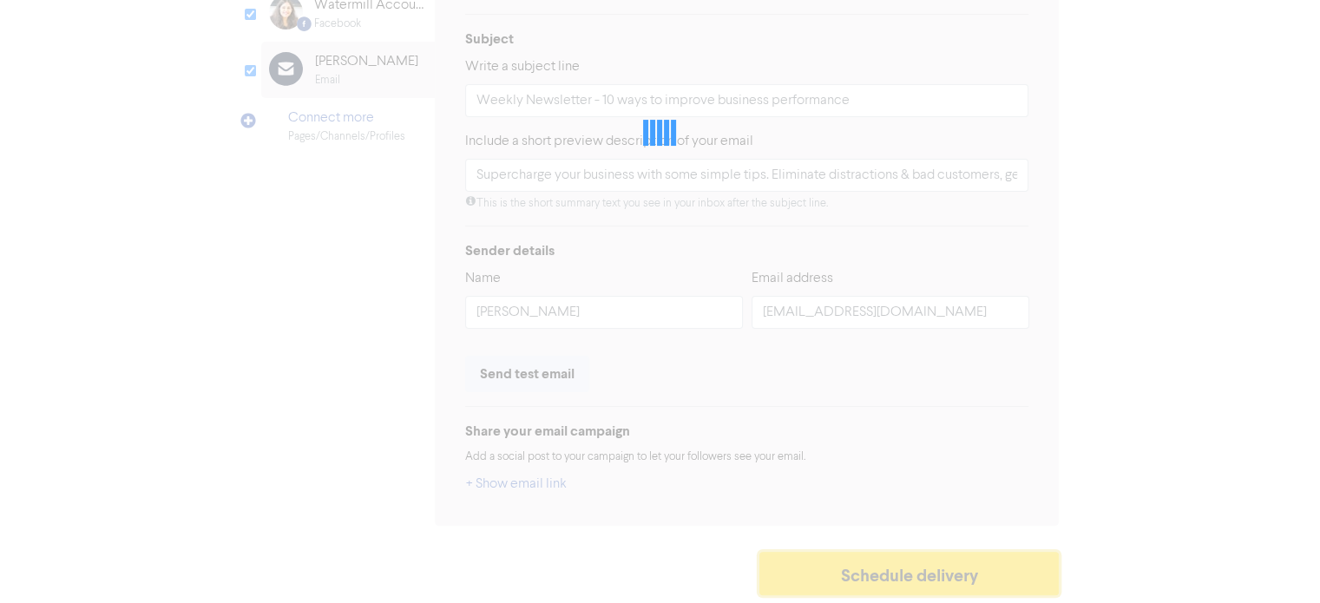
type input "Supercharge your business with some simple tips. Eliminate distractions & bad c…"
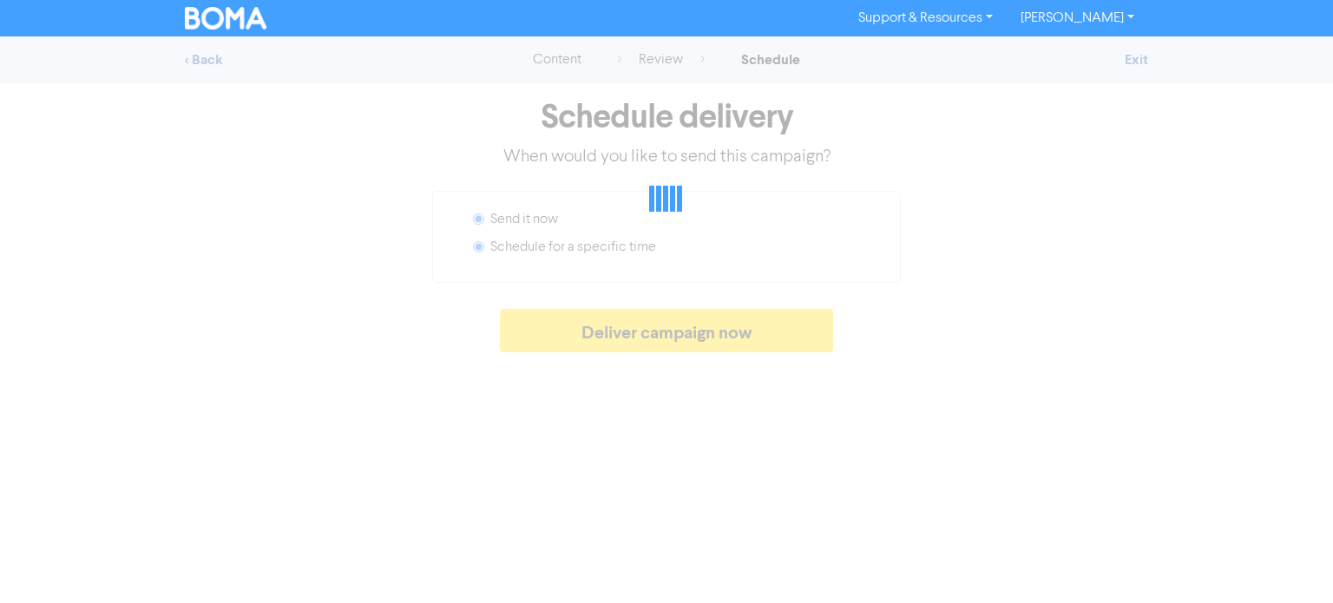
radio input "false"
radio input "true"
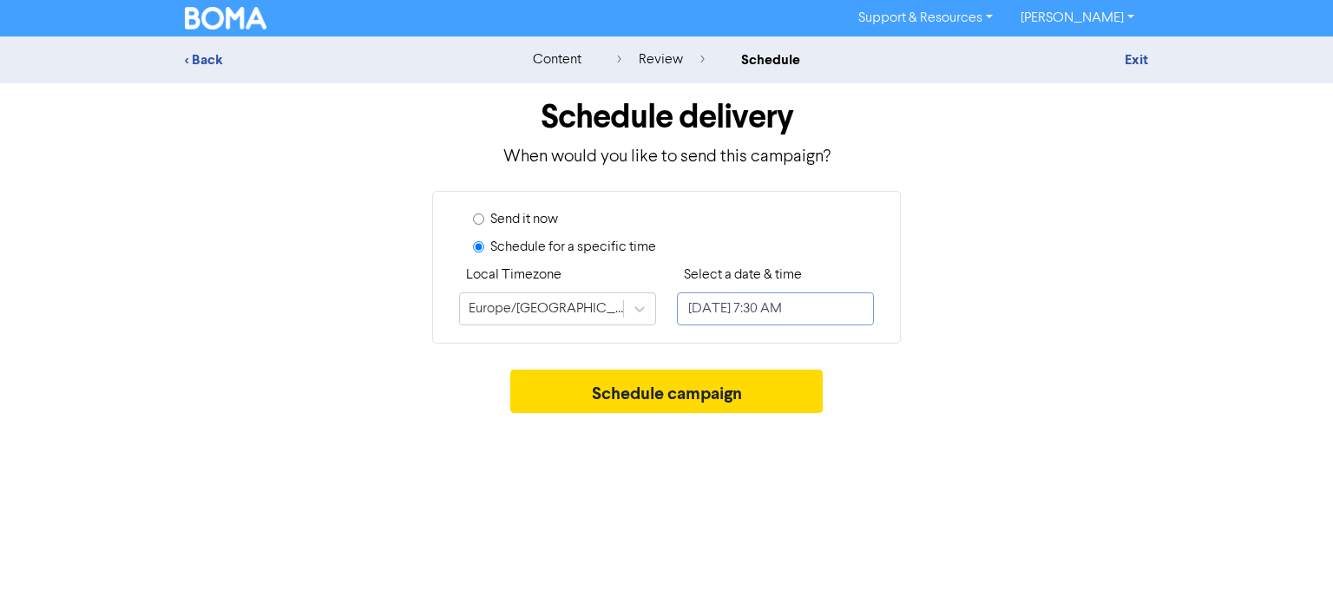
select select "9"
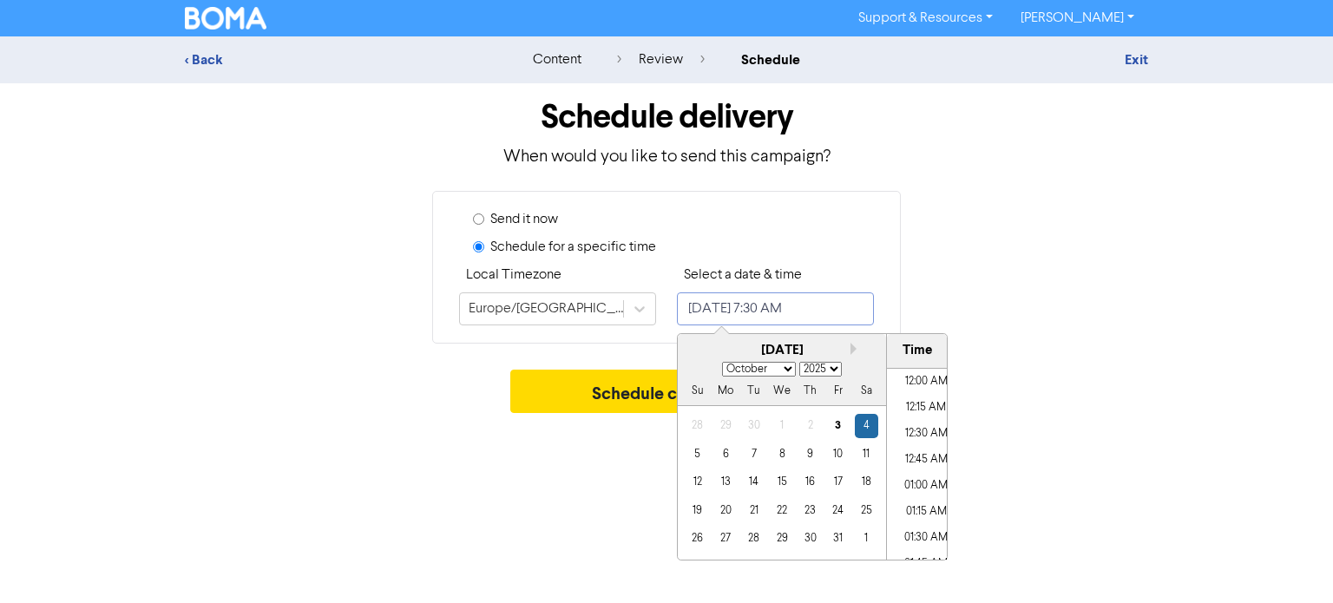
click at [844, 310] on input "[DATE] 7:30 AM" at bounding box center [775, 309] width 197 height 33
click at [836, 425] on div "3" at bounding box center [837, 425] width 23 height 23
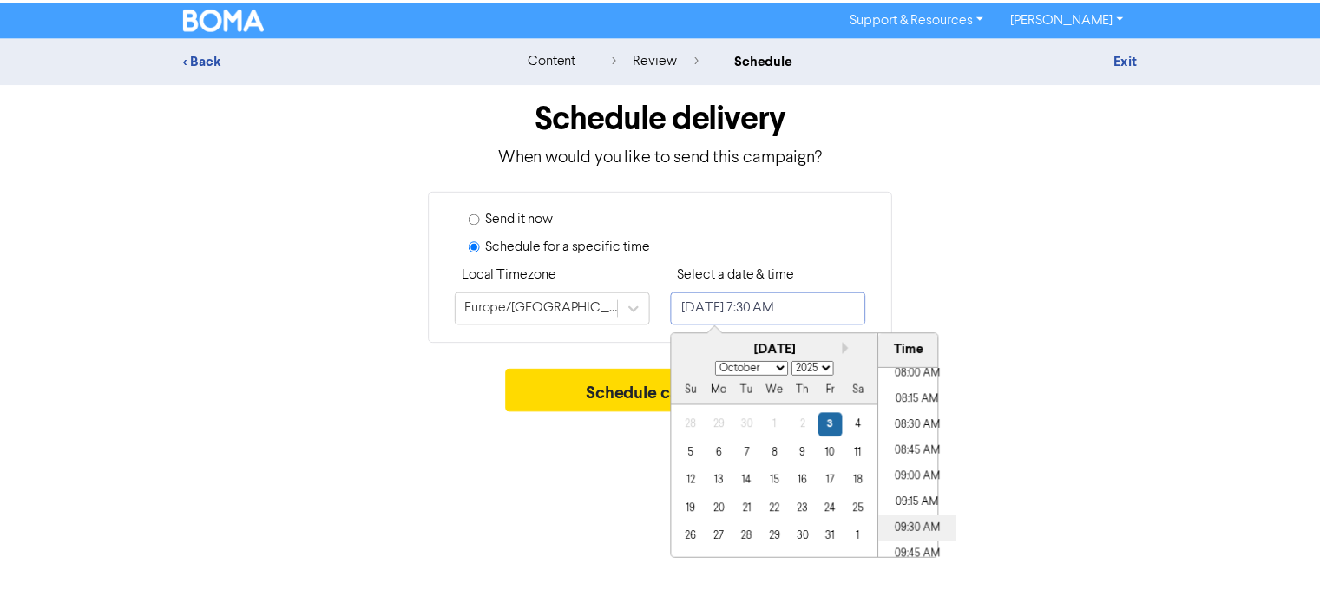
scroll to position [871, 0]
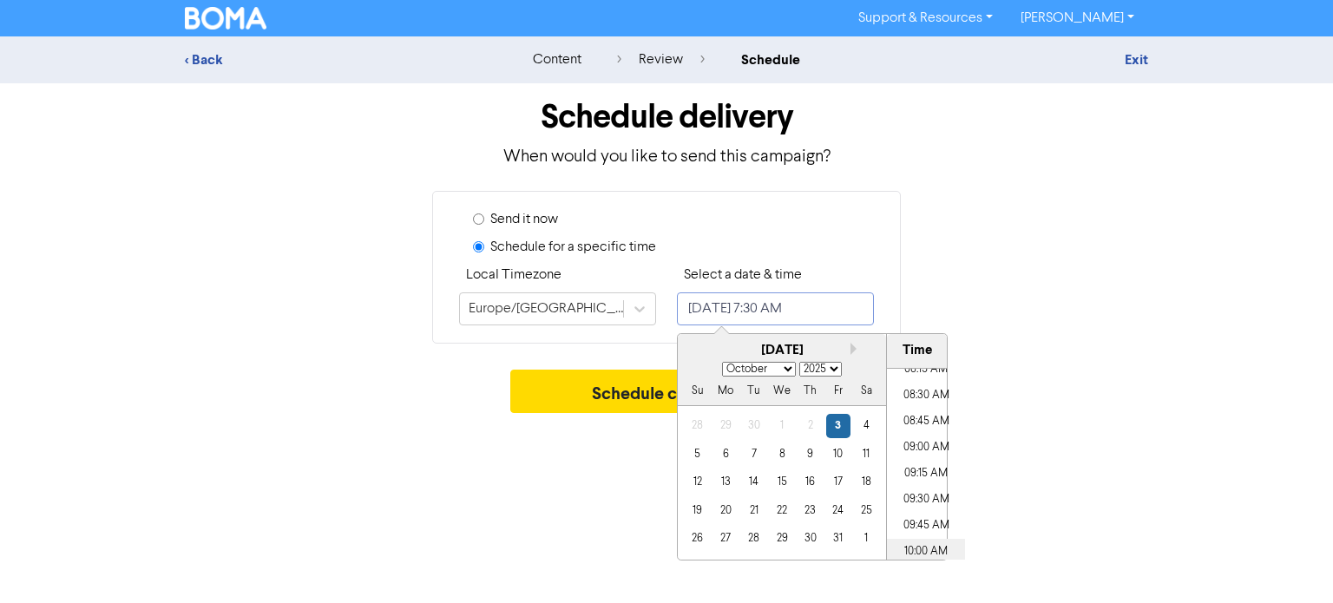
click at [906, 546] on li "10:00 AM" at bounding box center [926, 552] width 78 height 26
type input "[DATE] 10:00 AM"
click at [556, 395] on button "Schedule campaign" at bounding box center [666, 391] width 313 height 43
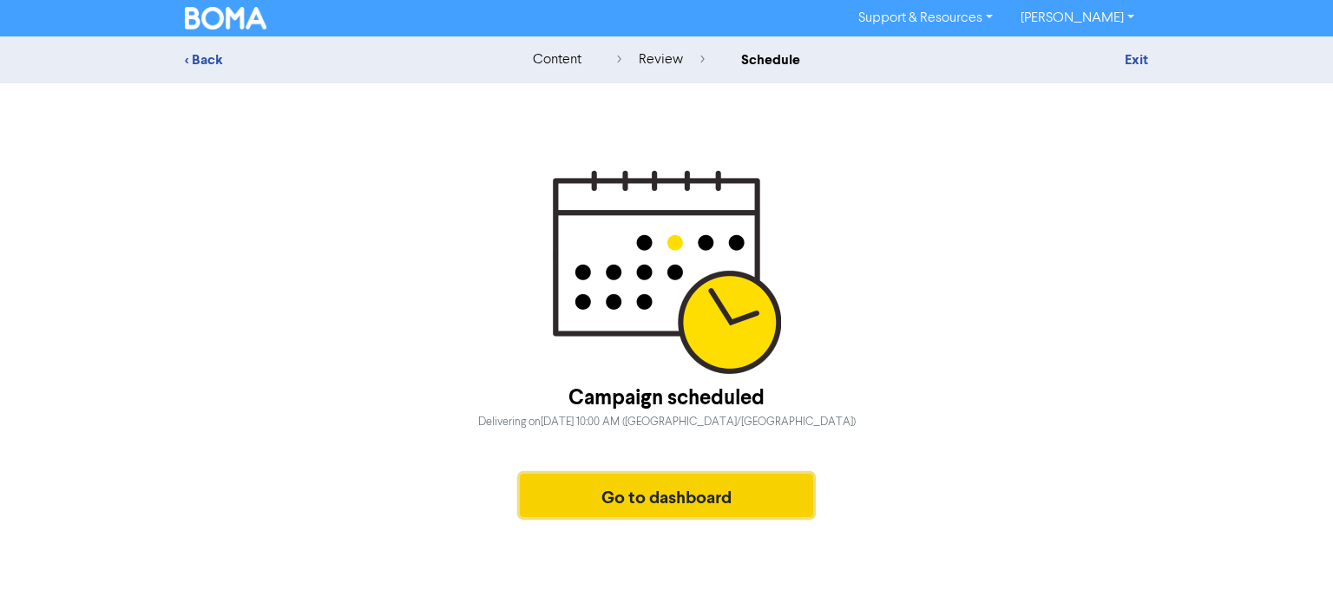
click at [640, 496] on button "Go to dashboard" at bounding box center [666, 495] width 293 height 43
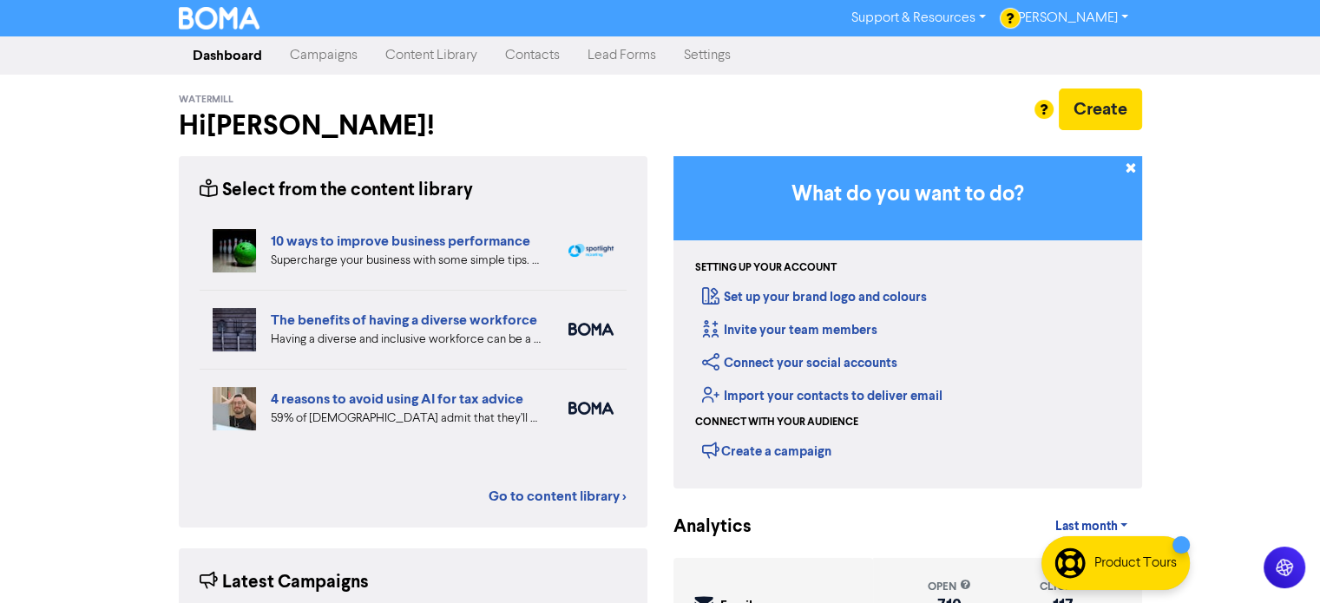
click at [319, 65] on link "Campaigns" at bounding box center [323, 55] width 95 height 35
